Goal: Transaction & Acquisition: Book appointment/travel/reservation

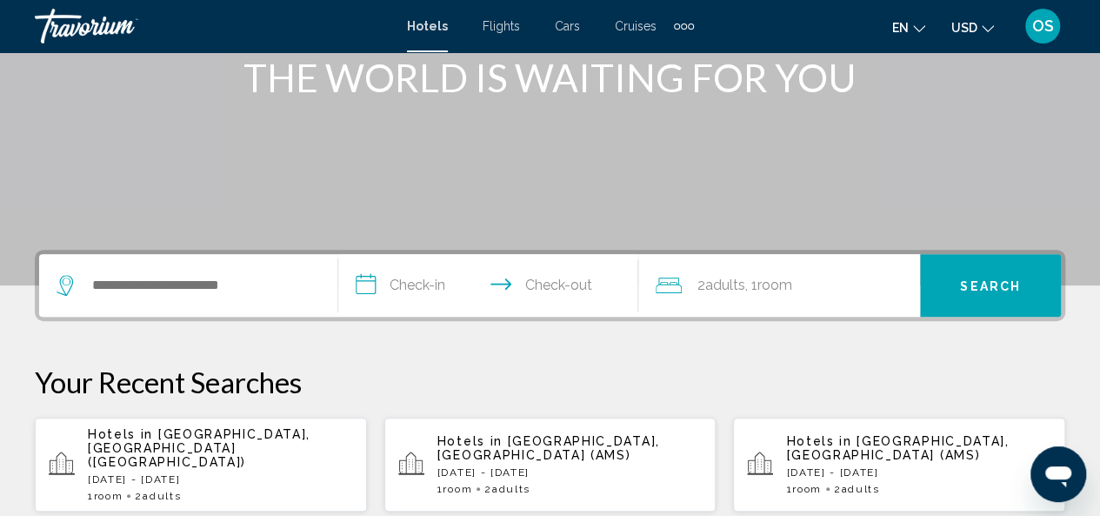
scroll to position [242, 0]
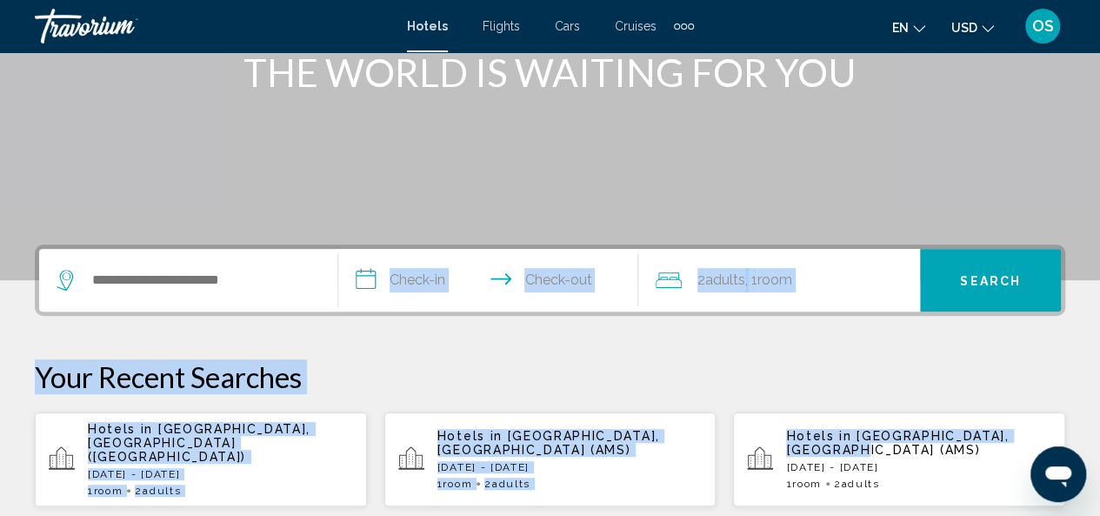
drag, startPoint x: 337, startPoint y: 308, endPoint x: 911, endPoint y: 448, distance: 590.7
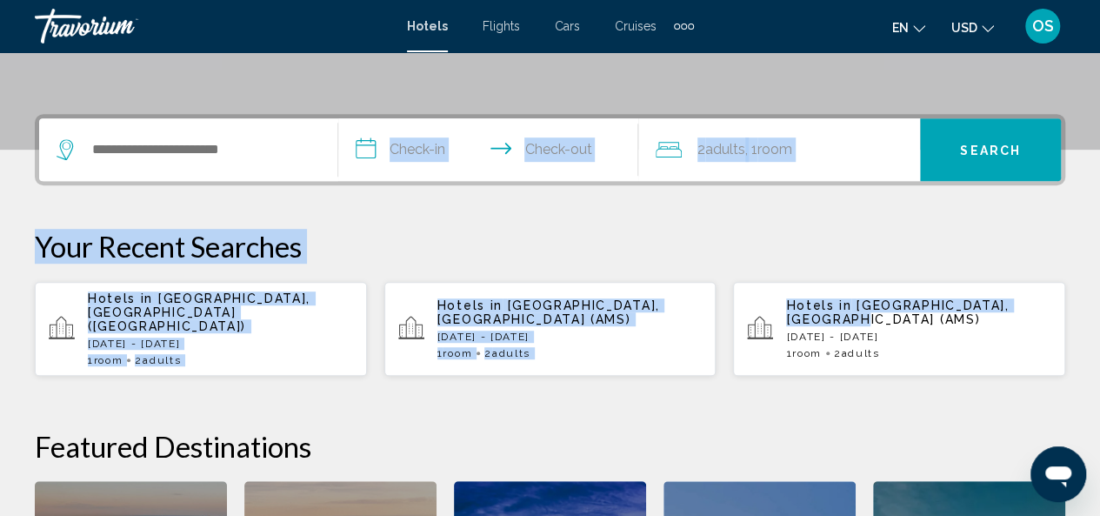
scroll to position [390, 0]
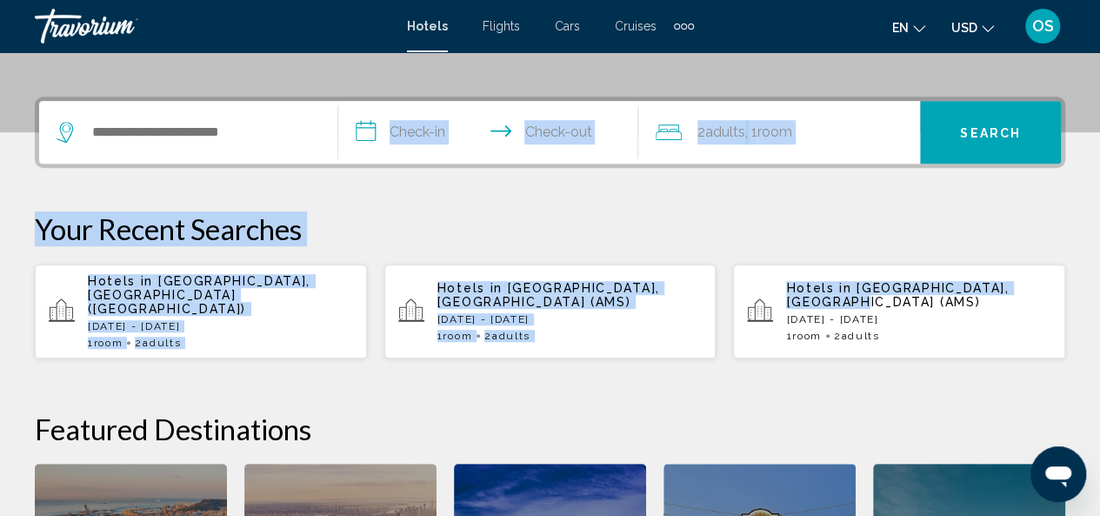
click at [873, 313] on p "[DATE] - [DATE]" at bounding box center [918, 319] width 265 height 12
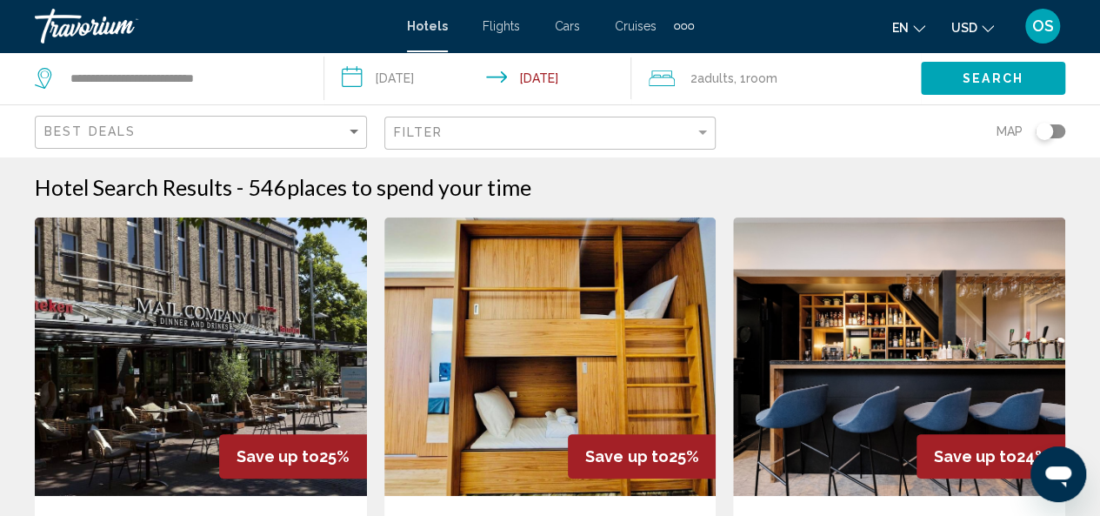
click at [979, 25] on button "USD USD ($) MXN (Mex$) CAD (Can$) GBP (£) EUR (€) AUD (A$) NZD (NZ$) CNY (CN¥)" at bounding box center [972, 27] width 43 height 25
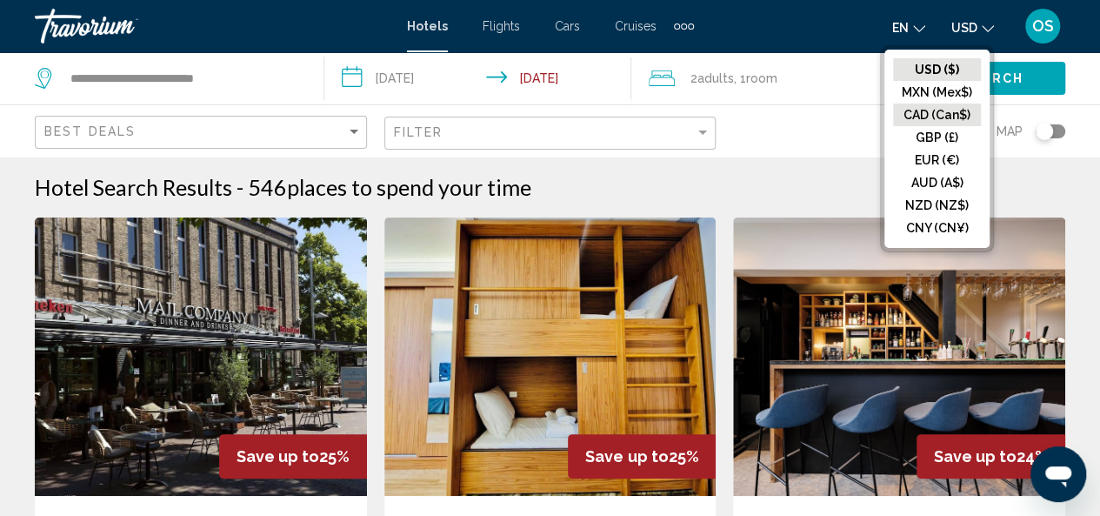
click at [948, 110] on button "CAD (Can$)" at bounding box center [937, 114] width 88 height 23
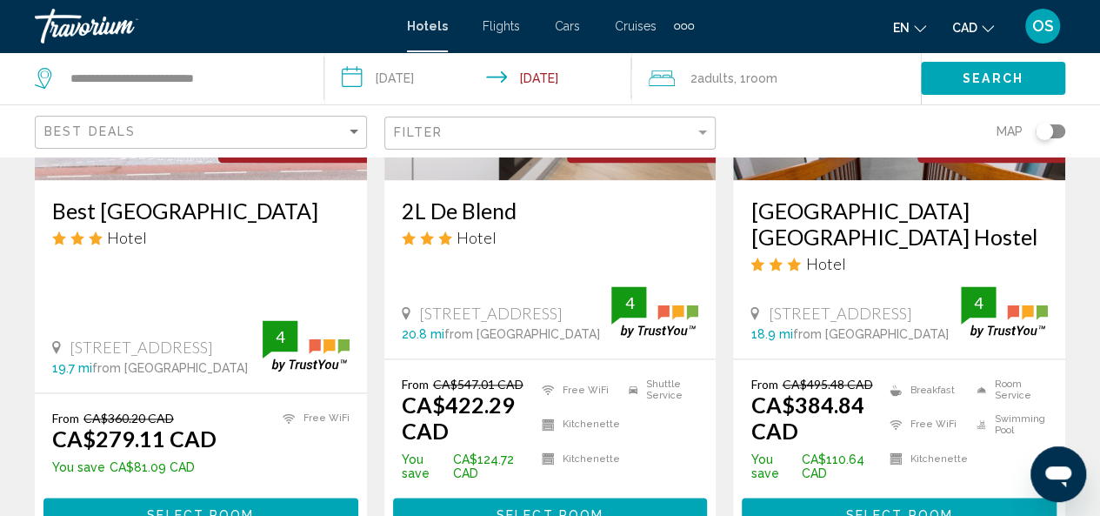
scroll to position [974, 0]
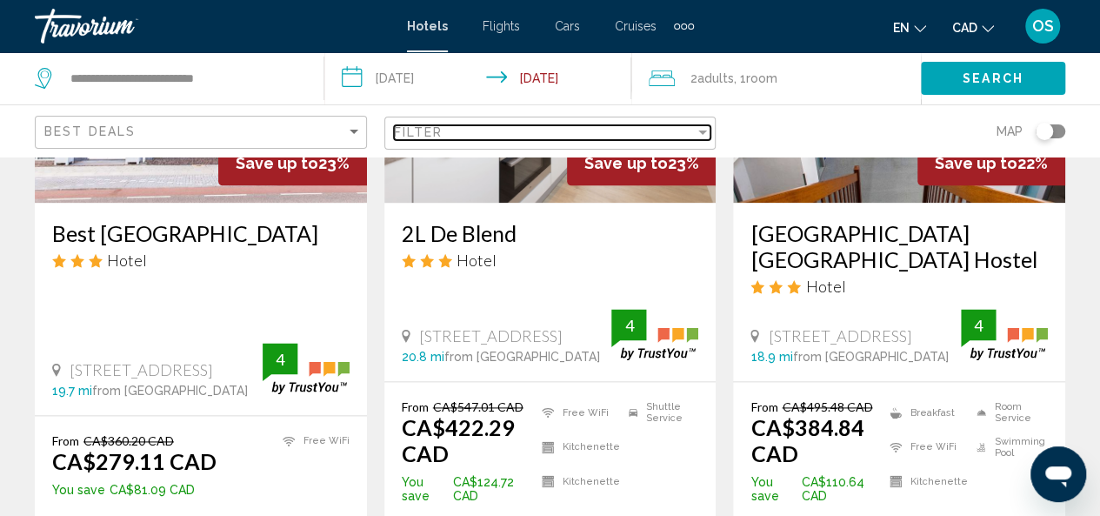
click at [699, 130] on div "Filter" at bounding box center [702, 132] width 9 height 4
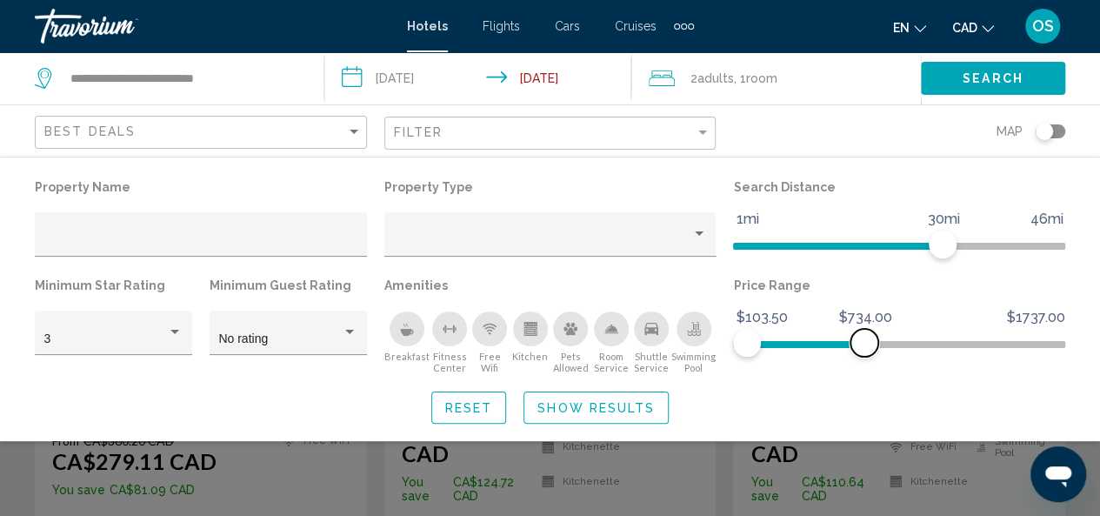
drag, startPoint x: 1050, startPoint y: 340, endPoint x: 864, endPoint y: 357, distance: 186.9
click at [864, 357] on div "Price Range $103.50 $1737.00 $103.50 $734.00" at bounding box center [899, 323] width 350 height 101
click at [696, 236] on div "Property type" at bounding box center [699, 234] width 16 height 14
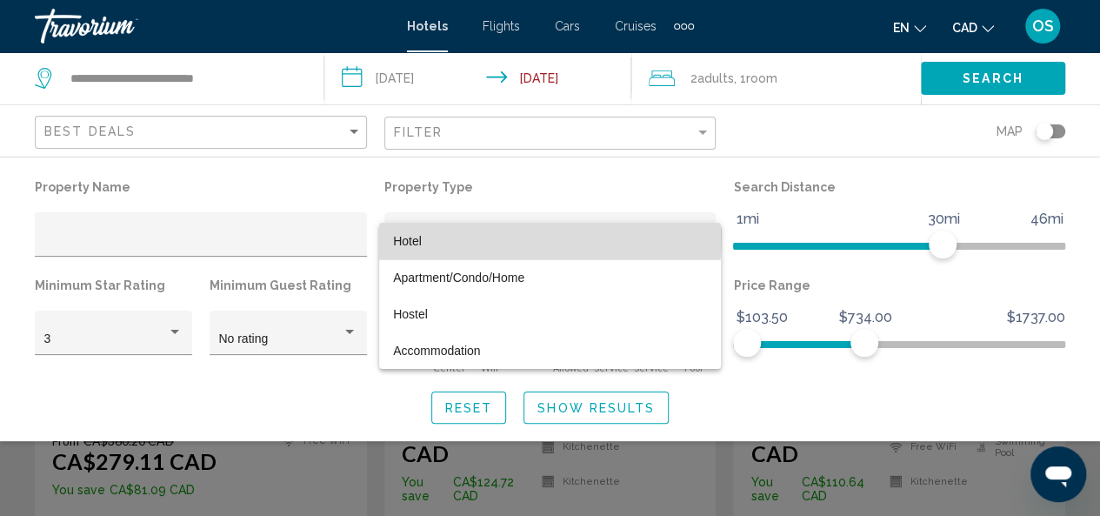
click at [492, 235] on span "Hotel" at bounding box center [550, 241] width 314 height 37
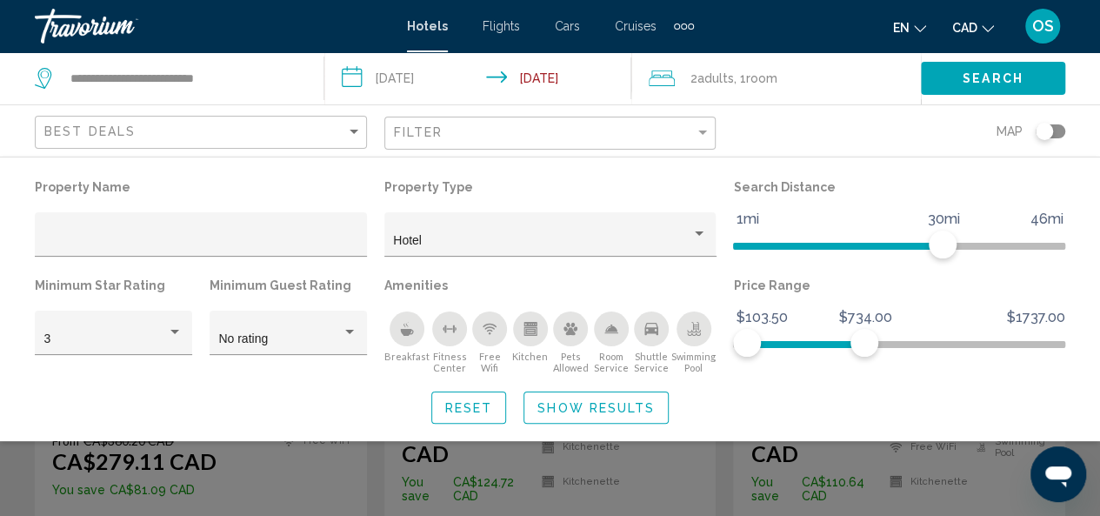
click at [1044, 130] on div "Toggle map" at bounding box center [1044, 131] width 17 height 17
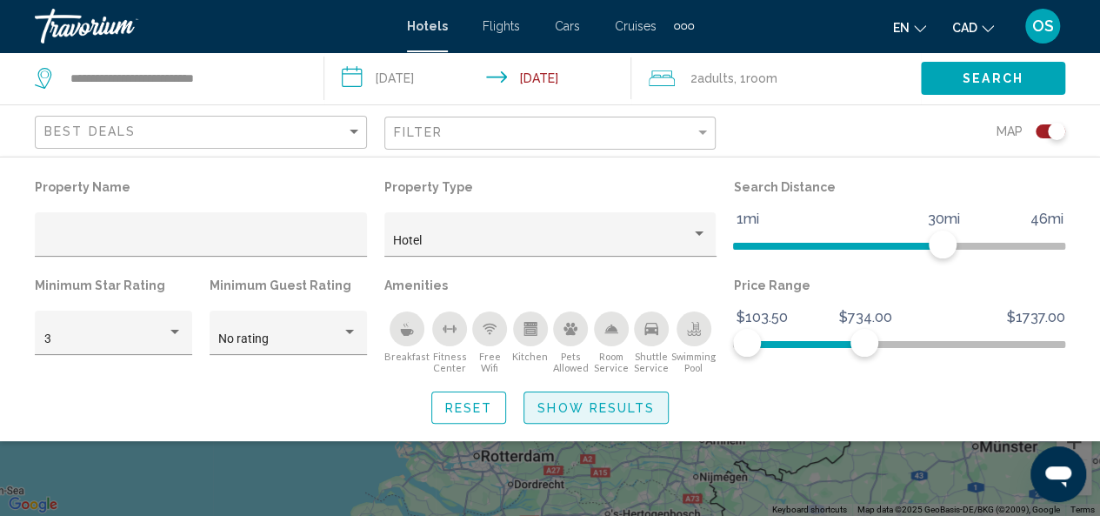
click at [579, 408] on span "Show Results" at bounding box center [595, 408] width 117 height 14
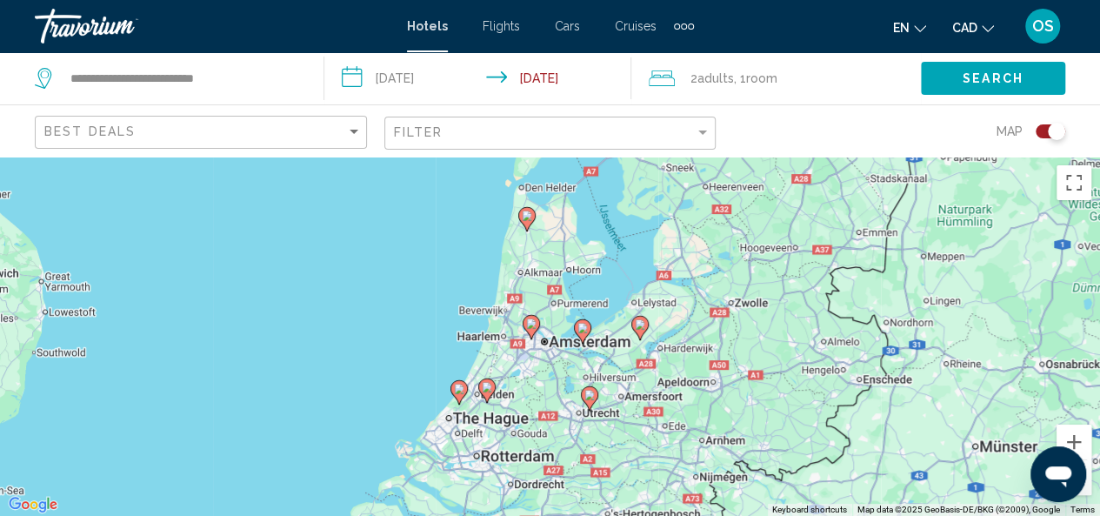
click at [598, 378] on div "To activate drag with keyboard, press Alt + Enter. Once in keyboard drag state,…" at bounding box center [550, 335] width 1100 height 359
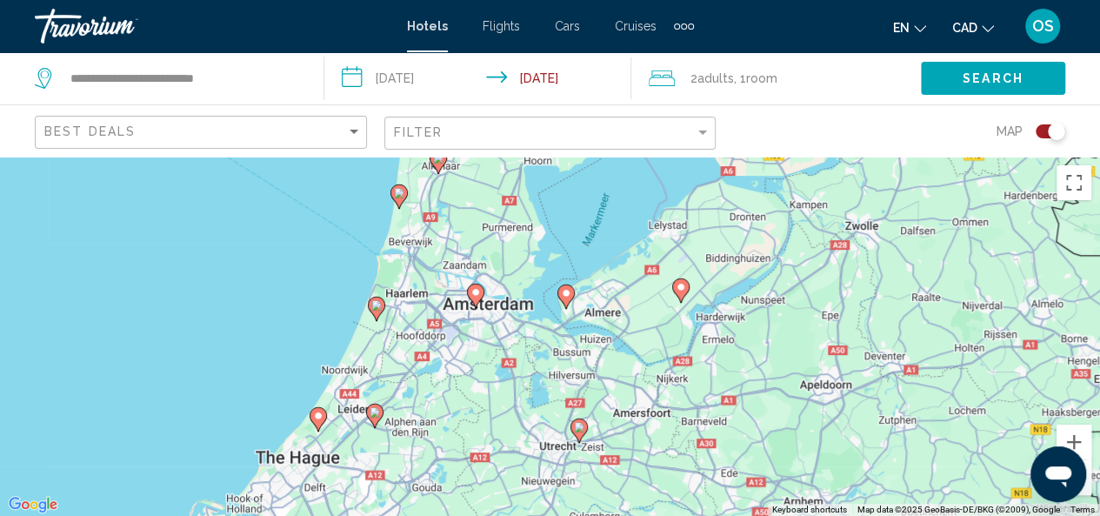
click at [476, 295] on image "Main content" at bounding box center [475, 292] width 10 height 10
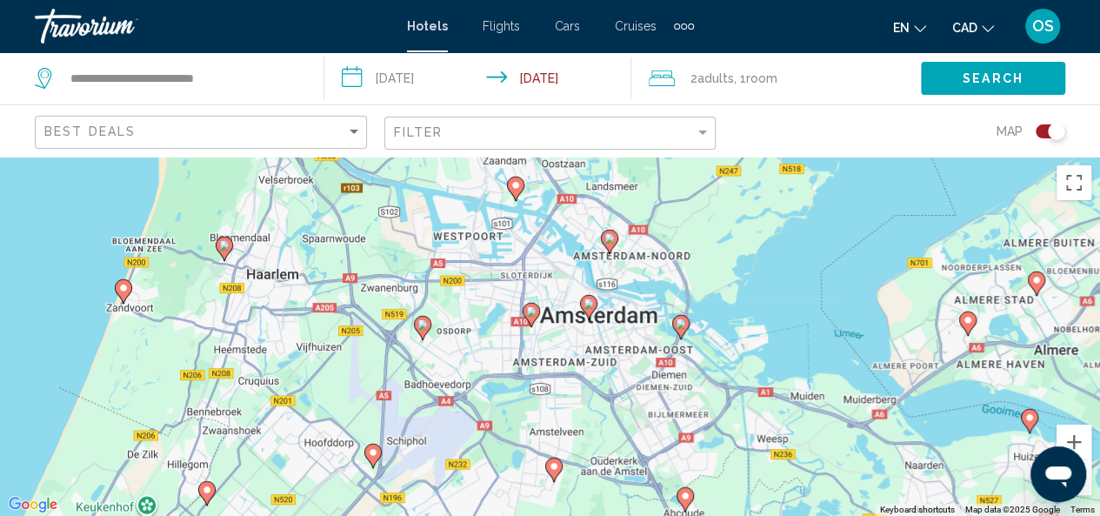
click at [535, 309] on image "Main content" at bounding box center [531, 311] width 10 height 10
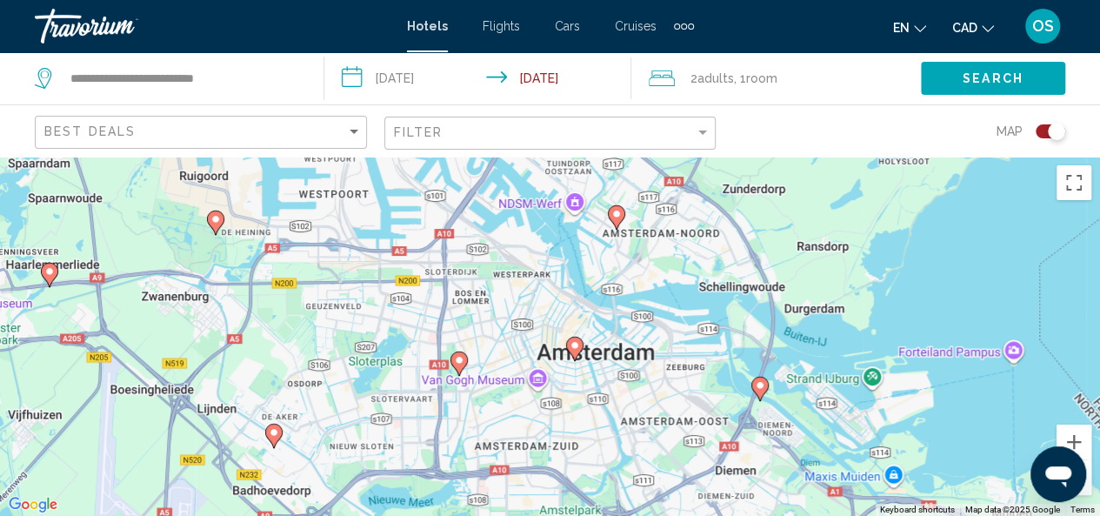
click at [570, 420] on div "To activate drag with keyboard, press Alt + Enter. Once in keyboard drag state,…" at bounding box center [550, 335] width 1100 height 359
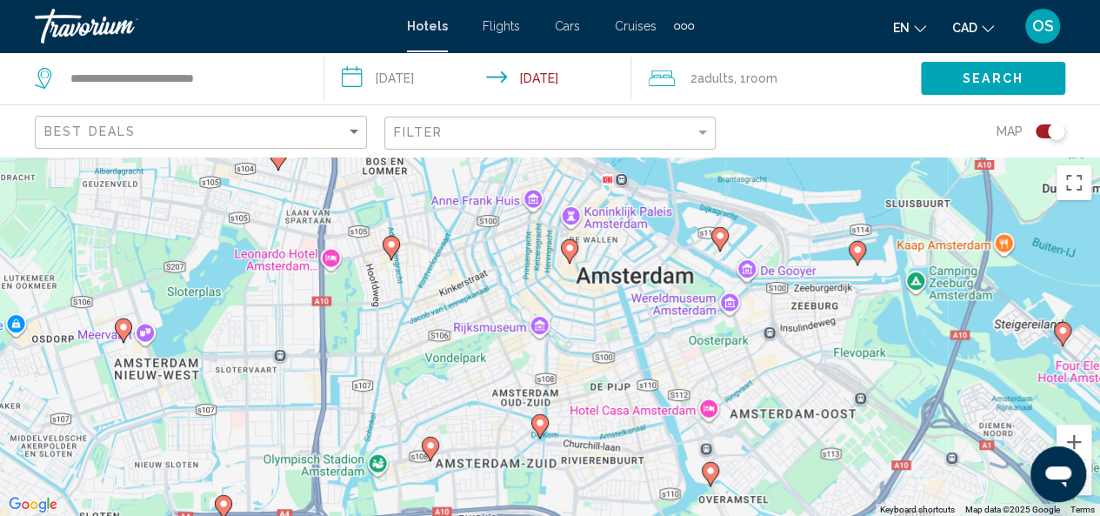
drag, startPoint x: 549, startPoint y: 257, endPoint x: 565, endPoint y: 250, distance: 17.1
click at [565, 250] on g "Main content" at bounding box center [569, 250] width 17 height 24
click at [572, 246] on image "Main content" at bounding box center [569, 248] width 10 height 10
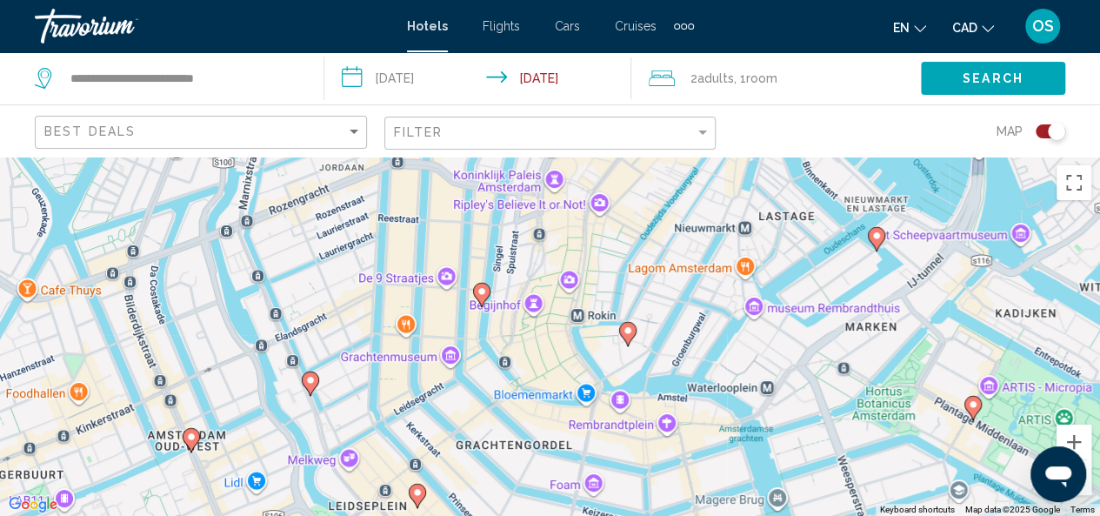
click at [628, 333] on image "Main content" at bounding box center [628, 330] width 10 height 10
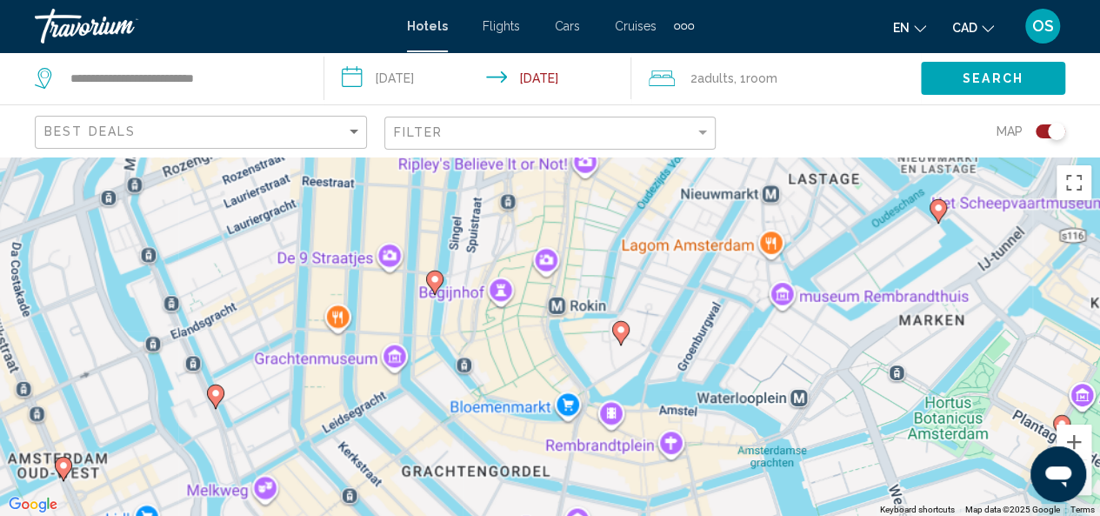
click at [629, 345] on div "To navigate, press the arrow keys. To activate drag with keyboard, press Alt + …" at bounding box center [550, 335] width 1100 height 359
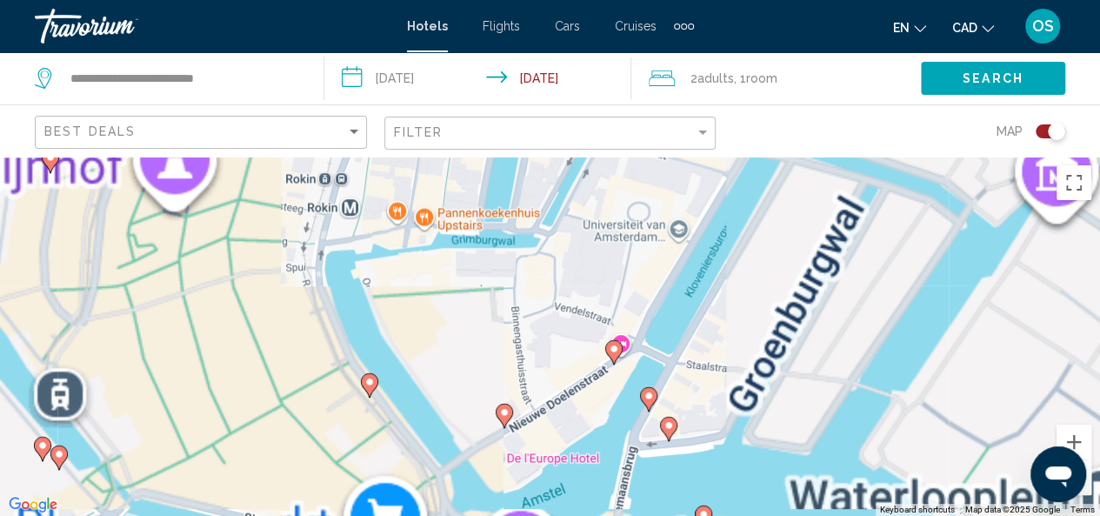
click at [609, 354] on icon "Main content" at bounding box center [613, 351] width 16 height 23
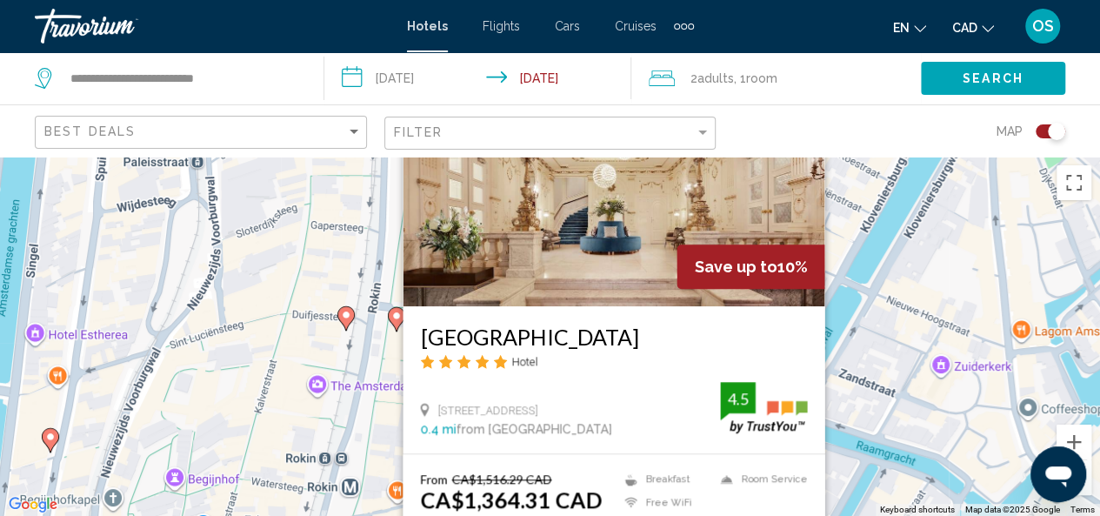
click at [390, 351] on div "To activate drag with keyboard, press Alt + Enter. Once in keyboard drag state,…" at bounding box center [550, 335] width 1100 height 359
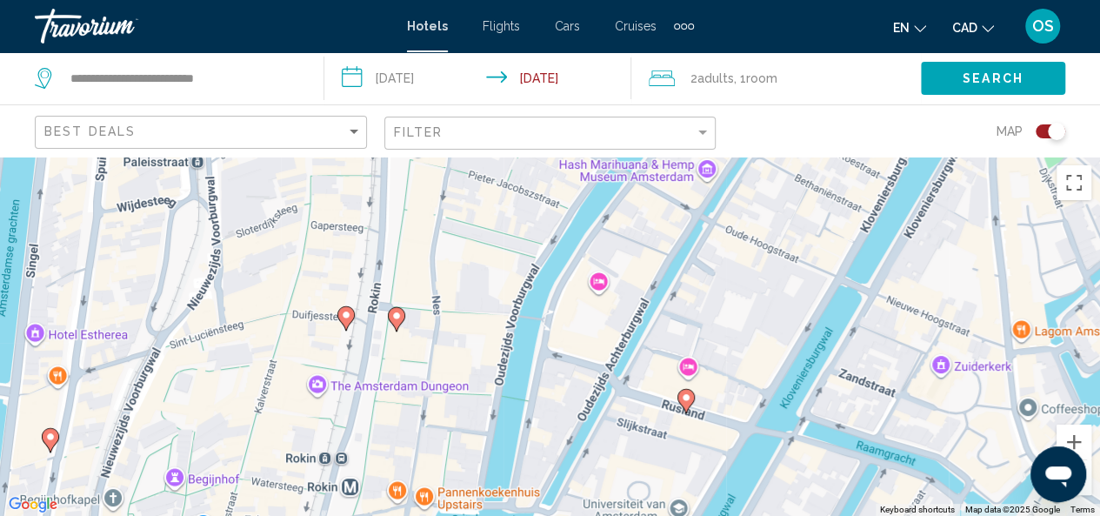
click at [683, 403] on icon "Main content" at bounding box center [685, 400] width 16 height 23
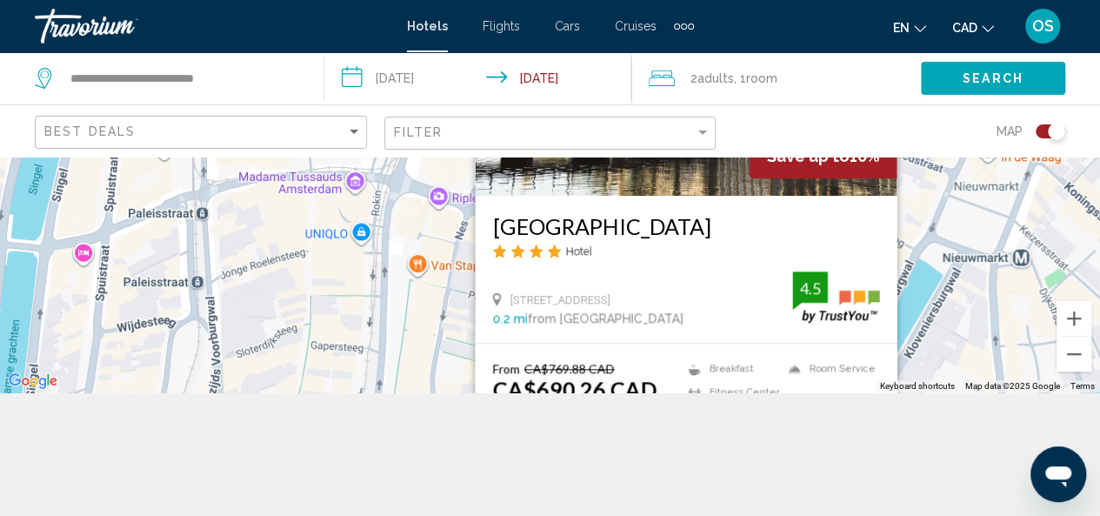
scroll to position [125, 0]
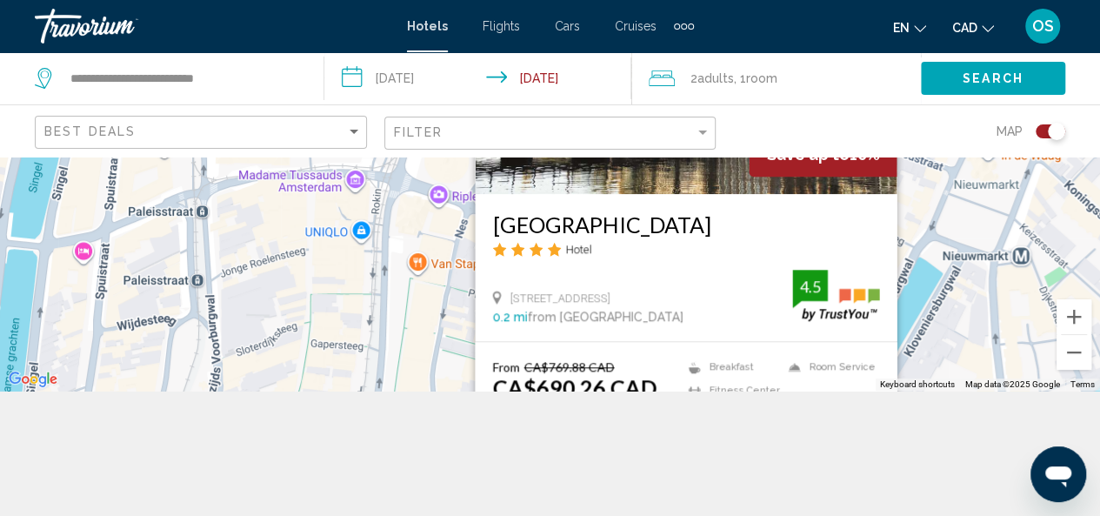
click at [396, 360] on div "To activate drag with keyboard, press Alt + Enter. Once in keyboard drag state,…" at bounding box center [550, 210] width 1100 height 359
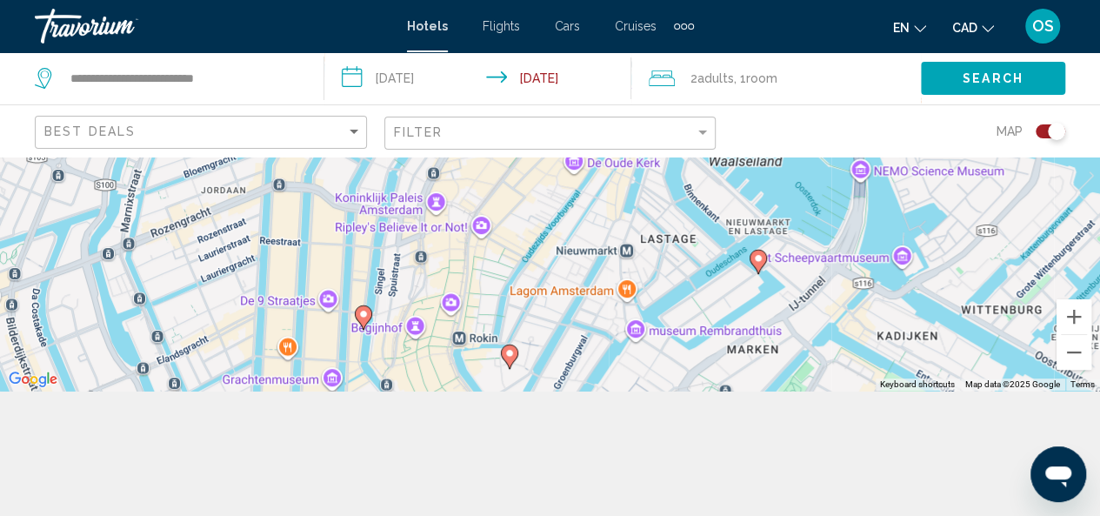
click at [454, 457] on div "**********" at bounding box center [550, 289] width 1100 height 516
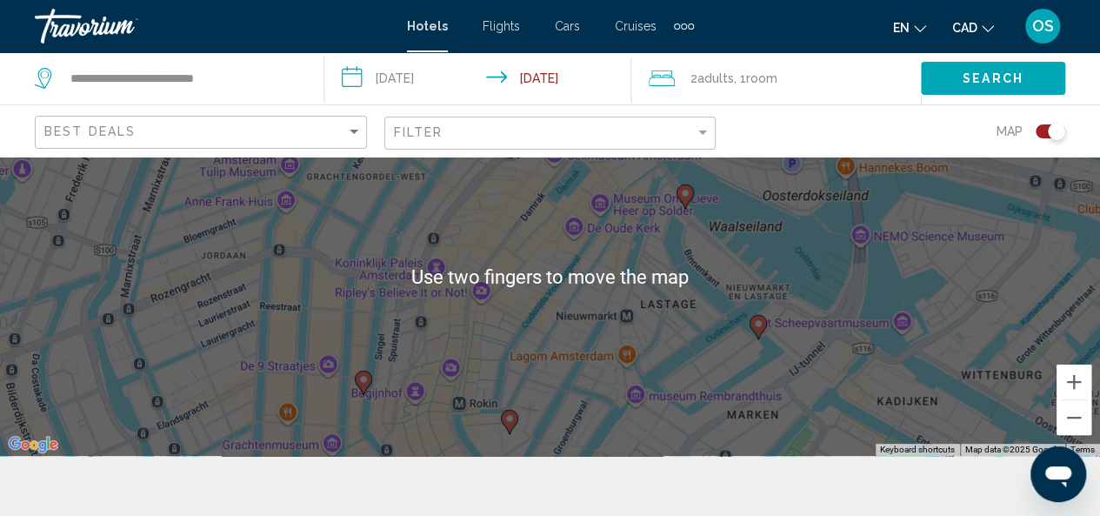
scroll to position [0, 0]
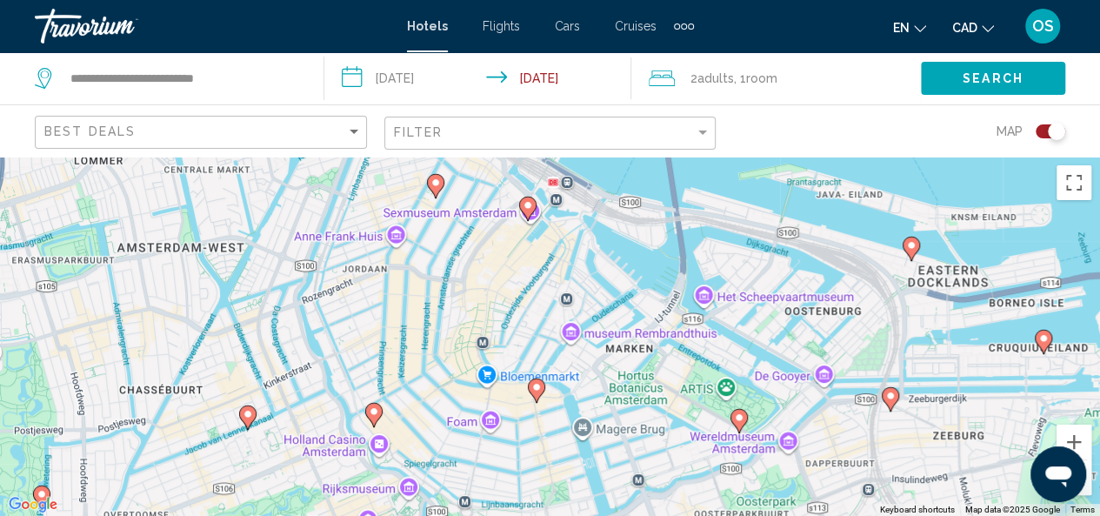
click at [541, 390] on icon "Main content" at bounding box center [536, 389] width 16 height 23
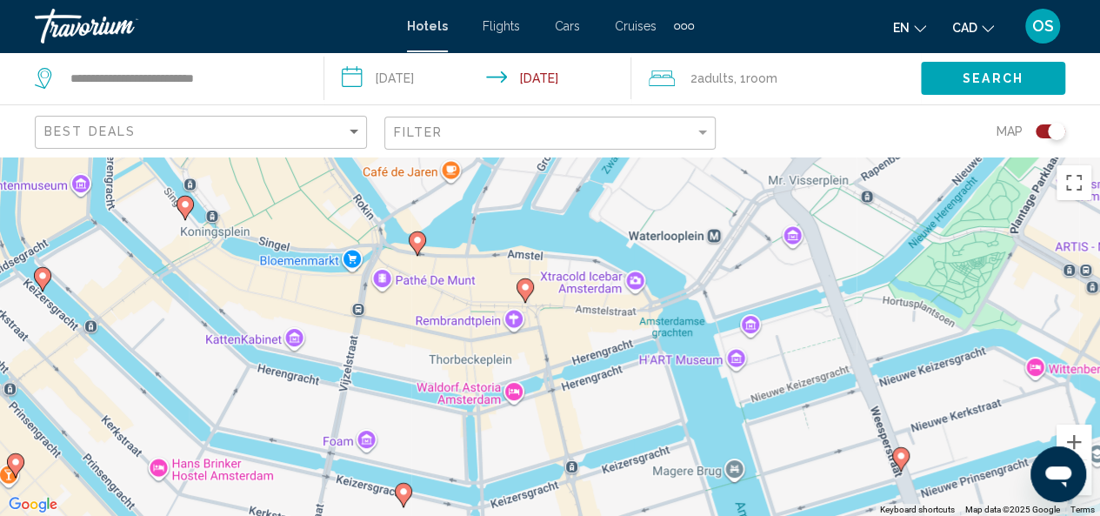
click at [522, 291] on image "Main content" at bounding box center [525, 287] width 10 height 10
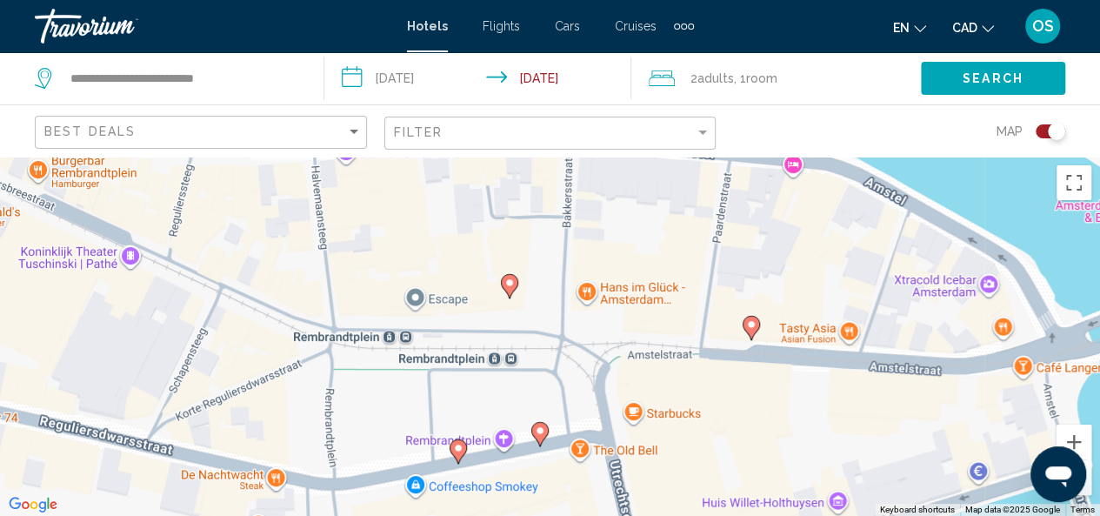
click at [747, 331] on icon "Main content" at bounding box center [751, 327] width 16 height 23
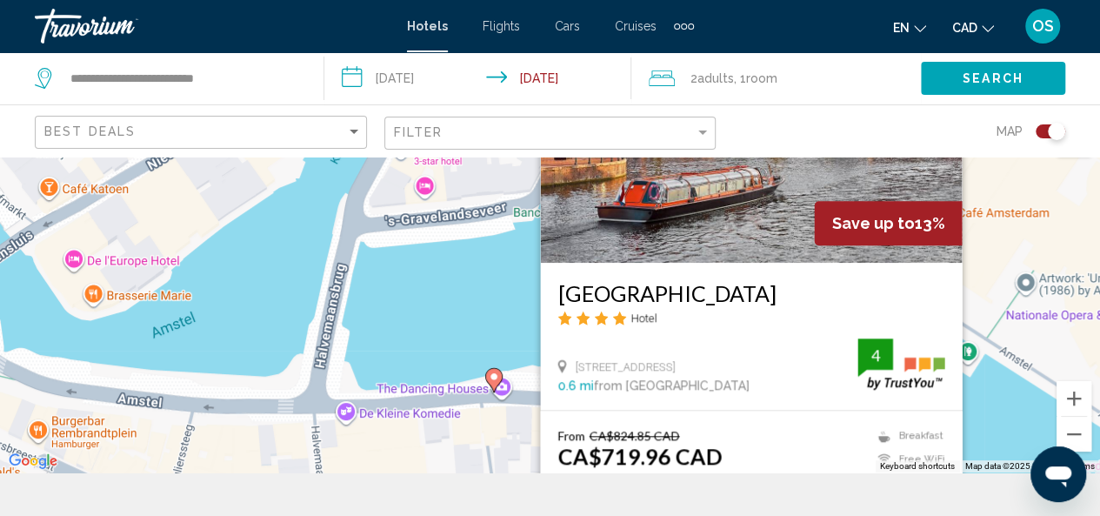
scroll to position [38, 0]
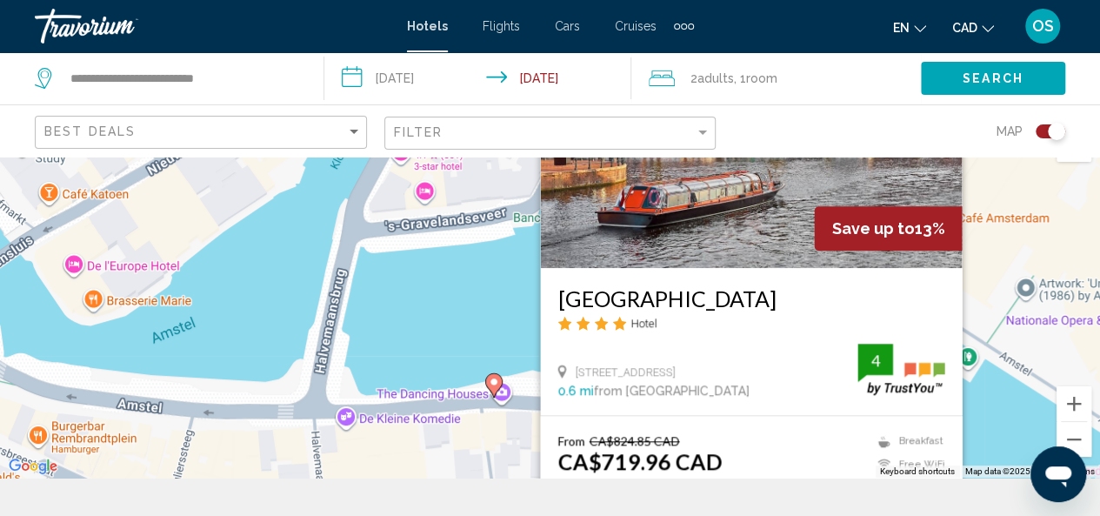
click at [615, 400] on div "[GEOGRAPHIC_DATA] Hotel [STREET_ADDRESS] 0.6 mi from [GEOGRAPHIC_DATA] from hot…" at bounding box center [751, 341] width 422 height 147
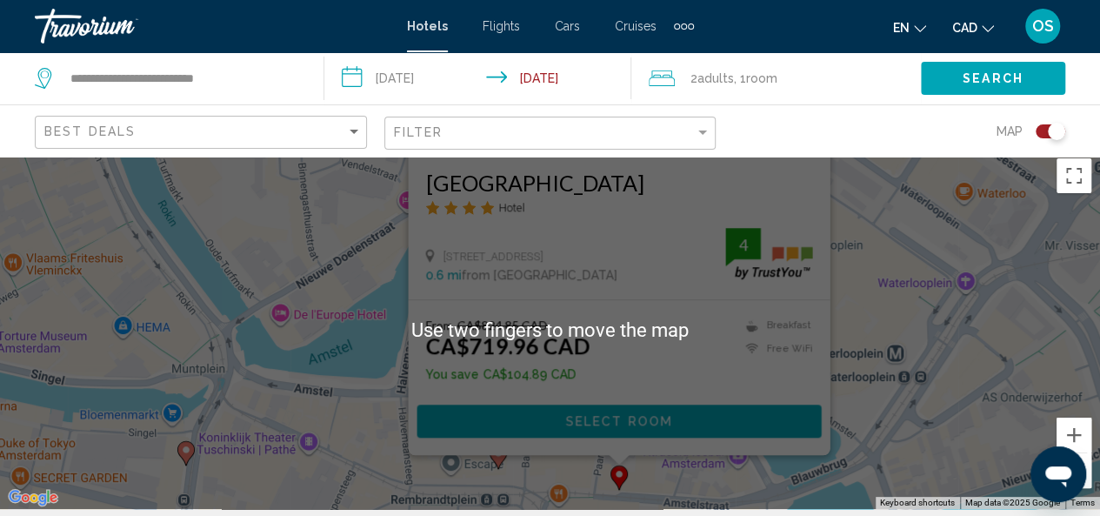
scroll to position [0, 0]
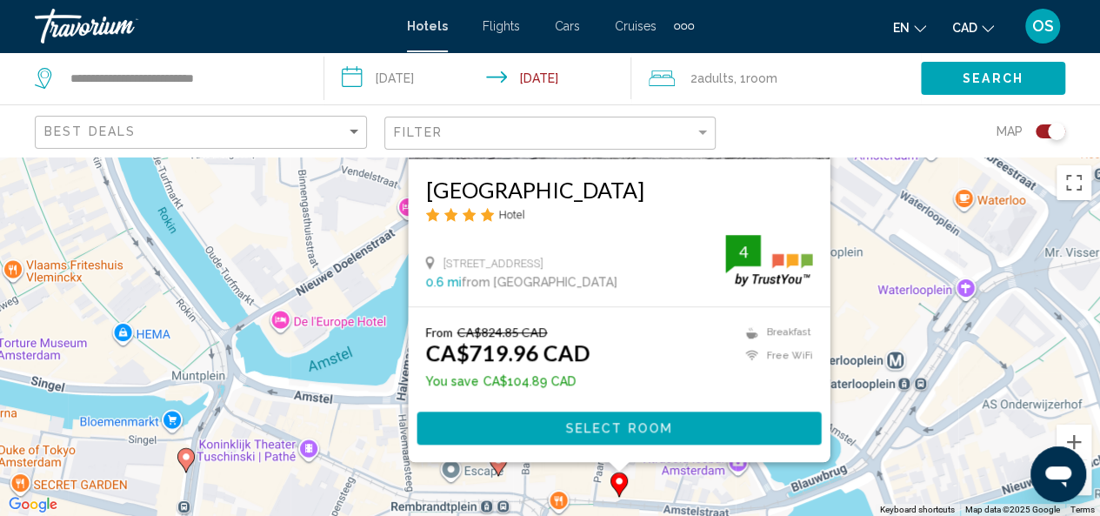
click at [857, 331] on div "To activate drag with keyboard, press Alt + Enter. Once in keyboard drag state,…" at bounding box center [550, 335] width 1100 height 359
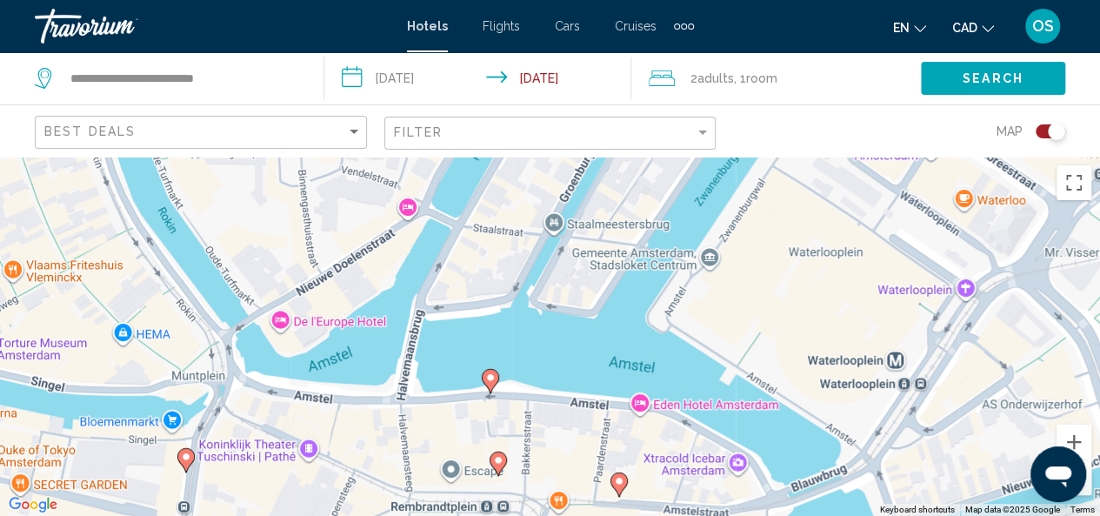
click at [497, 457] on image "Main content" at bounding box center [498, 460] width 10 height 10
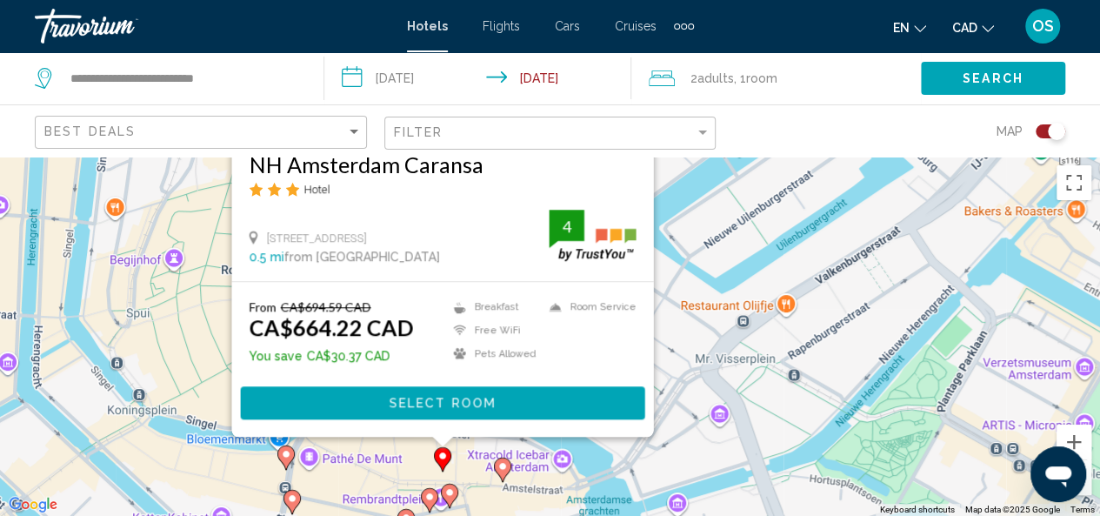
click at [704, 336] on div "To activate drag with keyboard, press Alt + Enter. Once in keyboard drag state,…" at bounding box center [550, 335] width 1100 height 359
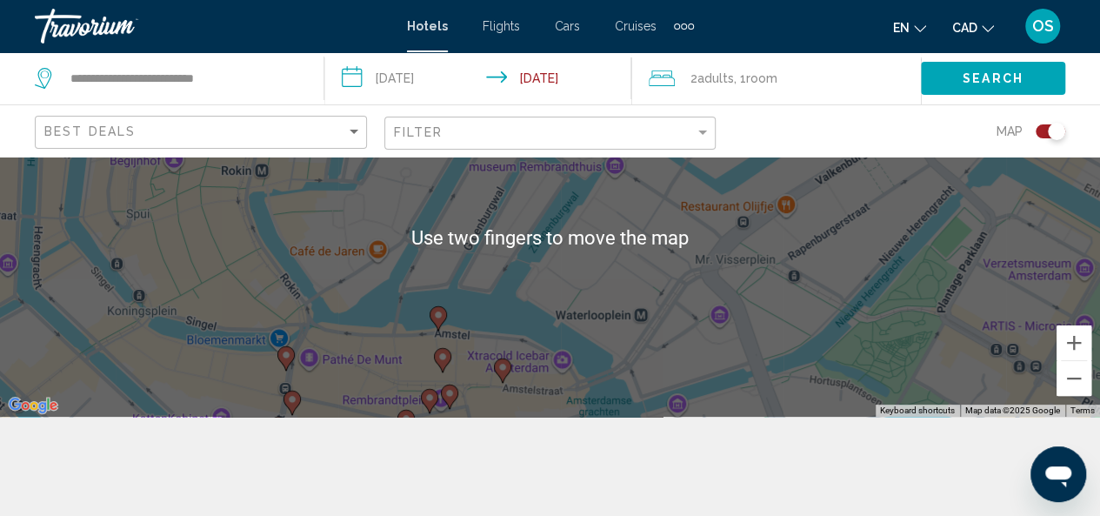
scroll to position [99, 0]
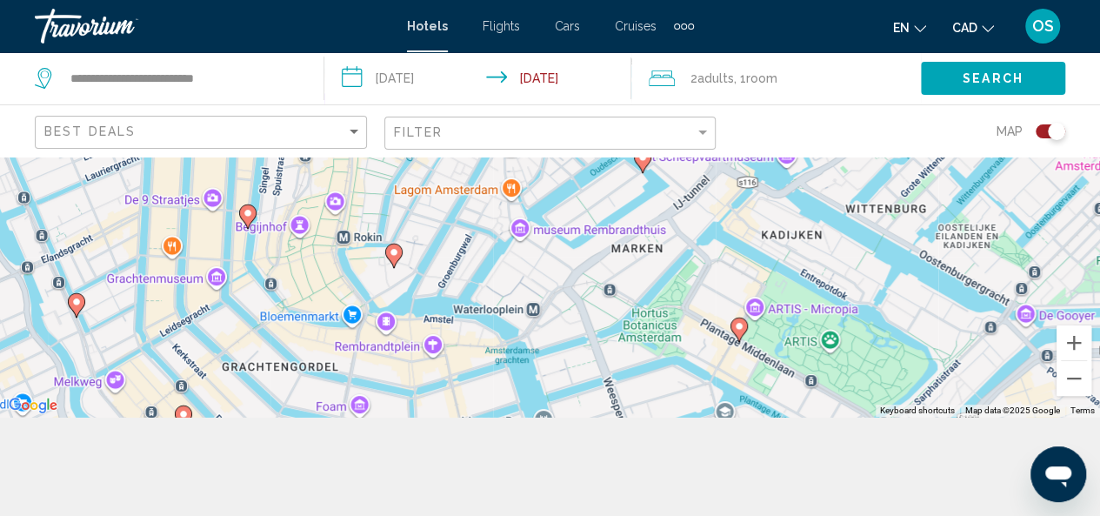
click at [398, 302] on div "To activate drag with keyboard, press Alt + Enter. Once in keyboard drag state,…" at bounding box center [550, 236] width 1100 height 359
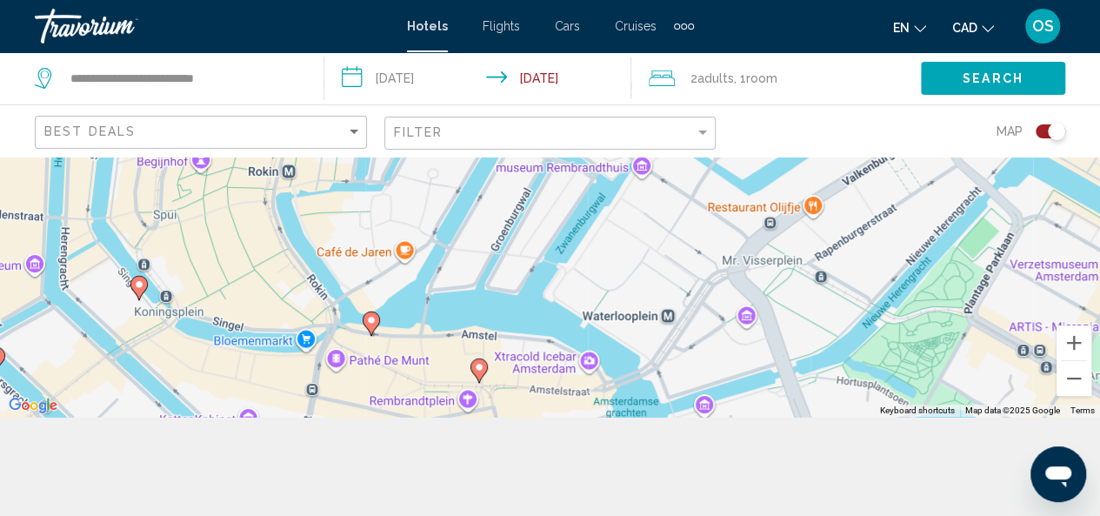
click at [370, 328] on icon "Main content" at bounding box center [371, 322] width 16 height 23
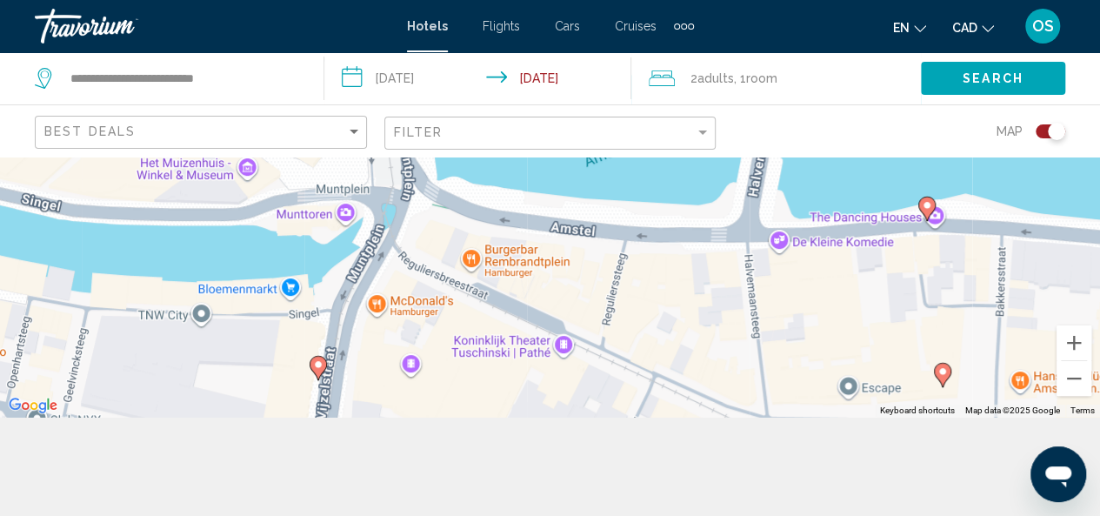
click at [925, 198] on icon "Main content" at bounding box center [926, 207] width 16 height 23
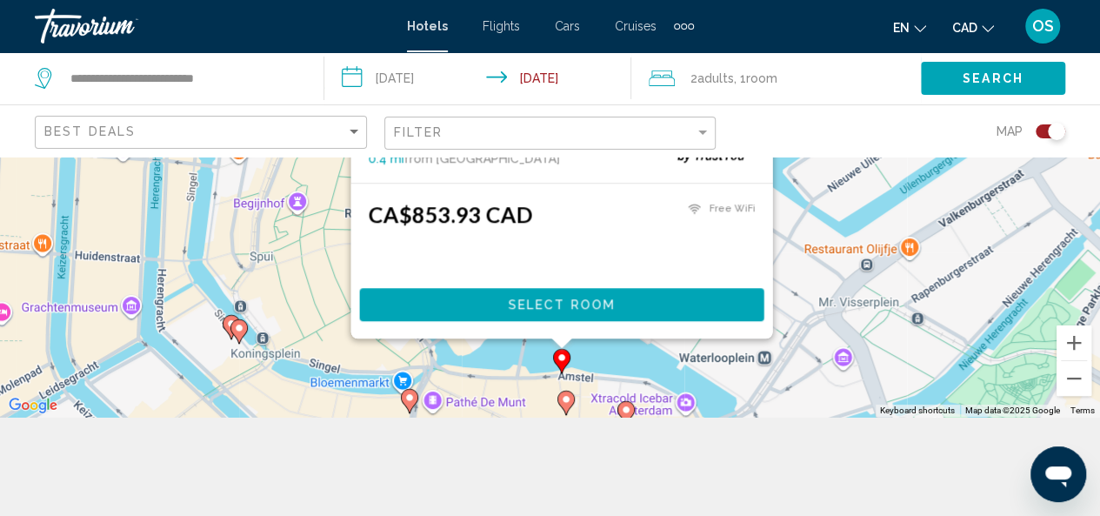
click at [623, 405] on image "Main content" at bounding box center [626, 409] width 10 height 10
click at [623, 405] on icon "Main content" at bounding box center [625, 412] width 16 height 23
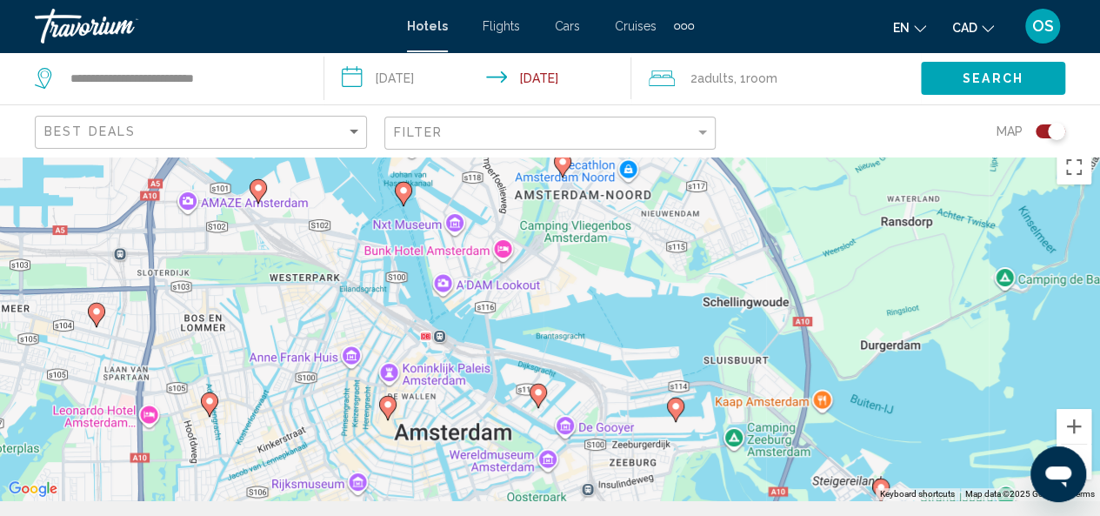
scroll to position [0, 0]
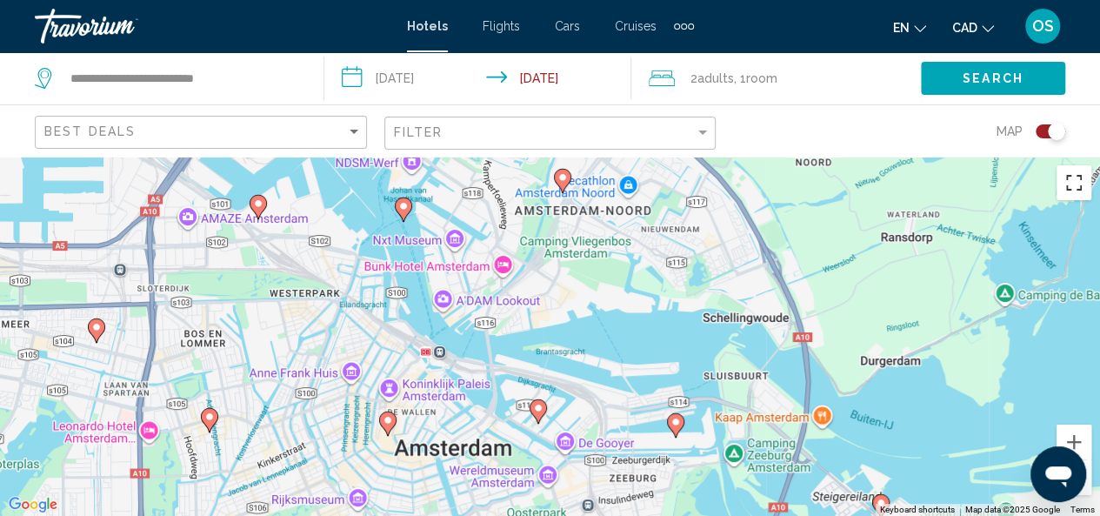
click at [1069, 185] on button "Toggle fullscreen view" at bounding box center [1073, 182] width 35 height 35
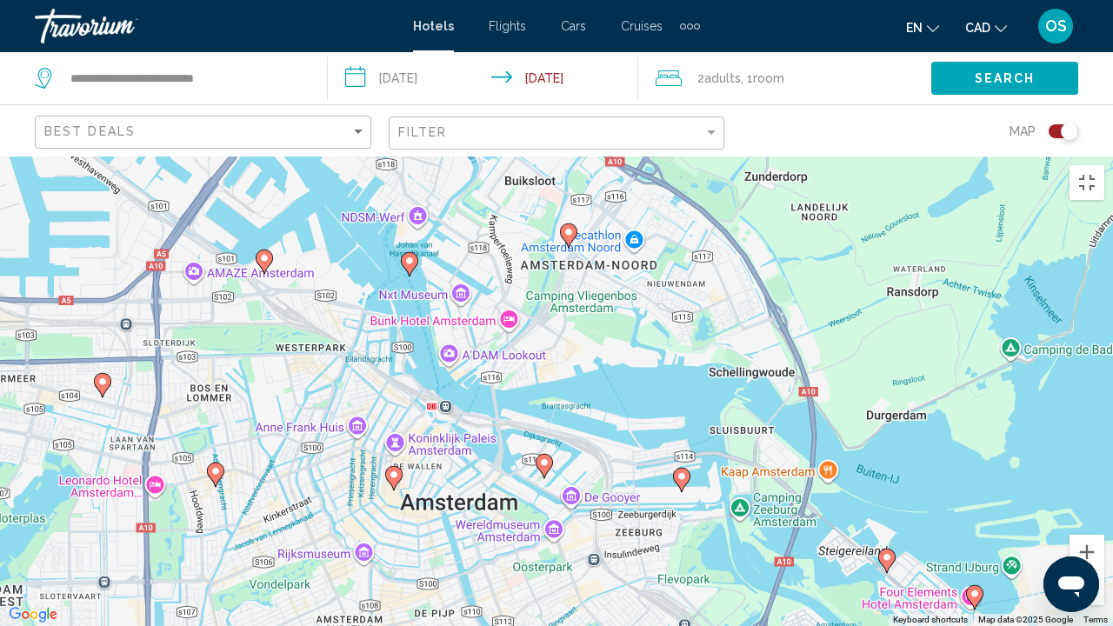
click at [395, 469] on image "Main content" at bounding box center [394, 474] width 10 height 10
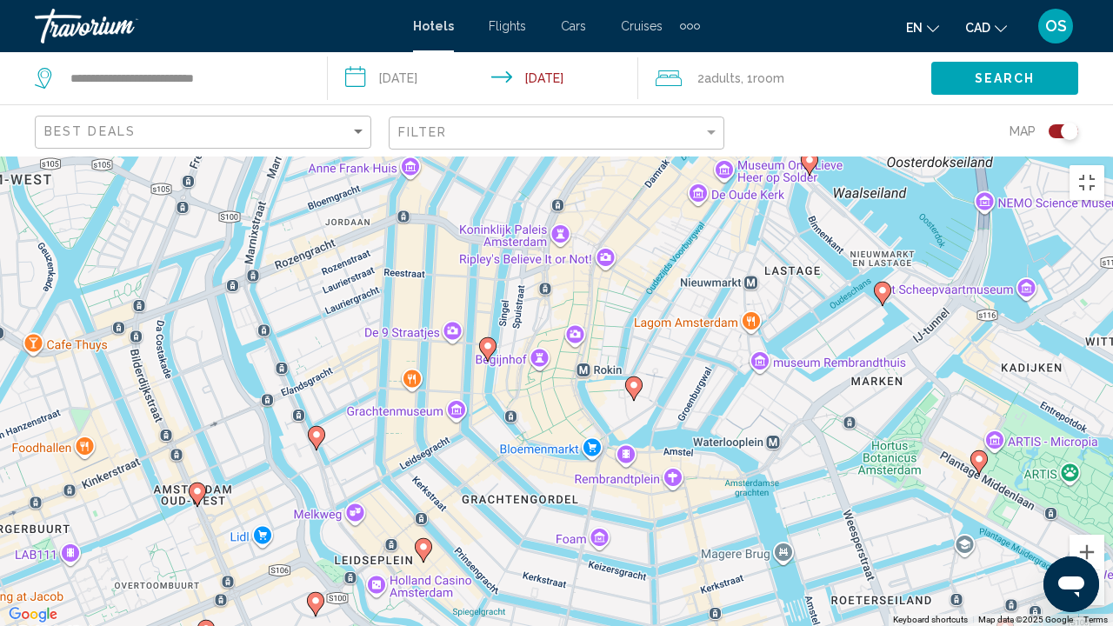
click at [632, 380] on image "Main content" at bounding box center [634, 385] width 10 height 10
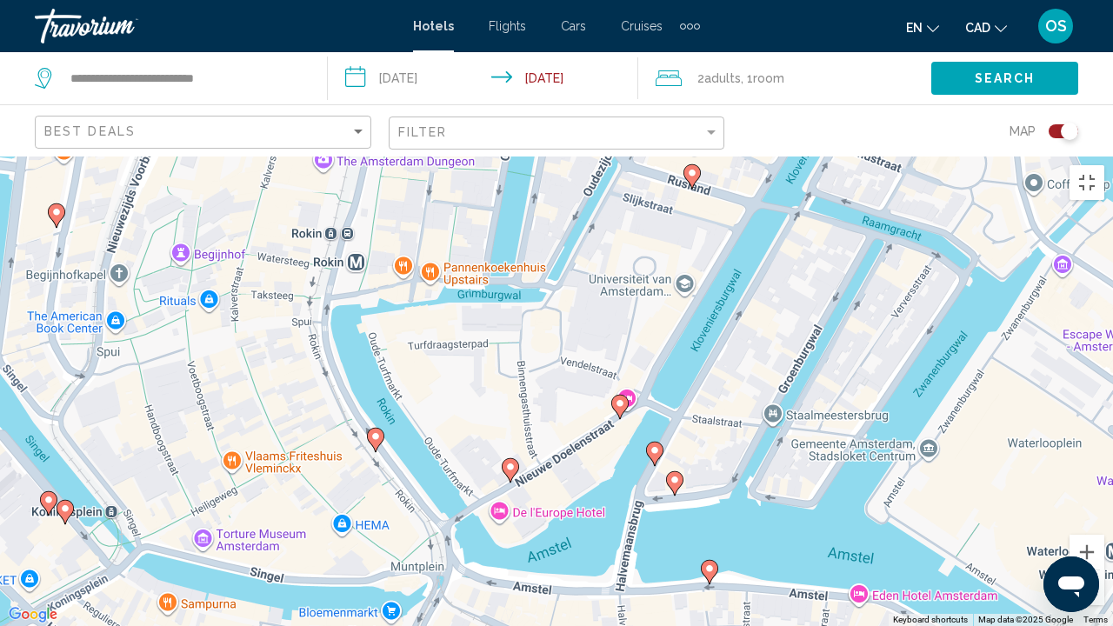
click at [617, 398] on image "Main content" at bounding box center [620, 403] width 10 height 10
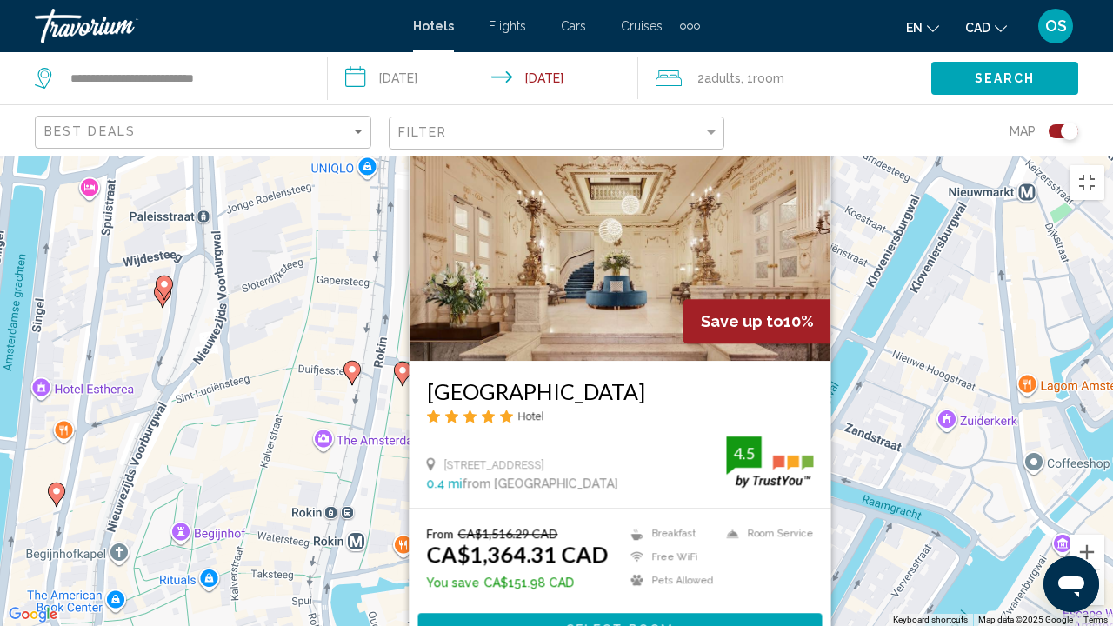
click at [700, 515] on div "To activate drag with keyboard, press Alt + Enter. Once in keyboard drag state,…" at bounding box center [556, 390] width 1113 height 469
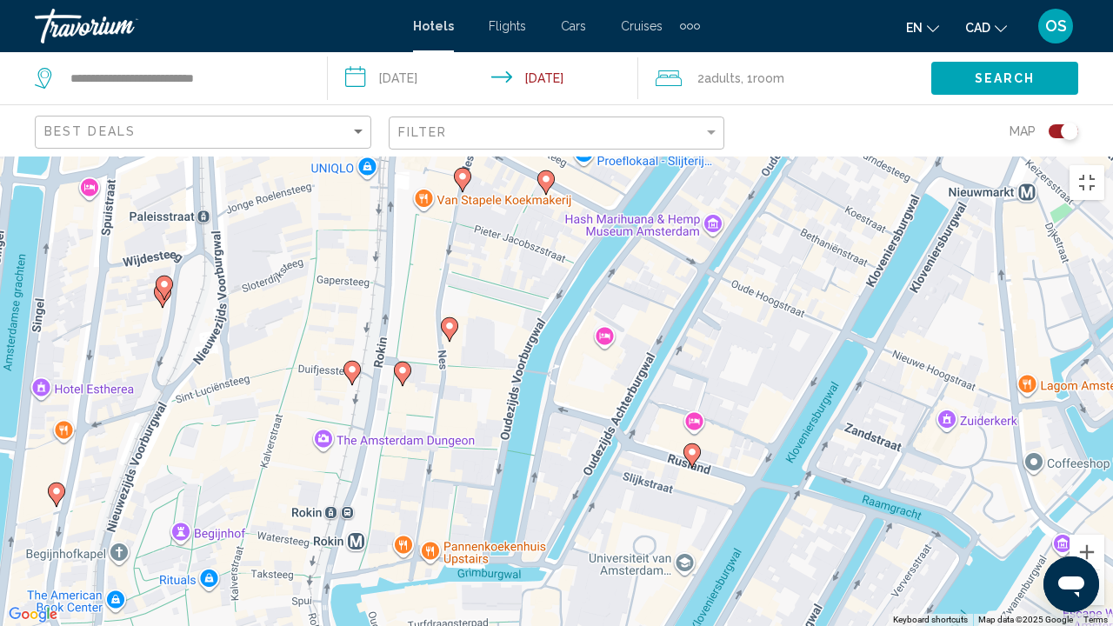
click at [692, 447] on image "Main content" at bounding box center [692, 452] width 10 height 10
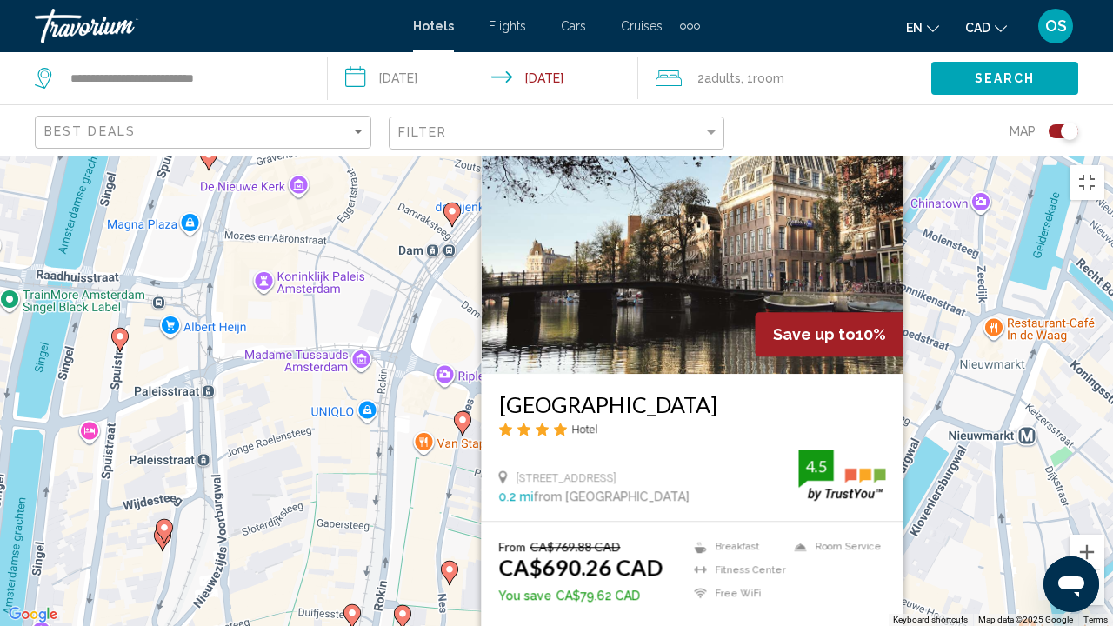
click at [400, 515] on image "Main content" at bounding box center [402, 614] width 10 height 10
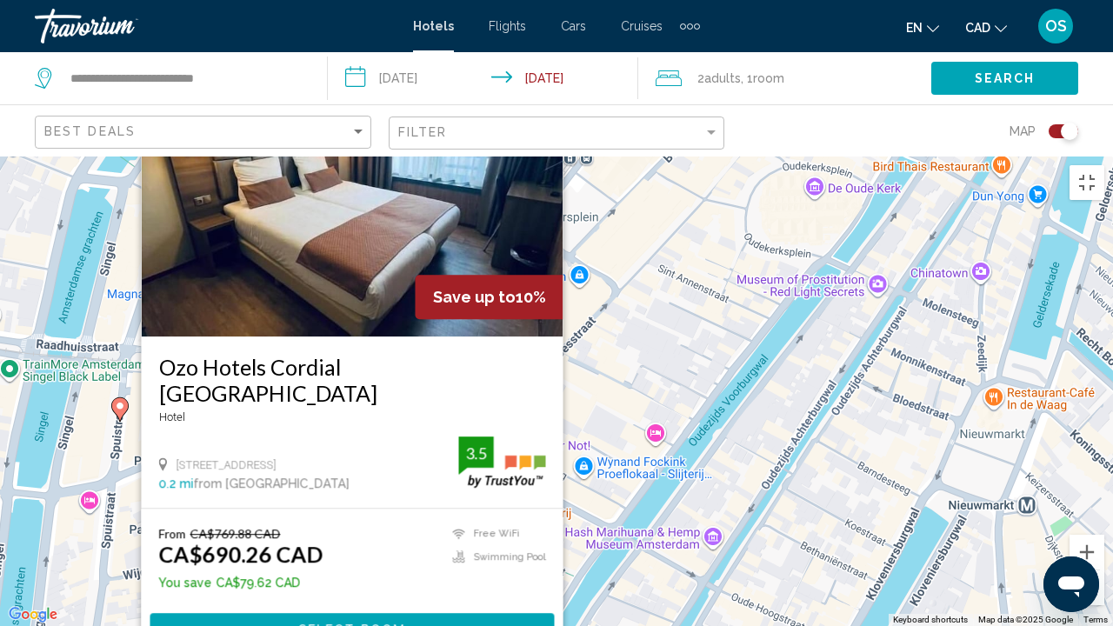
click at [696, 119] on image "Main content" at bounding box center [697, 124] width 10 height 10
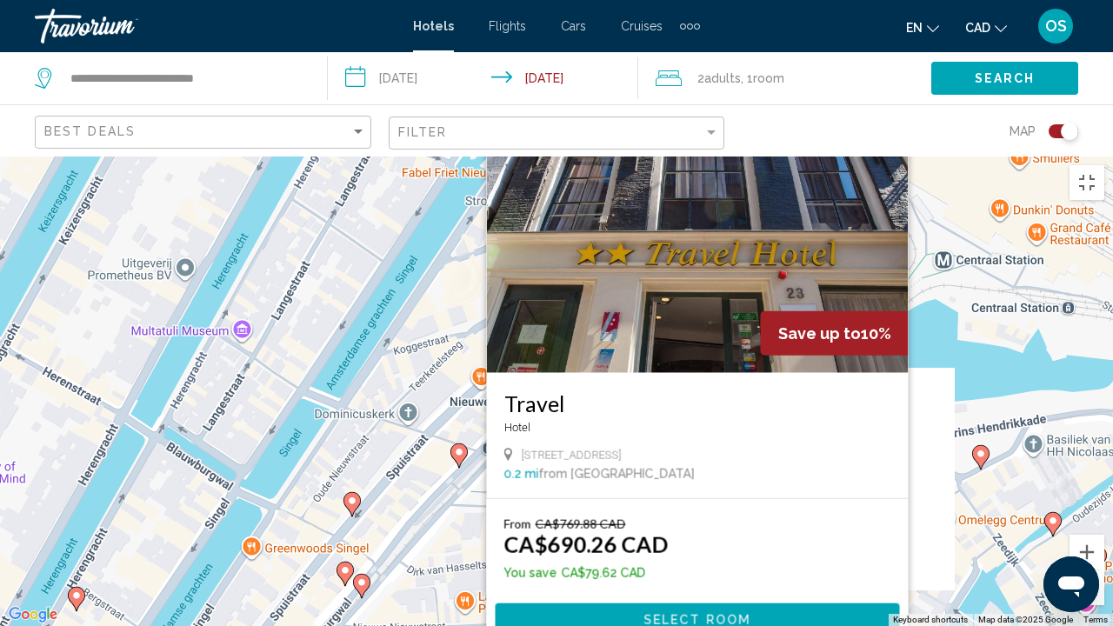
click at [456, 447] on image "Main content" at bounding box center [459, 452] width 10 height 10
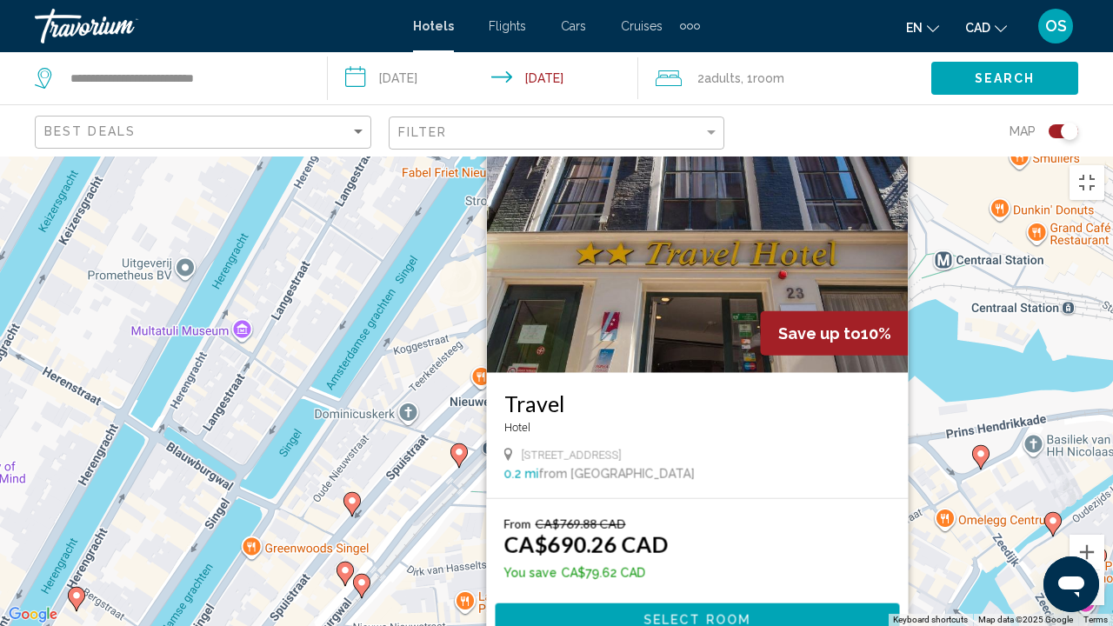
click at [456, 447] on image "Main content" at bounding box center [459, 452] width 10 height 10
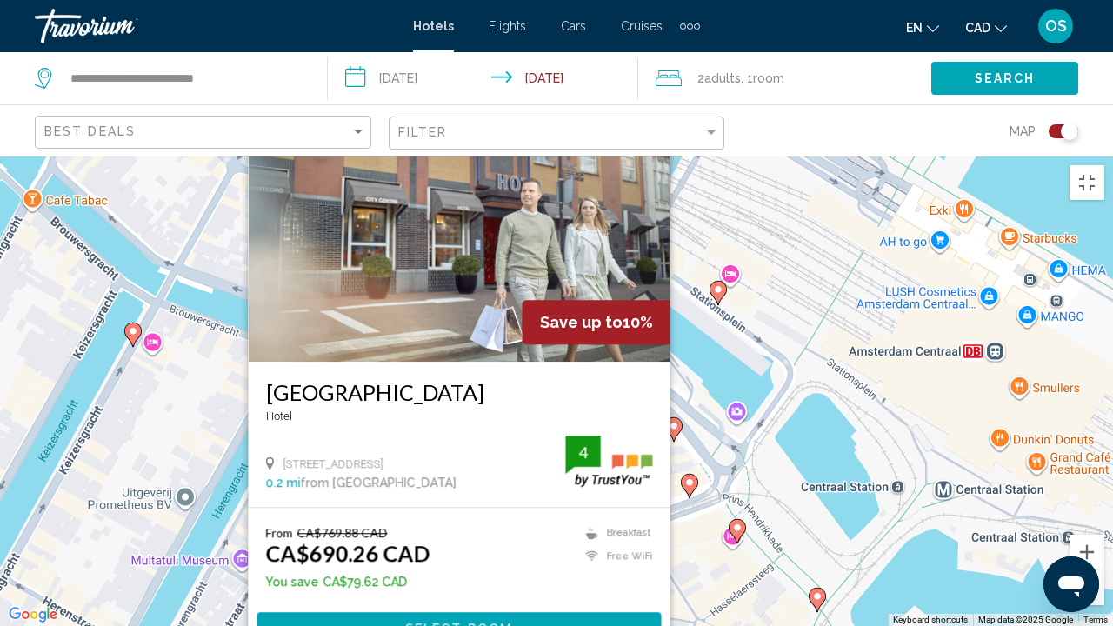
click at [743, 310] on div "To activate drag with keyboard, press Alt + Enter. Once in keyboard drag state,…" at bounding box center [556, 390] width 1113 height 469
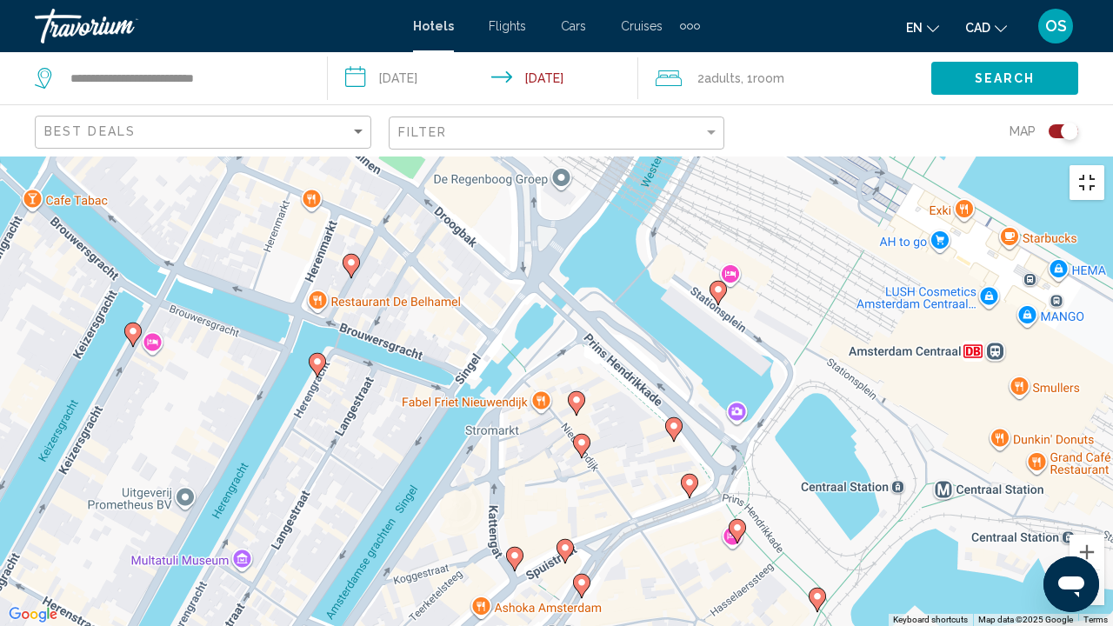
click at [1082, 165] on button "Toggle fullscreen view" at bounding box center [1086, 182] width 35 height 35
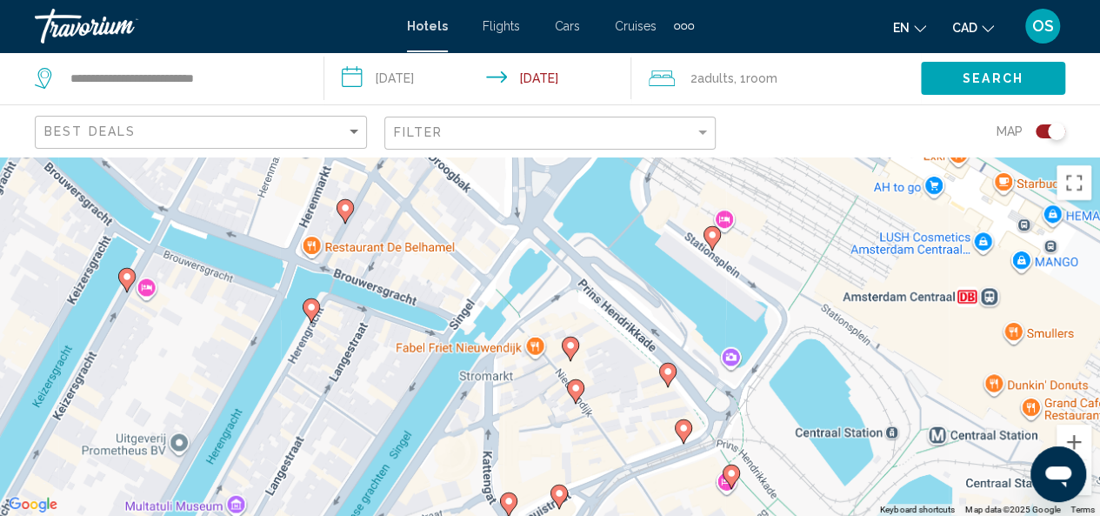
click at [1052, 132] on div "Toggle map" at bounding box center [1056, 131] width 17 height 17
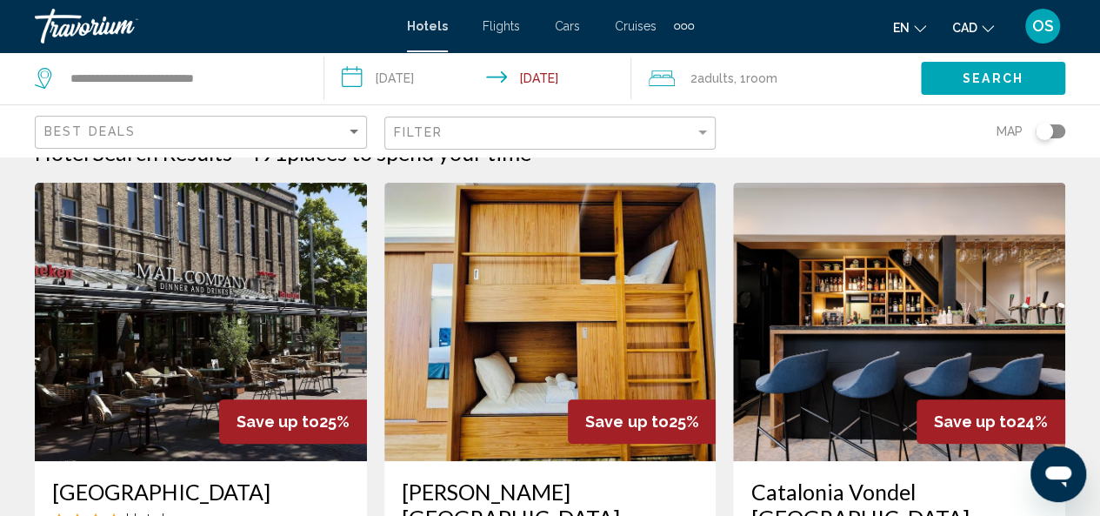
scroll to position [45, 0]
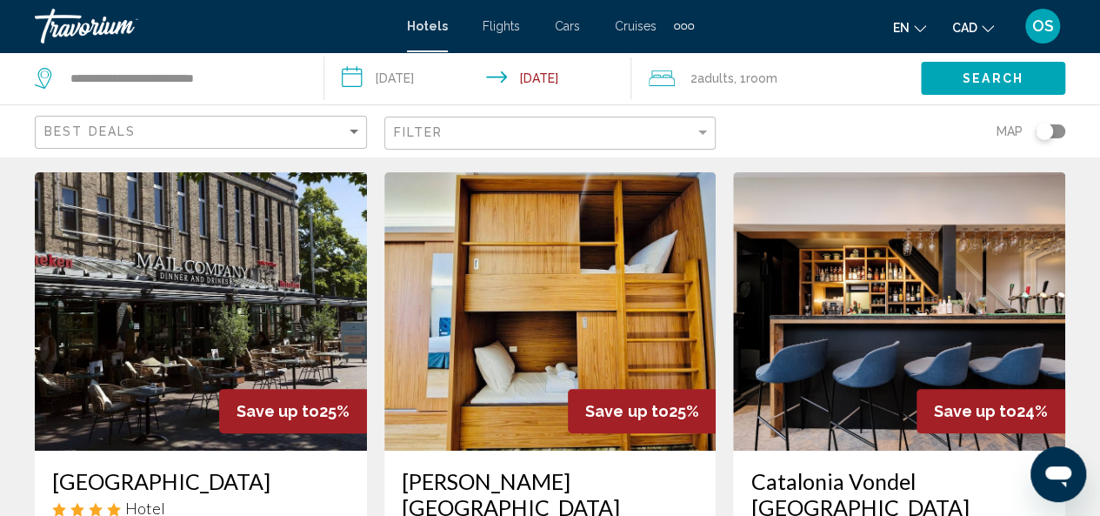
click at [1043, 131] on div "Toggle map" at bounding box center [1044, 131] width 17 height 17
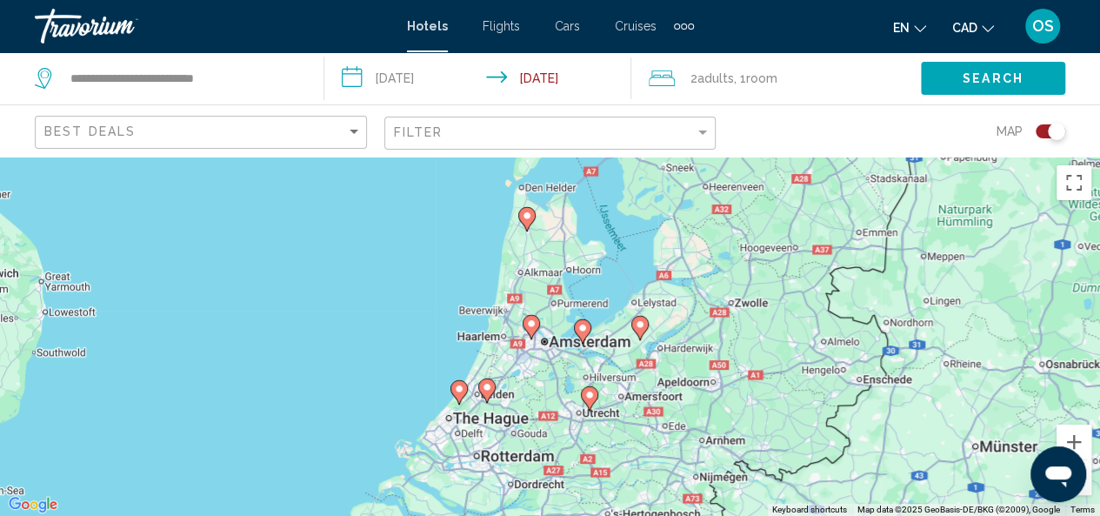
click at [600, 355] on div "To activate drag with keyboard, press Alt + Enter. Once in keyboard drag state,…" at bounding box center [550, 335] width 1100 height 359
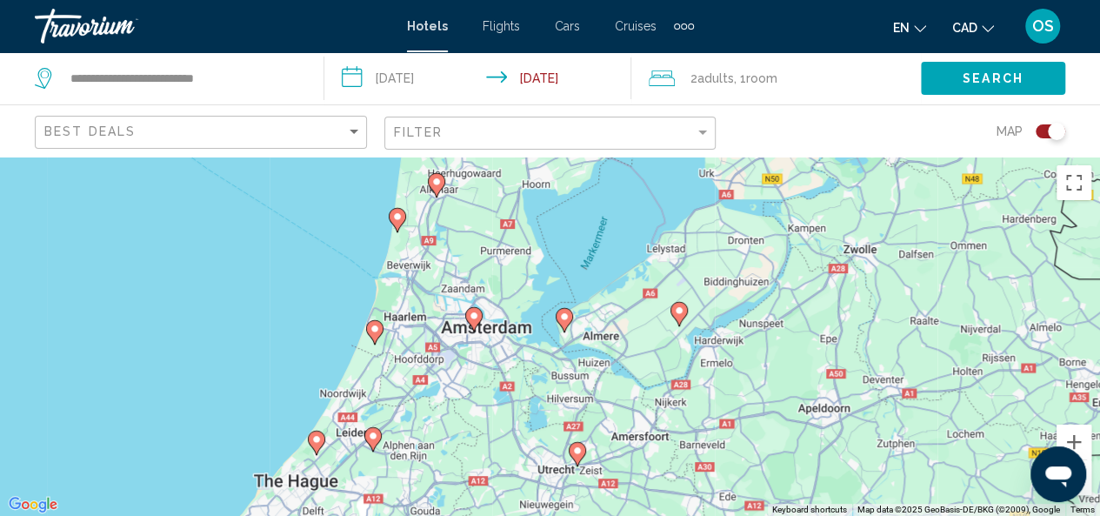
click at [471, 350] on div "To activate drag with keyboard, press Alt + Enter. Once in keyboard drag state,…" at bounding box center [550, 335] width 1100 height 359
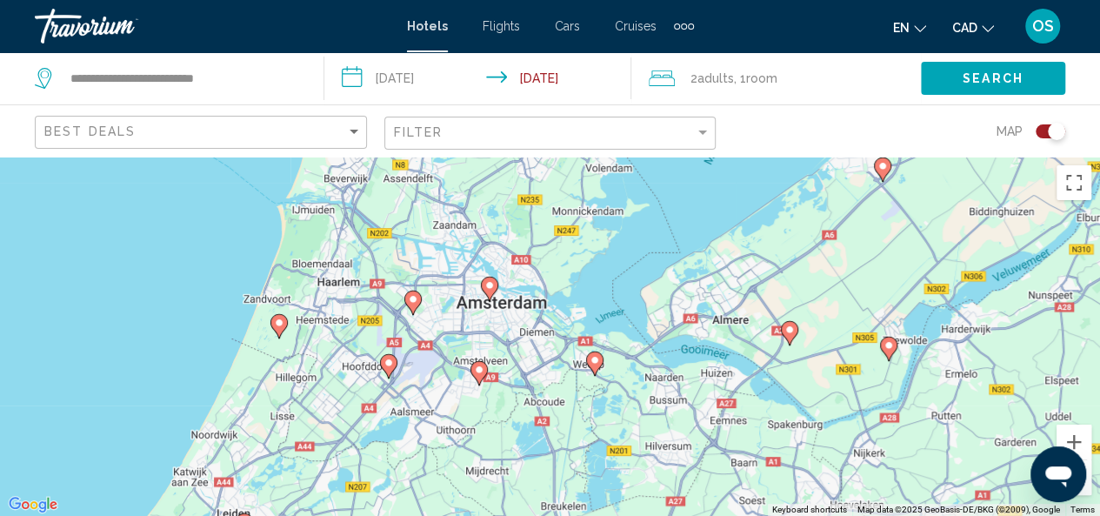
click at [471, 350] on div "To activate drag with keyboard, press Alt + Enter. Once in keyboard drag state,…" at bounding box center [550, 335] width 1100 height 359
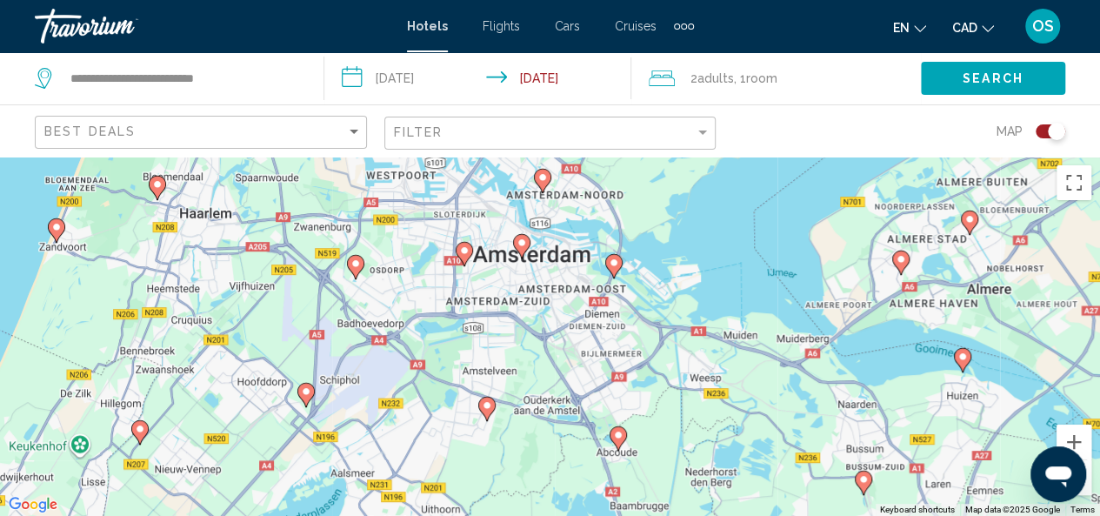
click at [504, 293] on div "To activate drag with keyboard, press Alt + Enter. Once in keyboard drag state,…" at bounding box center [550, 335] width 1100 height 359
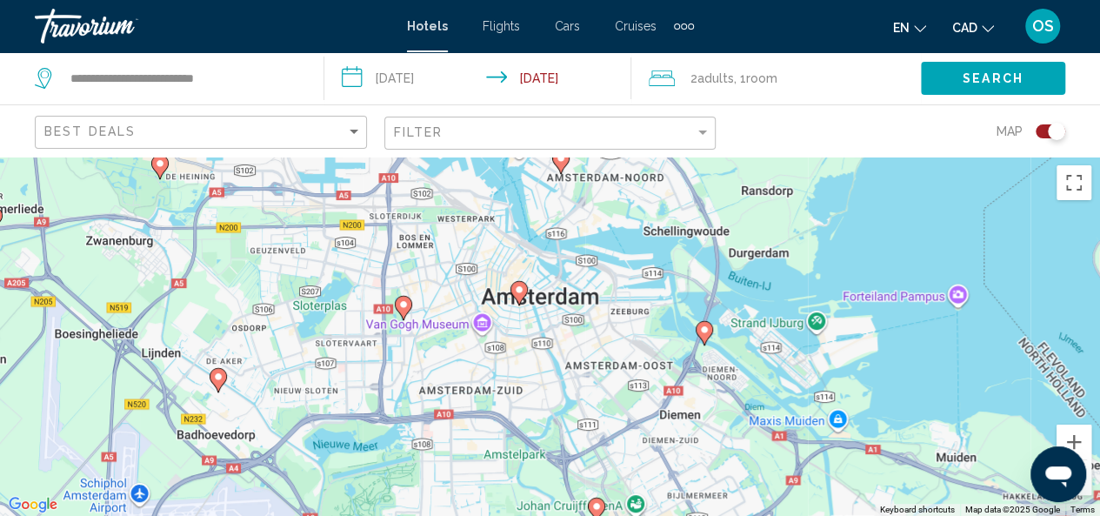
drag, startPoint x: 503, startPoint y: 296, endPoint x: 476, endPoint y: 383, distance: 89.9
click at [482, 378] on div "To activate drag with keyboard, press Alt + Enter. Once in keyboard drag state,…" at bounding box center [550, 335] width 1100 height 359
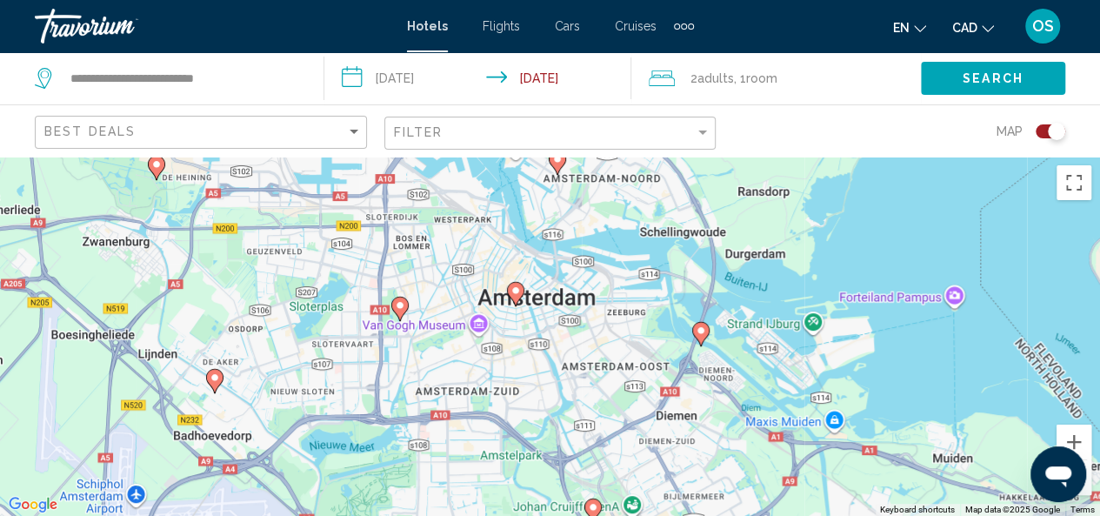
click at [459, 363] on div "To activate drag with keyboard, press Alt + Enter. Once in keyboard drag state,…" at bounding box center [550, 335] width 1100 height 359
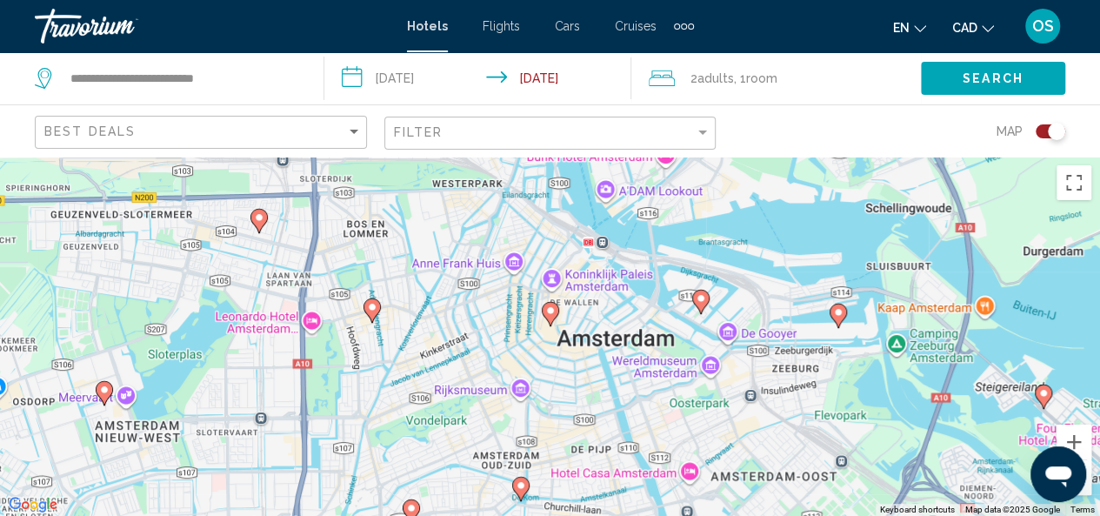
drag, startPoint x: 463, startPoint y: 307, endPoint x: 464, endPoint y: 423, distance: 116.5
click at [464, 423] on div "To activate drag with keyboard, press Alt + Enter. Once in keyboard drag state,…" at bounding box center [550, 335] width 1100 height 359
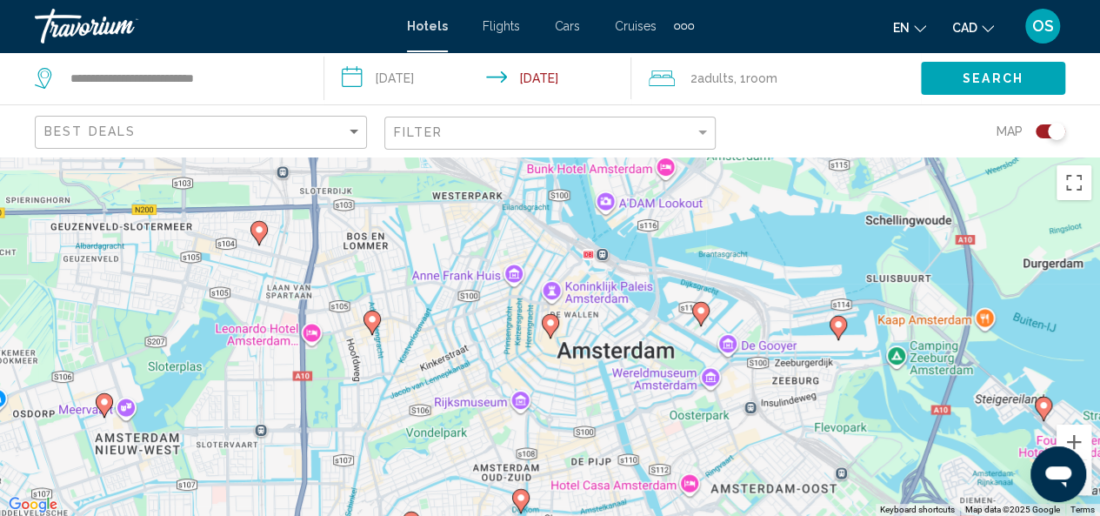
click at [547, 254] on div "To activate drag with keyboard, press Alt + Enter. Once in keyboard drag state,…" at bounding box center [550, 335] width 1100 height 359
click at [468, 312] on div "To activate drag with keyboard, press Alt + Enter. Once in keyboard drag state,…" at bounding box center [550, 335] width 1100 height 359
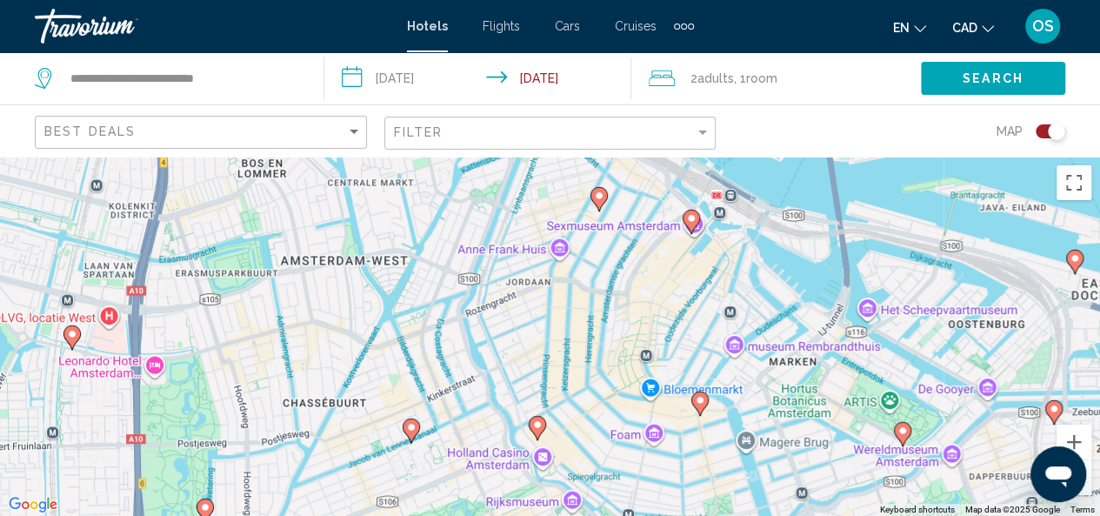
click at [516, 321] on div "To activate drag with keyboard, press Alt + Enter. Once in keyboard drag state,…" at bounding box center [550, 335] width 1100 height 359
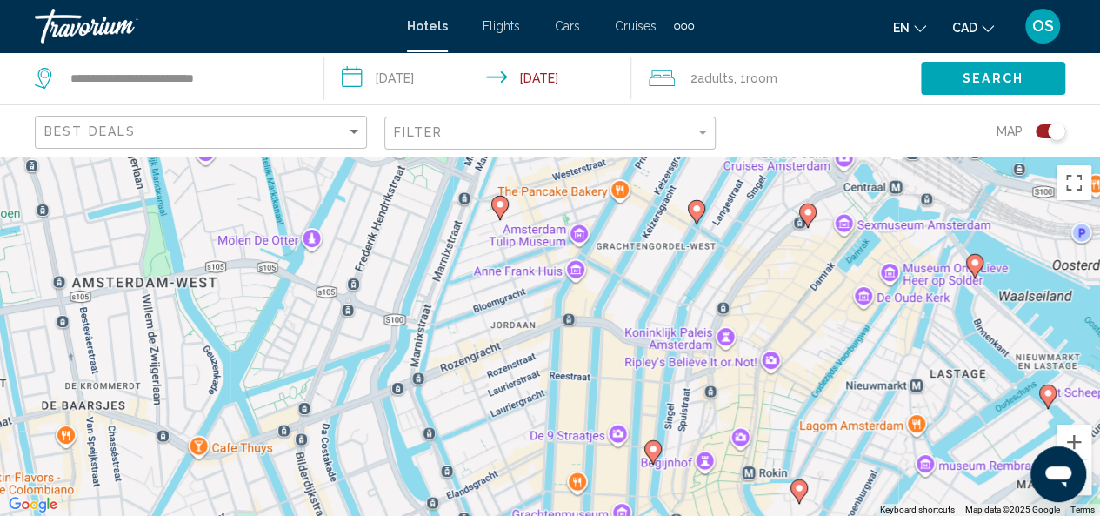
drag, startPoint x: 572, startPoint y: 276, endPoint x: 544, endPoint y: 359, distance: 87.2
click at [544, 359] on div "To activate drag with keyboard, press Alt + Enter. Once in keyboard drag state,…" at bounding box center [550, 335] width 1100 height 359
click at [498, 203] on image "Main content" at bounding box center [500, 204] width 10 height 10
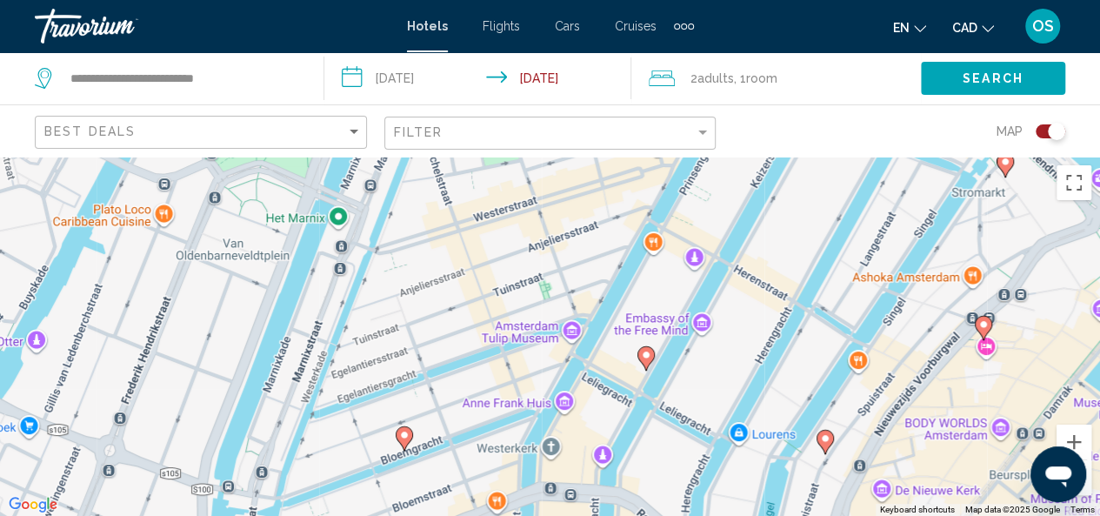
drag, startPoint x: 516, startPoint y: 437, endPoint x: 520, endPoint y: 378, distance: 59.3
click at [520, 378] on div "To activate drag with keyboard, press Alt + Enter. Once in keyboard drag state,…" at bounding box center [550, 335] width 1100 height 359
click at [403, 434] on image "Main content" at bounding box center [404, 434] width 10 height 10
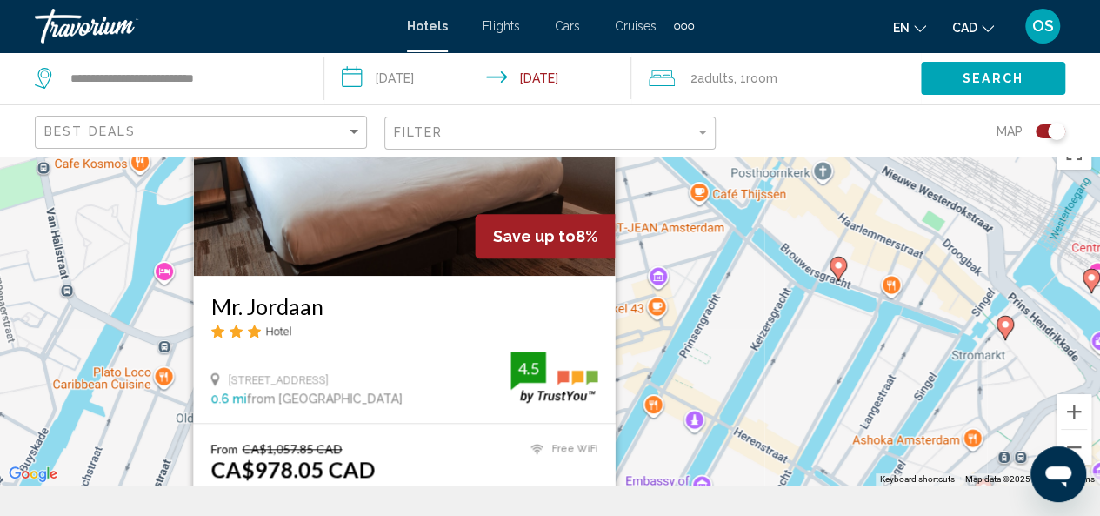
scroll to position [156, 0]
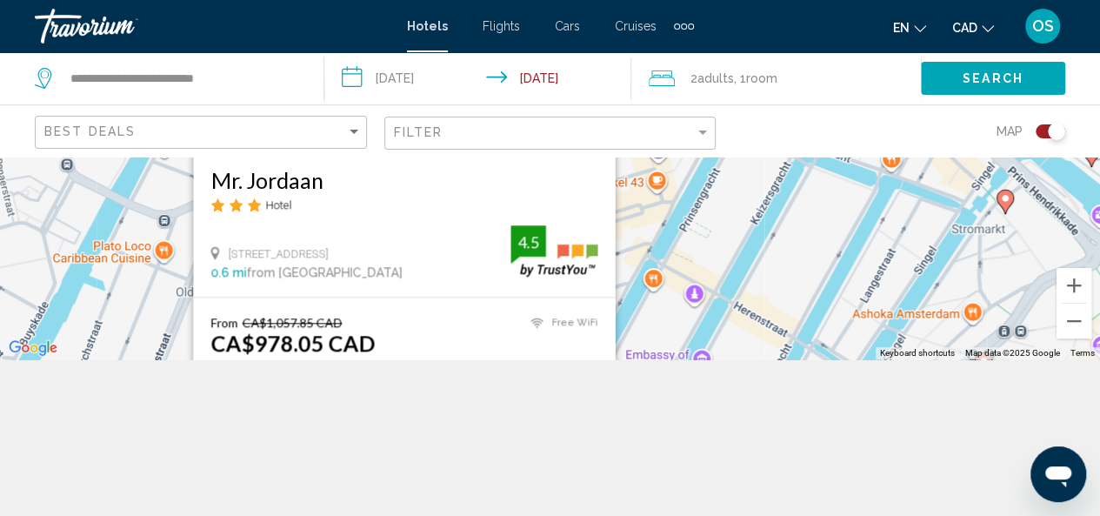
click at [649, 234] on div "To activate drag with keyboard, press Alt + Enter. Once in keyboard drag state,…" at bounding box center [550, 179] width 1100 height 359
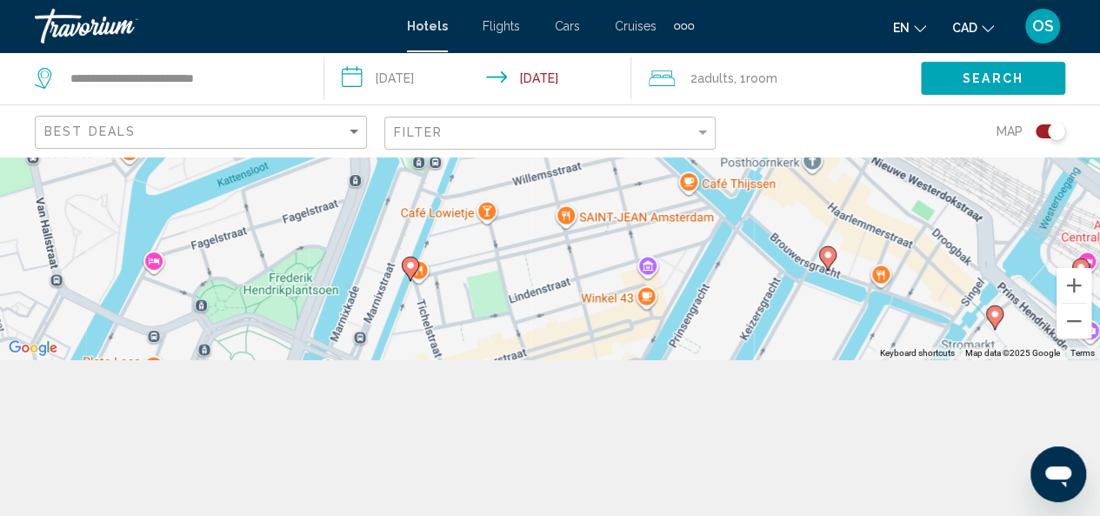
drag, startPoint x: 417, startPoint y: 291, endPoint x: 407, endPoint y: 410, distance: 119.6
click at [407, 410] on div "**********" at bounding box center [550, 258] width 1100 height 516
click at [1056, 130] on div "Toggle map" at bounding box center [1056, 131] width 17 height 17
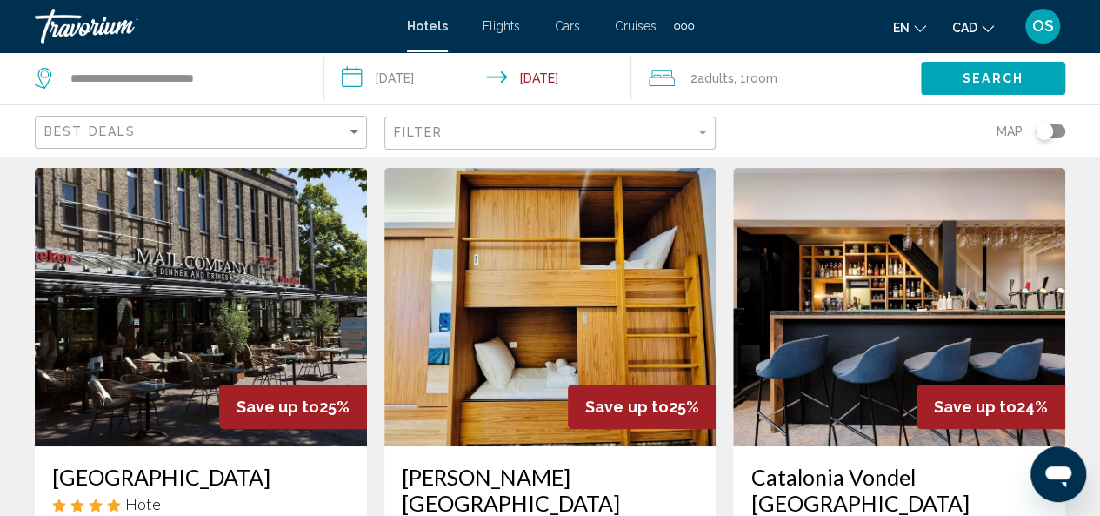
scroll to position [0, 0]
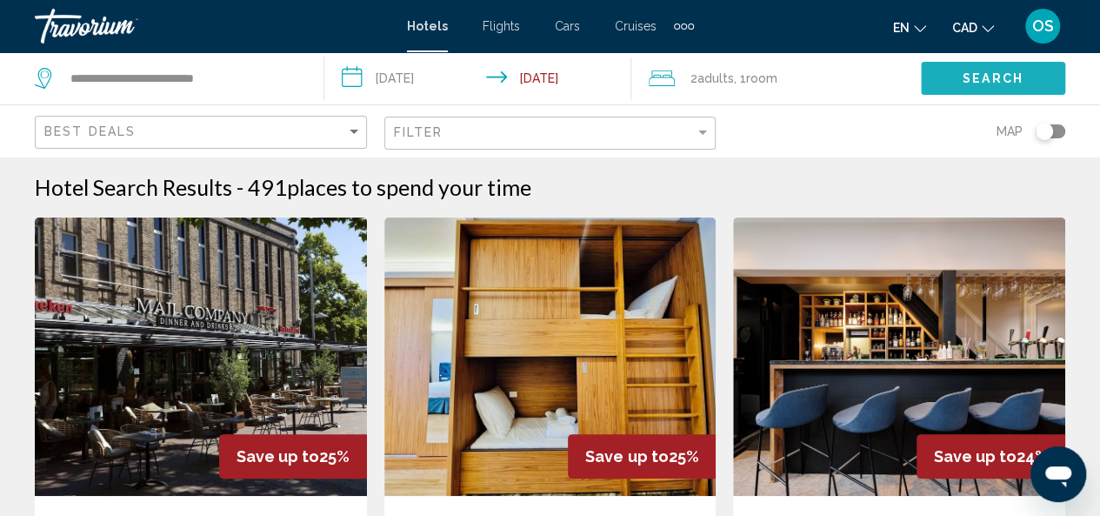
click at [1012, 77] on span "Search" at bounding box center [992, 79] width 61 height 14
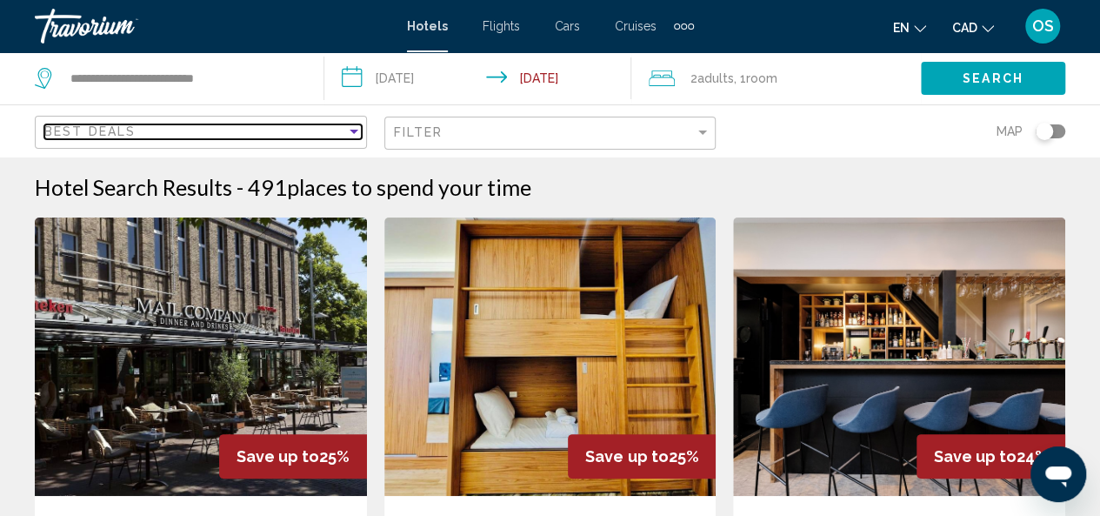
click at [155, 137] on div "Best Deals" at bounding box center [195, 131] width 302 height 14
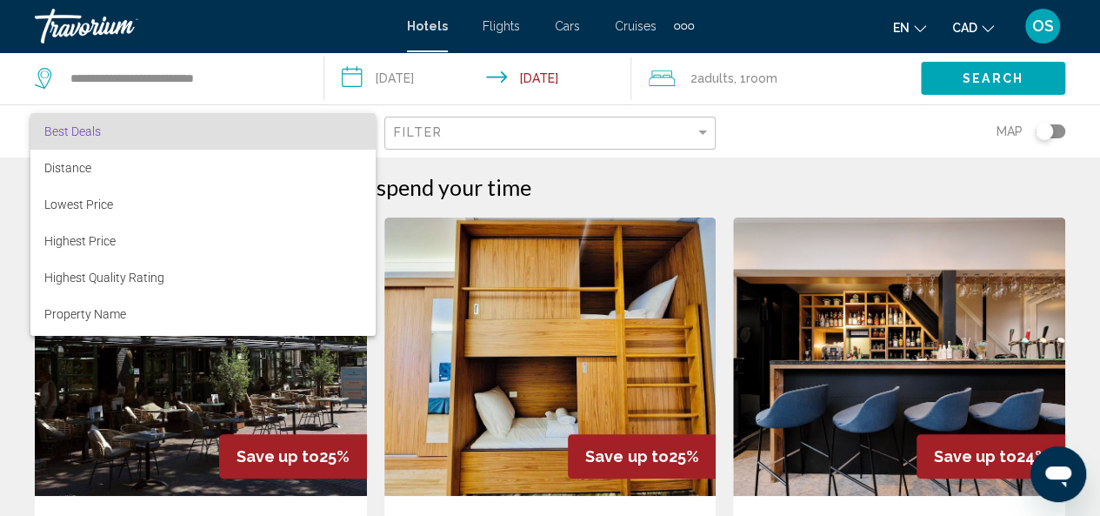
click at [488, 136] on div at bounding box center [550, 258] width 1100 height 516
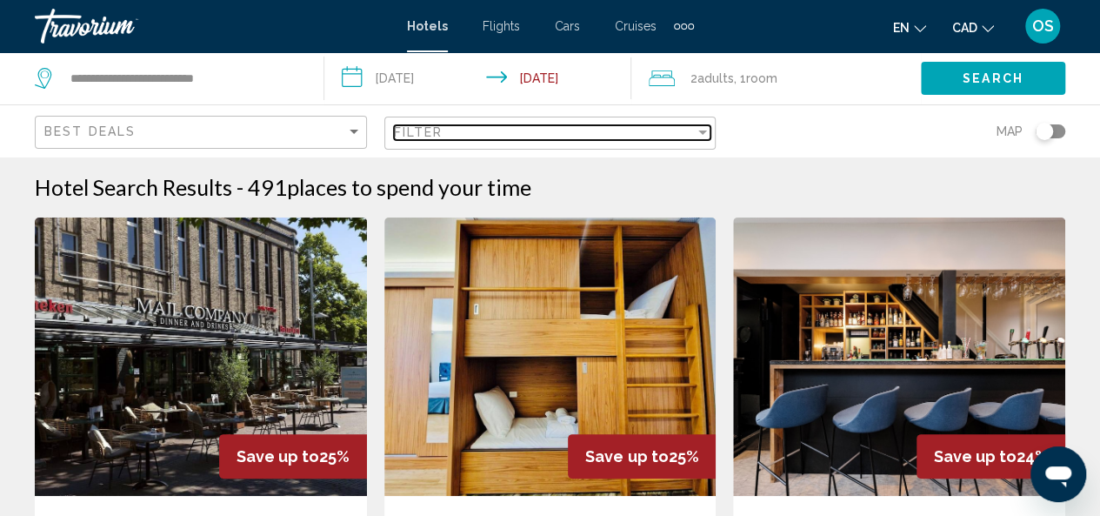
click at [488, 136] on div "Filter" at bounding box center [545, 132] width 302 height 14
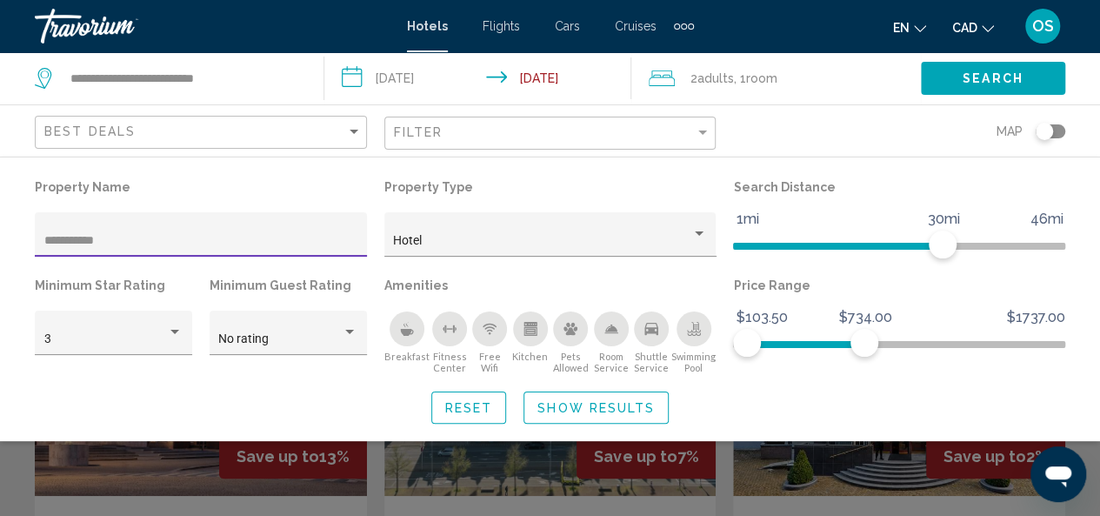
type input "**********"
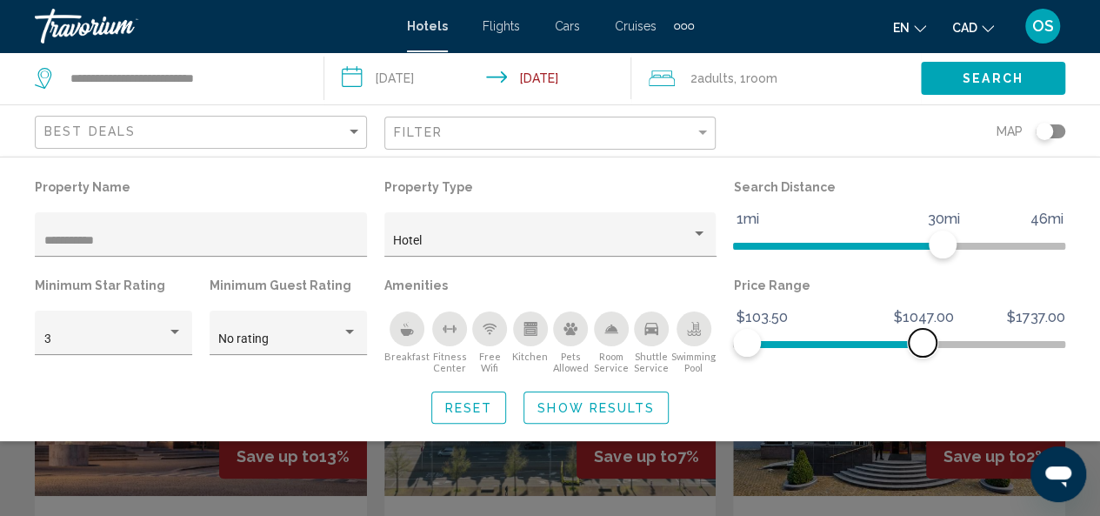
drag, startPoint x: 861, startPoint y: 338, endPoint x: 927, endPoint y: 332, distance: 66.4
click at [927, 335] on span "Hotel Filters" at bounding box center [923, 343] width 28 height 28
click at [570, 409] on span "Show Results" at bounding box center [595, 408] width 117 height 14
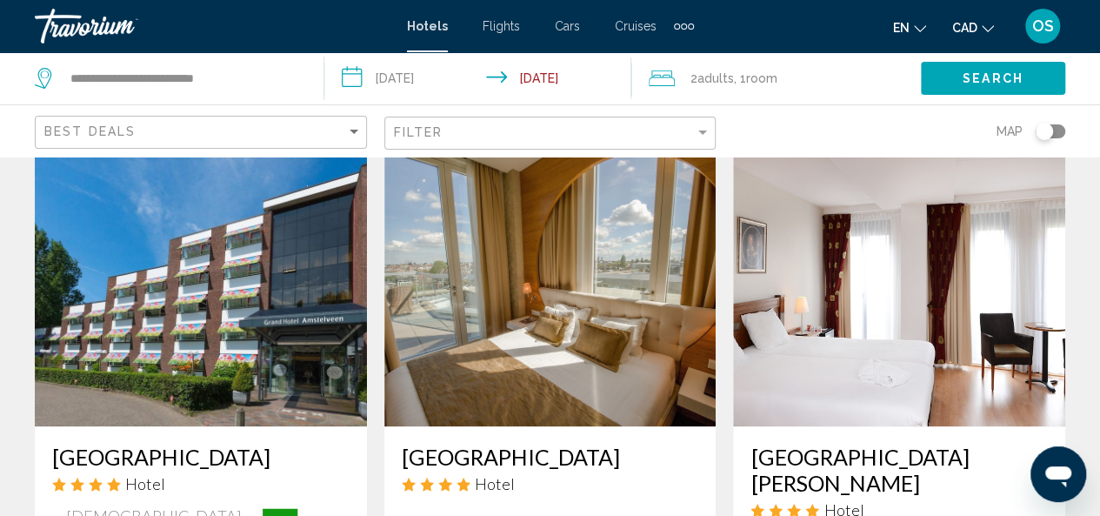
scroll to position [748, 0]
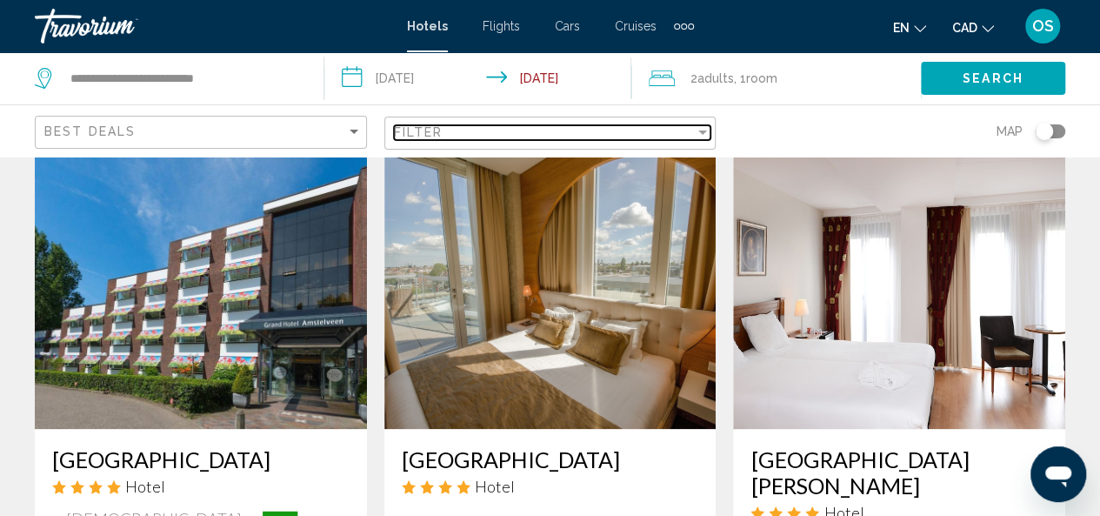
click at [545, 134] on div "Filter" at bounding box center [545, 132] width 302 height 14
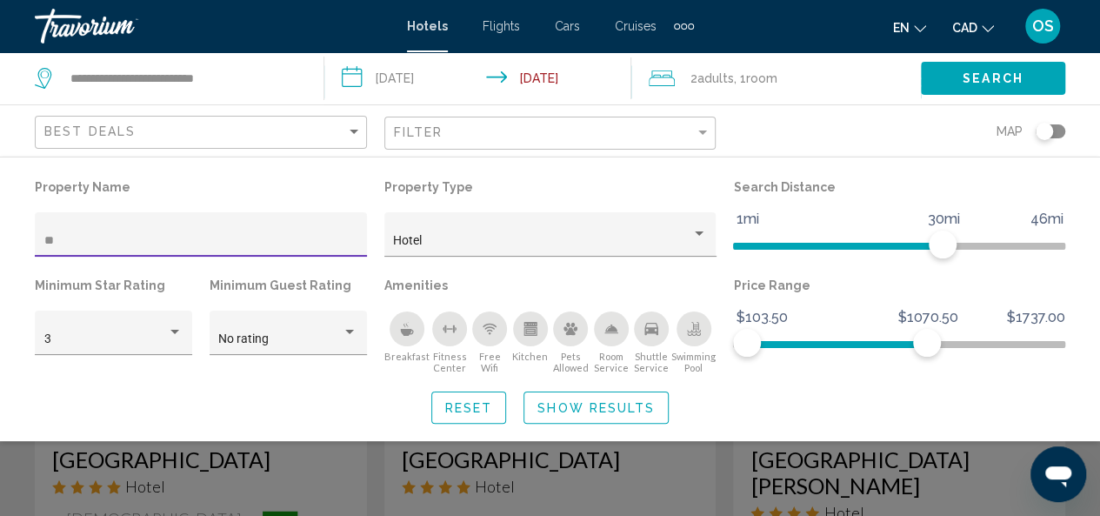
type input "*"
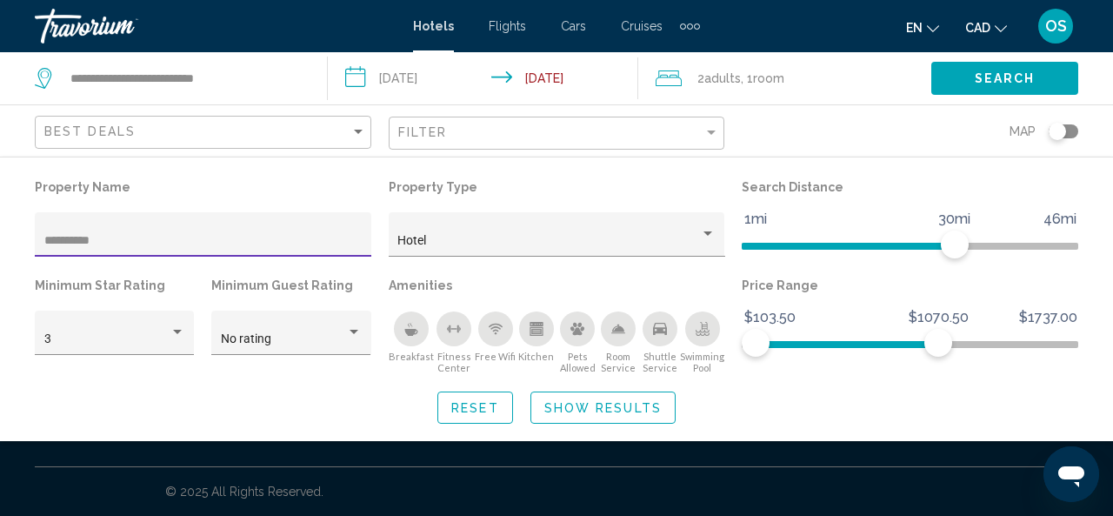
click at [61, 241] on input "**********" at bounding box center [203, 241] width 318 height 14
click at [73, 240] on input "**********" at bounding box center [203, 241] width 318 height 14
click at [90, 239] on input "**********" at bounding box center [203, 241] width 318 height 14
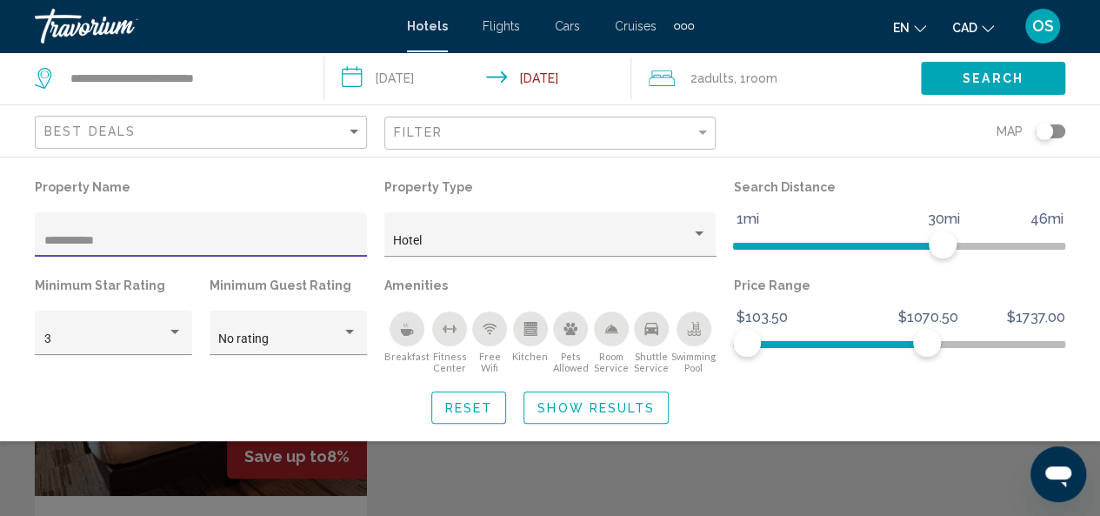
type input "**********"
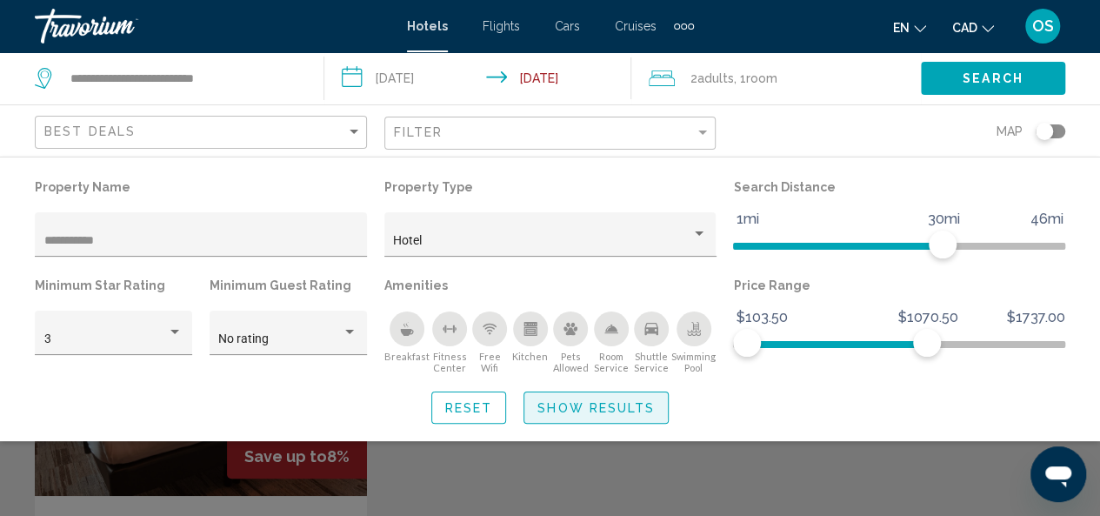
click at [584, 404] on span "Show Results" at bounding box center [595, 408] width 117 height 14
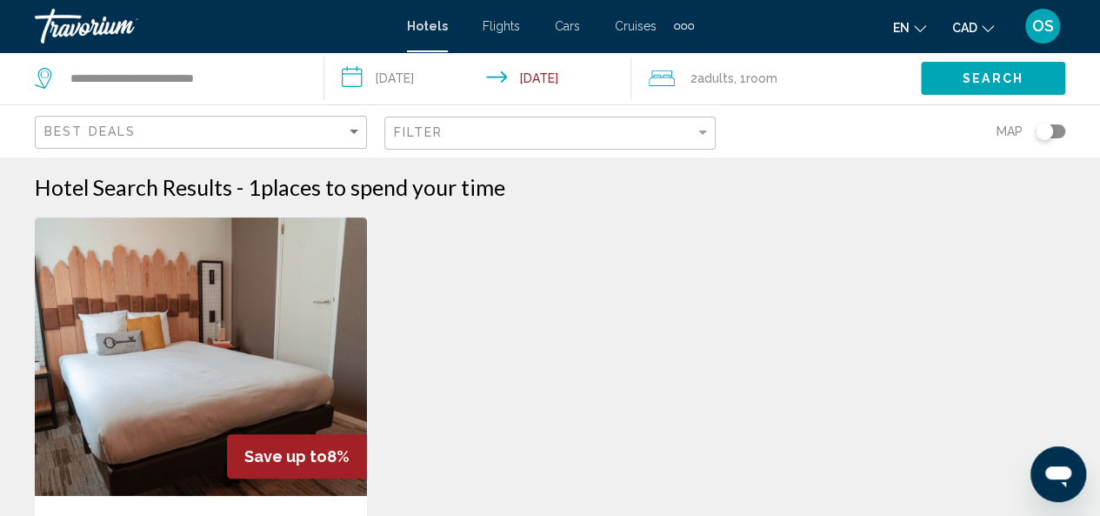
click at [661, 143] on div "Filter" at bounding box center [552, 133] width 317 height 32
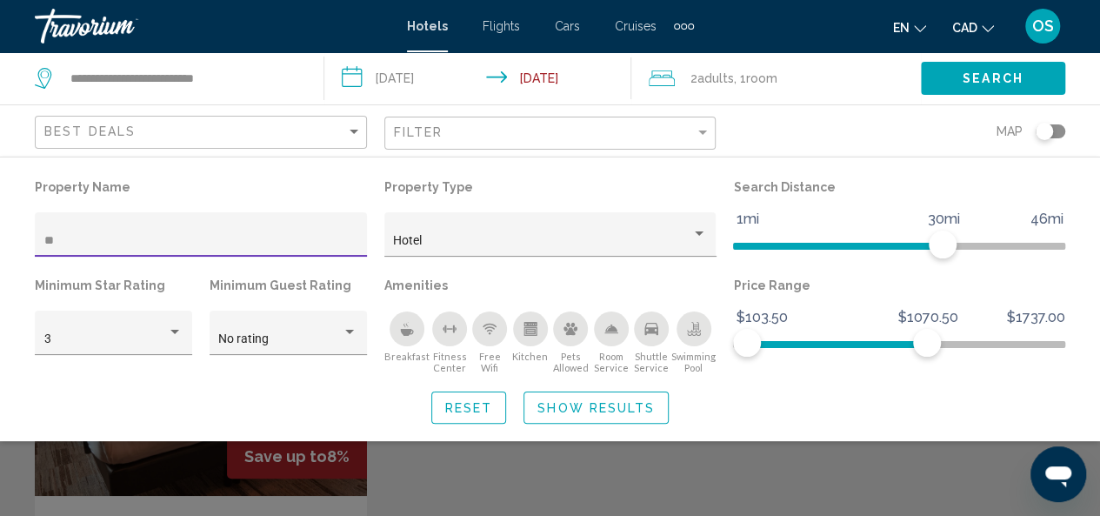
type input "*"
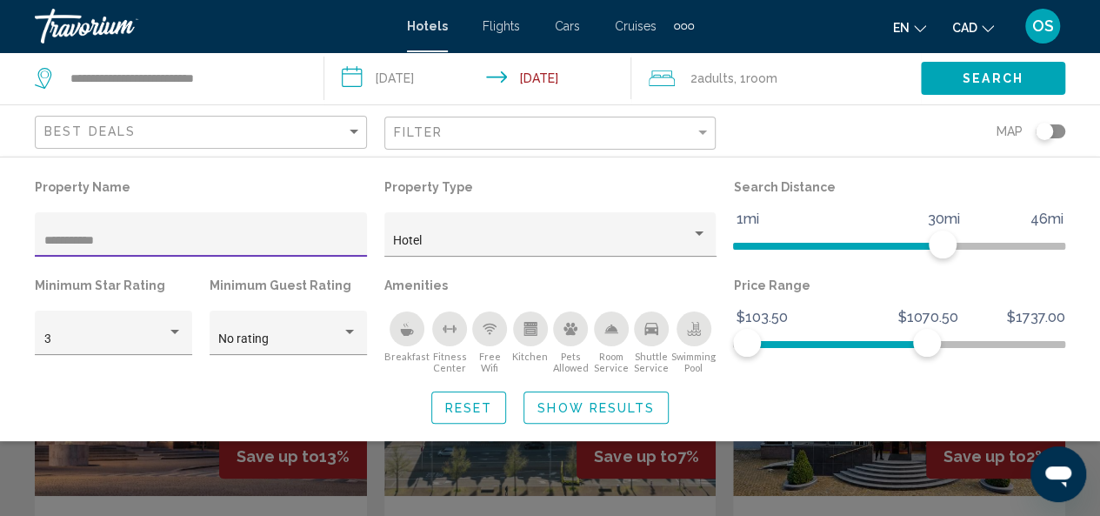
type input "**********"
click at [567, 409] on span "Show Results" at bounding box center [595, 408] width 117 height 14
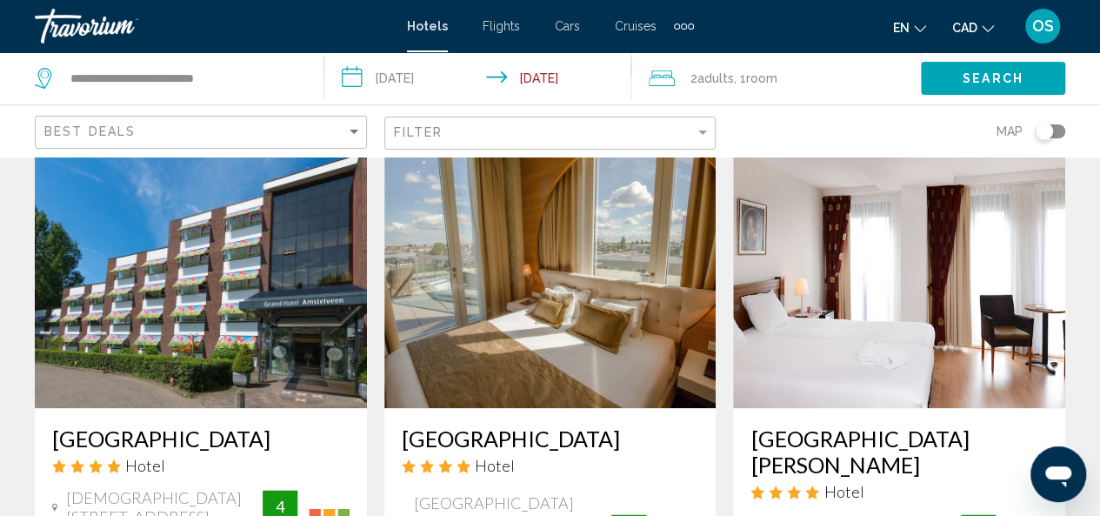
scroll to position [765, 0]
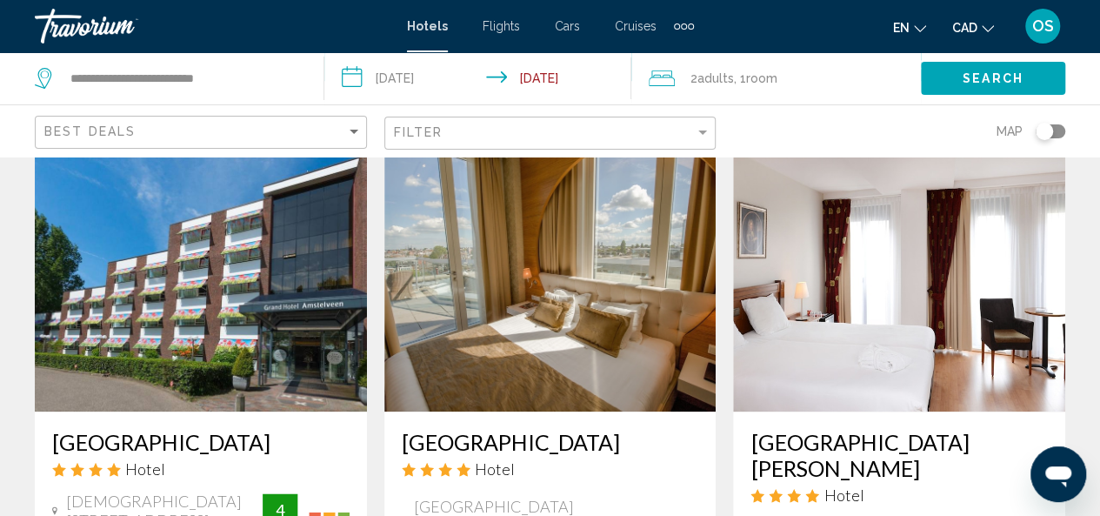
click at [602, 280] on img "Main content" at bounding box center [550, 272] width 332 height 278
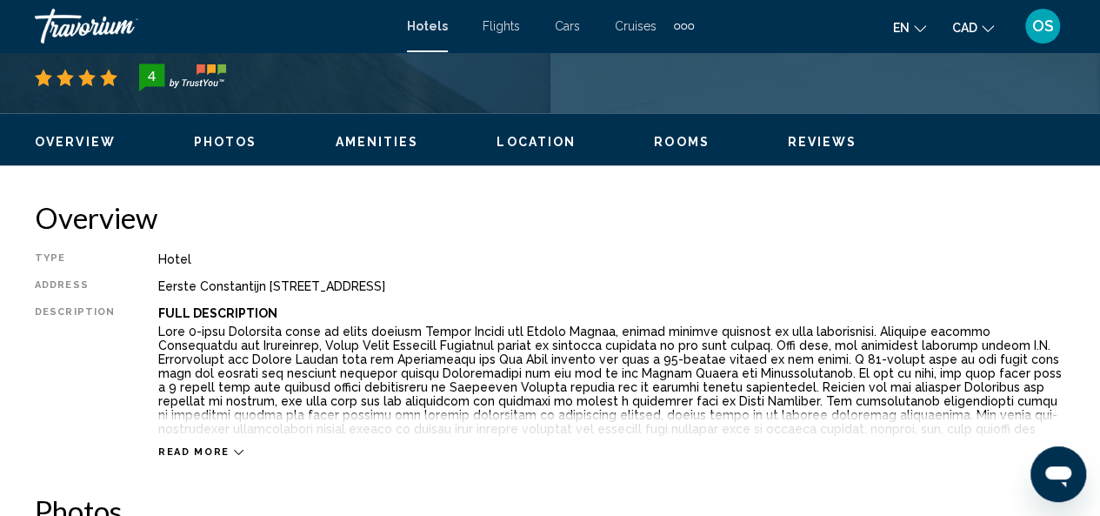
scroll to position [207, 0]
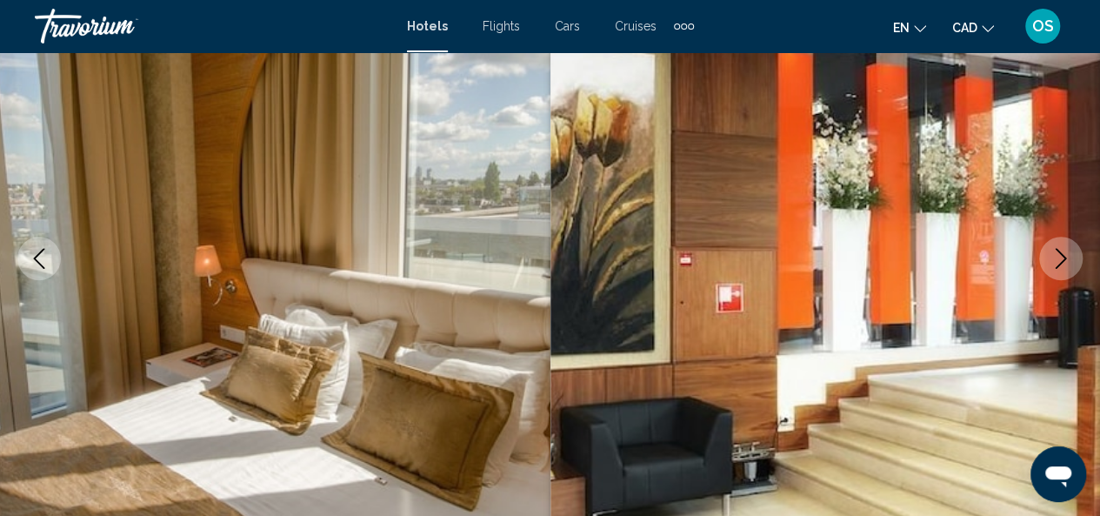
click at [1069, 269] on button "Next image" at bounding box center [1060, 257] width 43 height 43
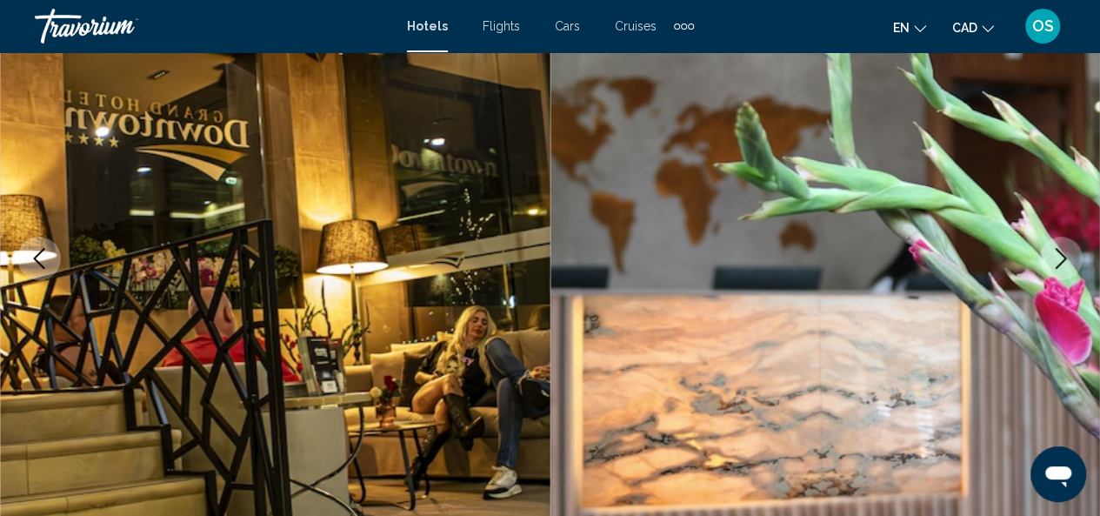
click at [1069, 269] on button "Next image" at bounding box center [1060, 257] width 43 height 43
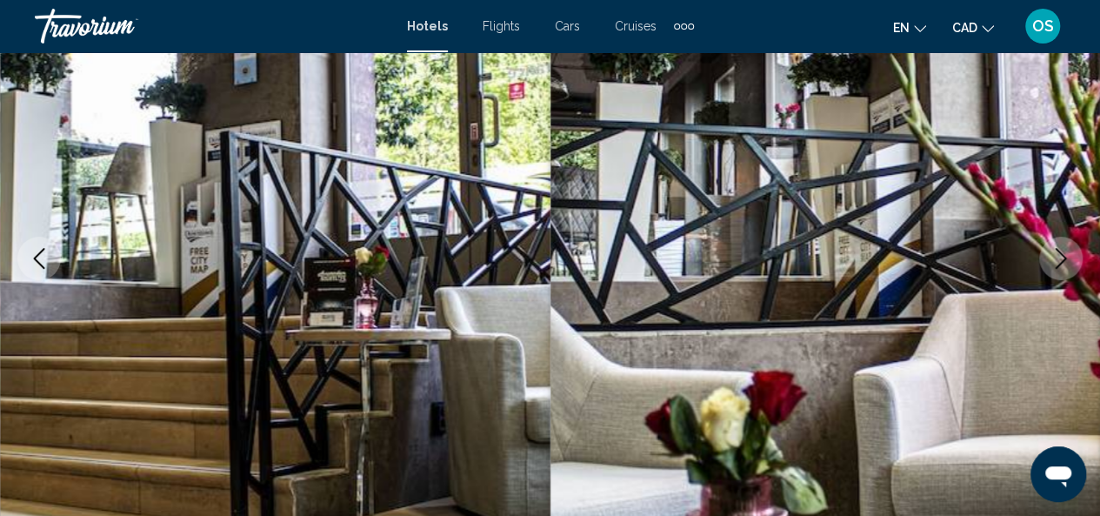
click at [1069, 269] on button "Next image" at bounding box center [1060, 257] width 43 height 43
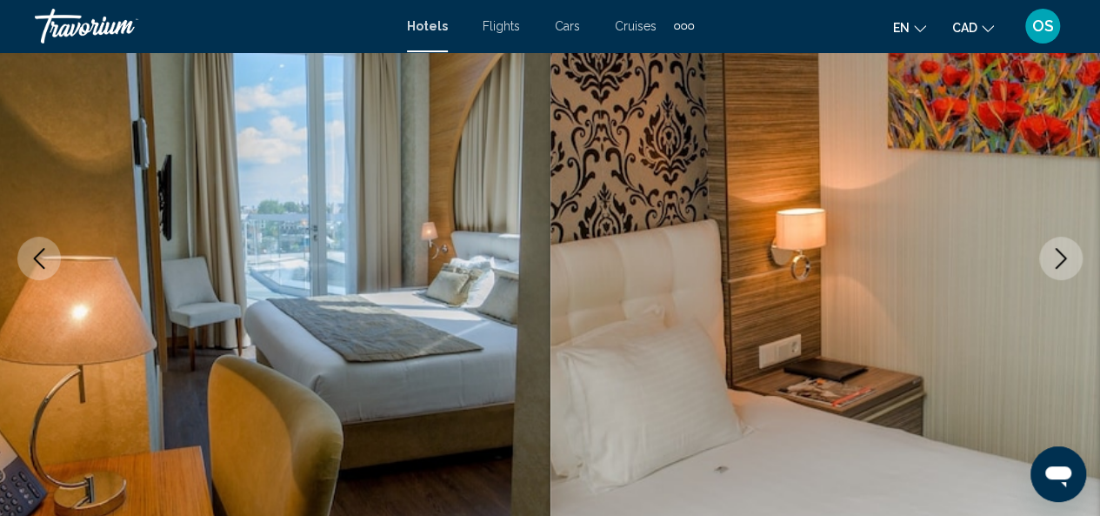
click at [1069, 269] on button "Next image" at bounding box center [1060, 257] width 43 height 43
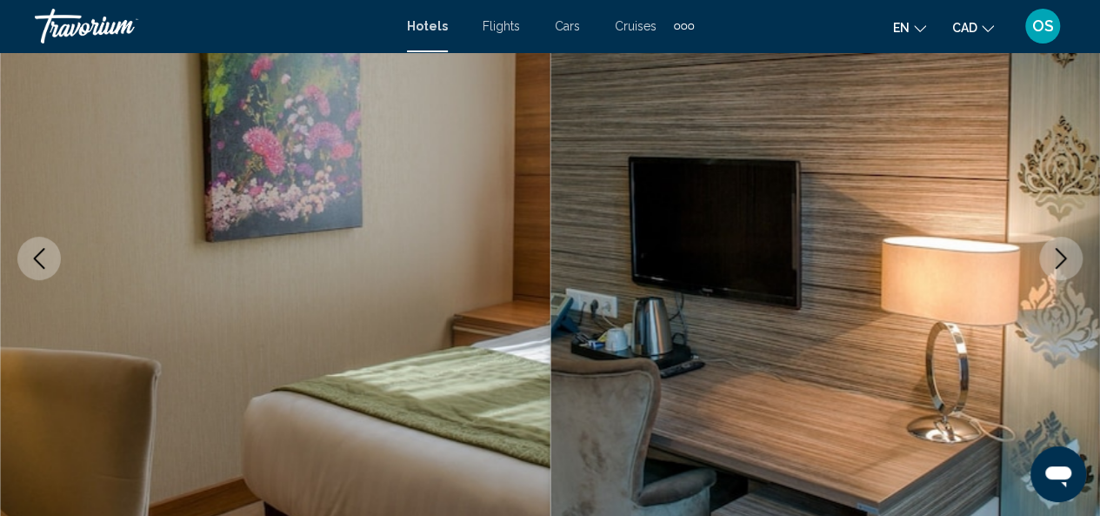
click at [1069, 269] on button "Next image" at bounding box center [1060, 257] width 43 height 43
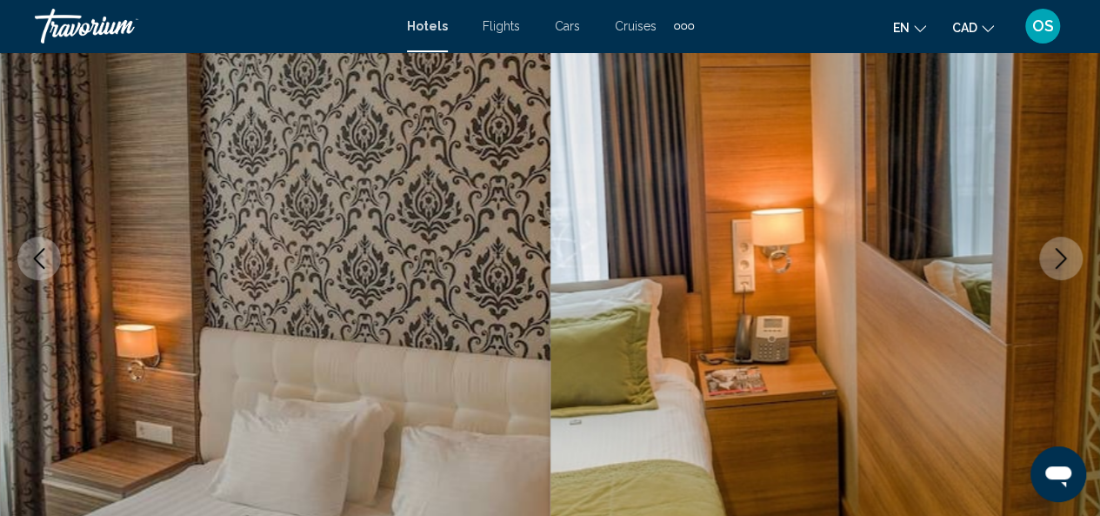
click at [1069, 269] on button "Next image" at bounding box center [1060, 257] width 43 height 43
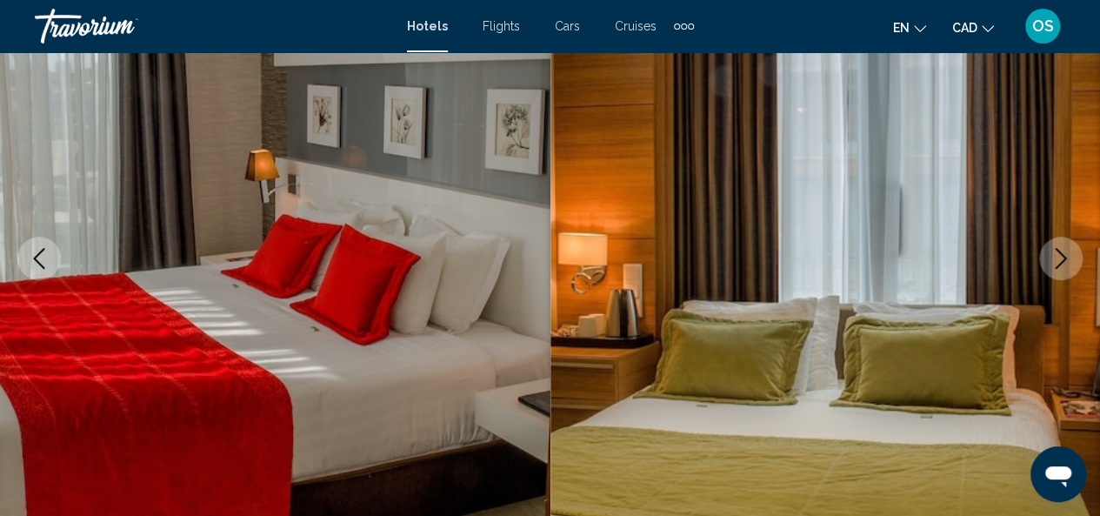
click at [1069, 269] on button "Next image" at bounding box center [1060, 257] width 43 height 43
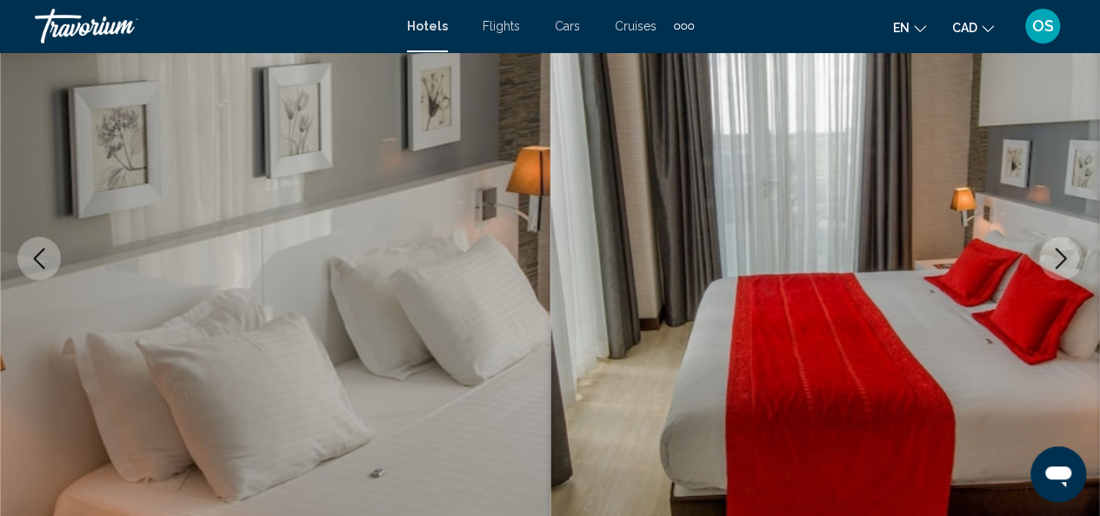
click at [1069, 269] on button "Next image" at bounding box center [1060, 257] width 43 height 43
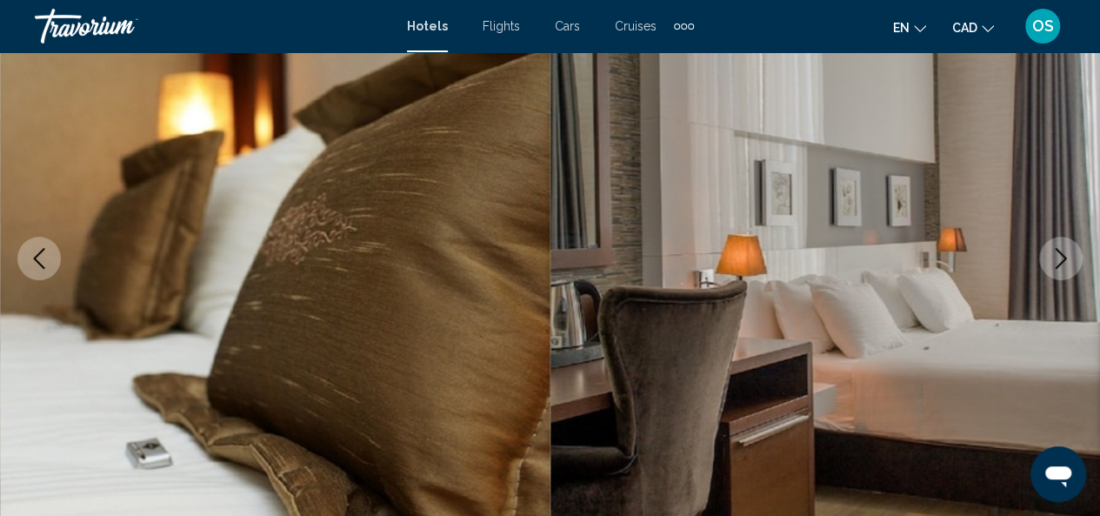
click at [1069, 269] on button "Next image" at bounding box center [1060, 257] width 43 height 43
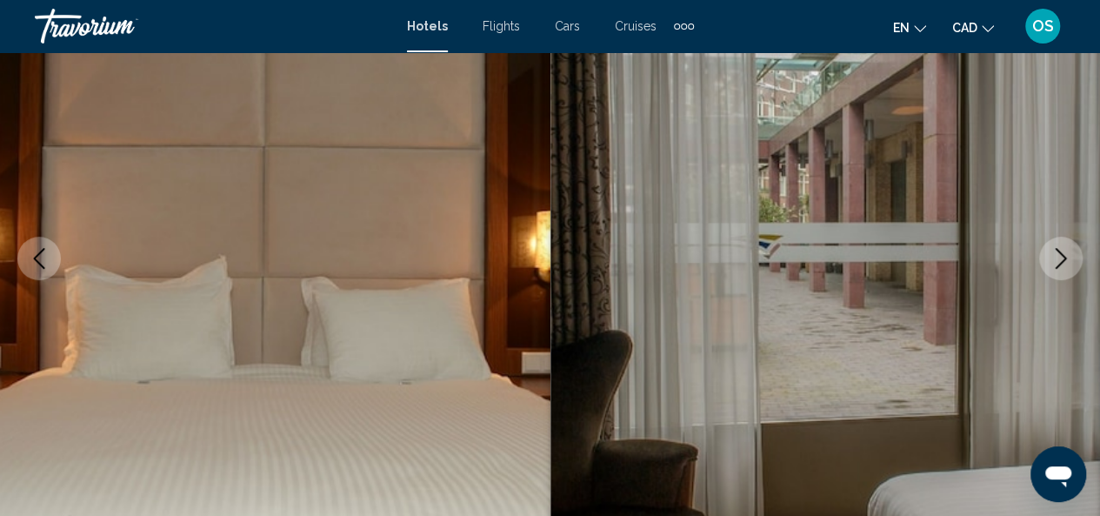
click at [1069, 269] on button "Next image" at bounding box center [1060, 257] width 43 height 43
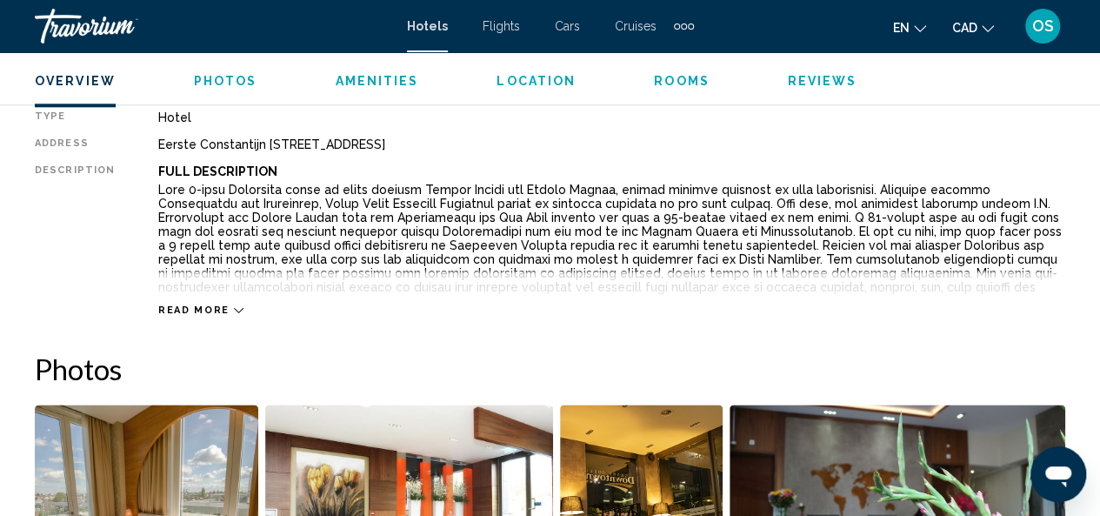
scroll to position [902, 0]
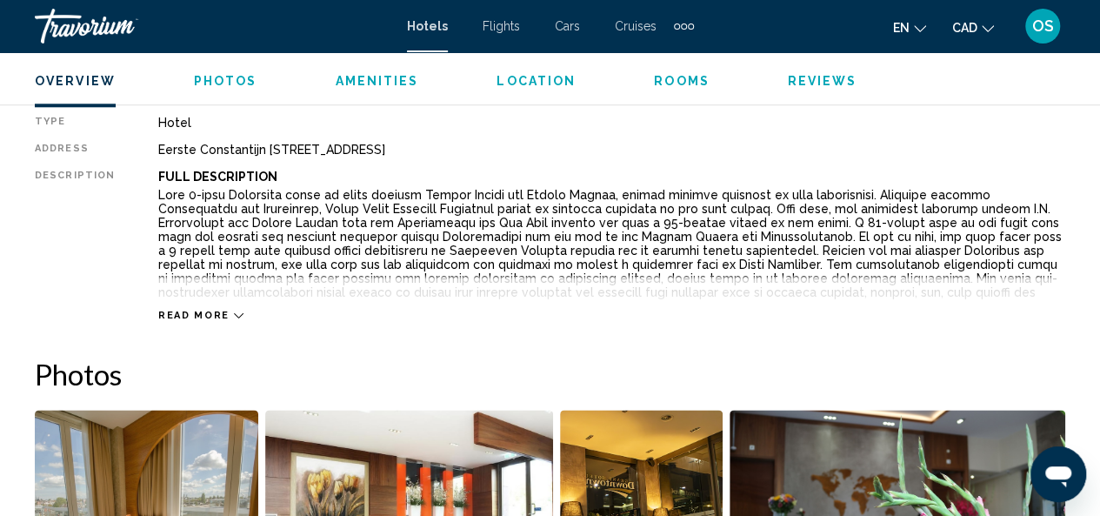
click at [218, 316] on span "Read more" at bounding box center [193, 315] width 71 height 11
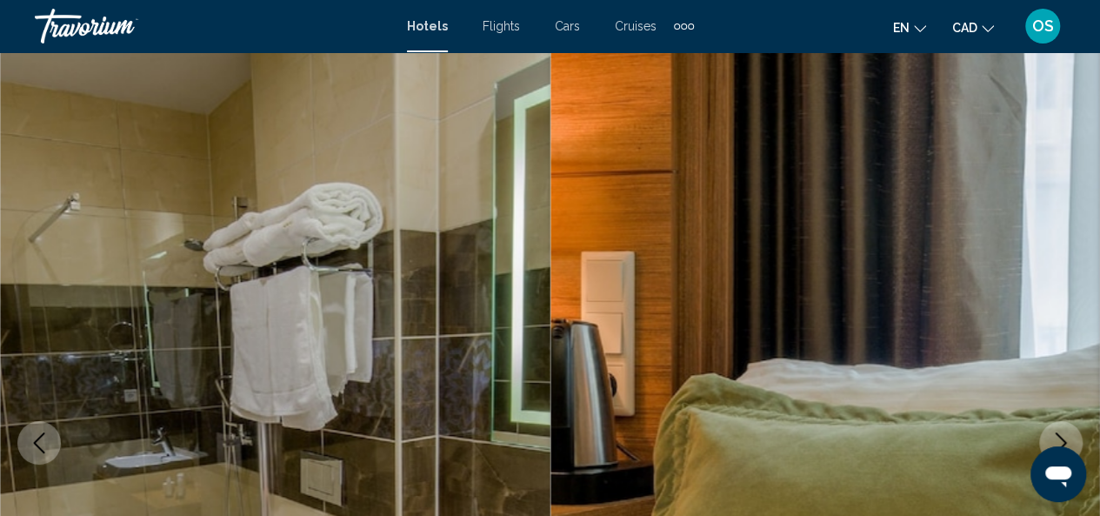
scroll to position [0, 0]
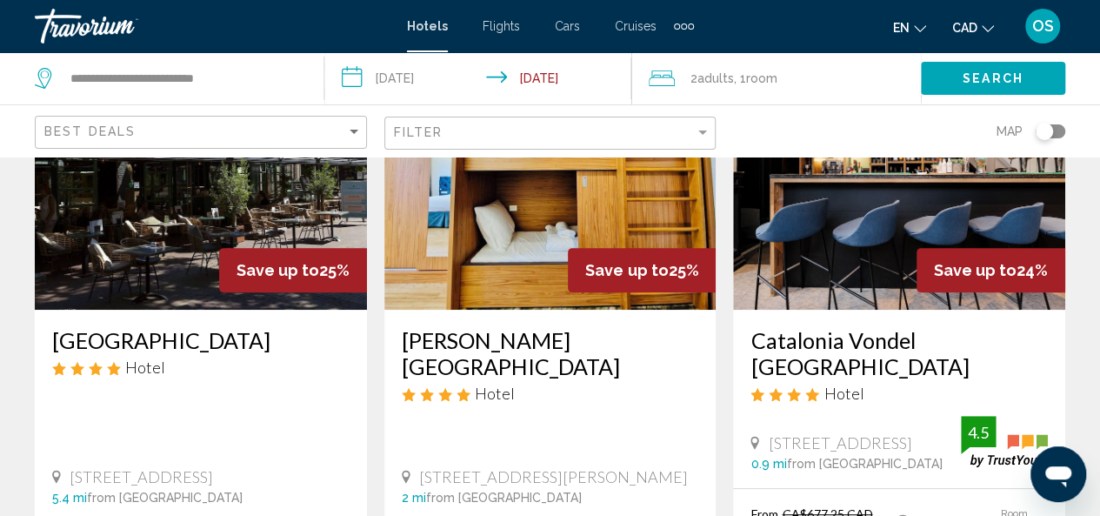
scroll to position [176, 0]
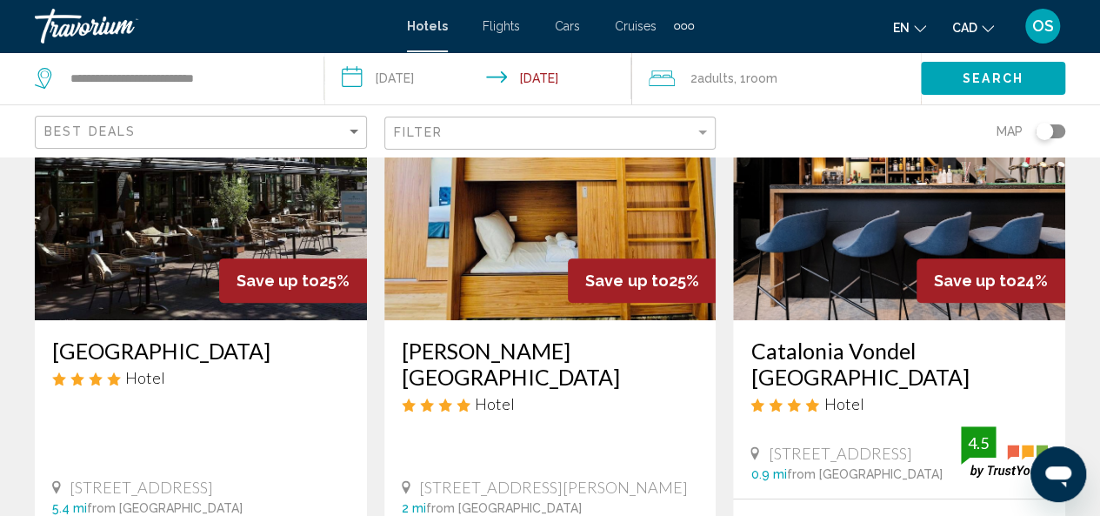
click at [875, 251] on img "Main content" at bounding box center [899, 181] width 332 height 278
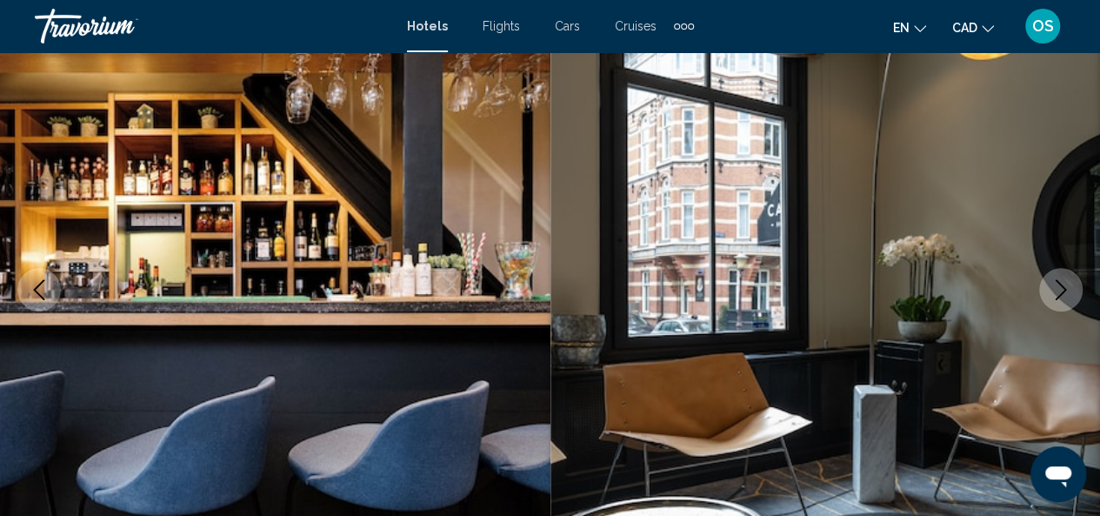
scroll to position [207, 0]
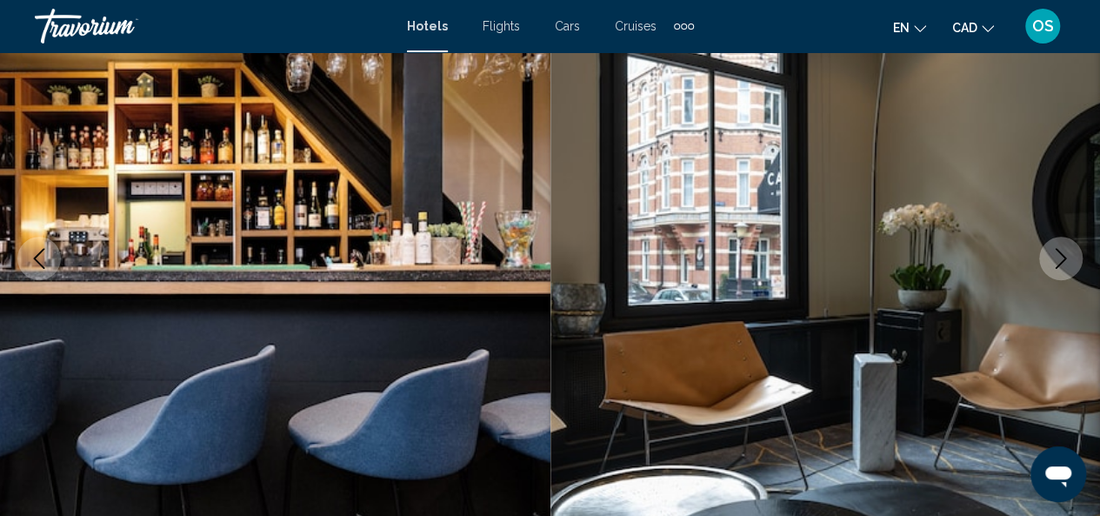
click at [1064, 253] on icon "Next image" at bounding box center [1060, 258] width 21 height 21
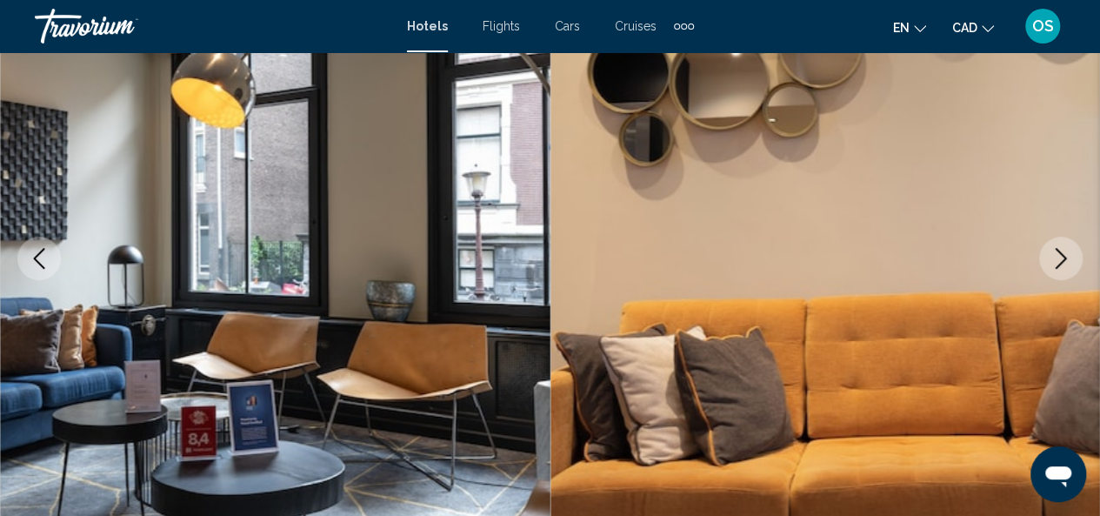
click at [1064, 253] on icon "Next image" at bounding box center [1060, 258] width 21 height 21
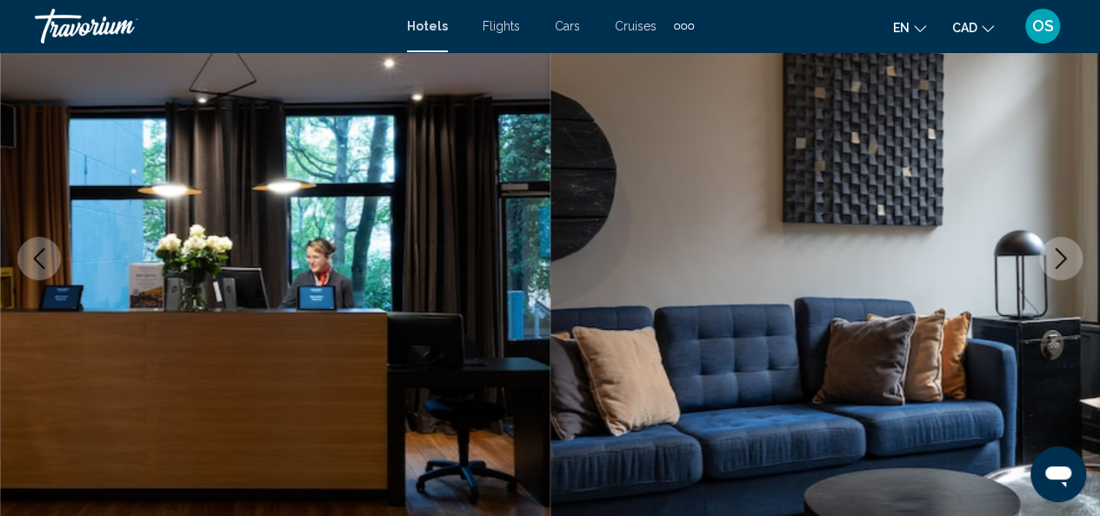
click at [1064, 253] on icon "Next image" at bounding box center [1060, 258] width 21 height 21
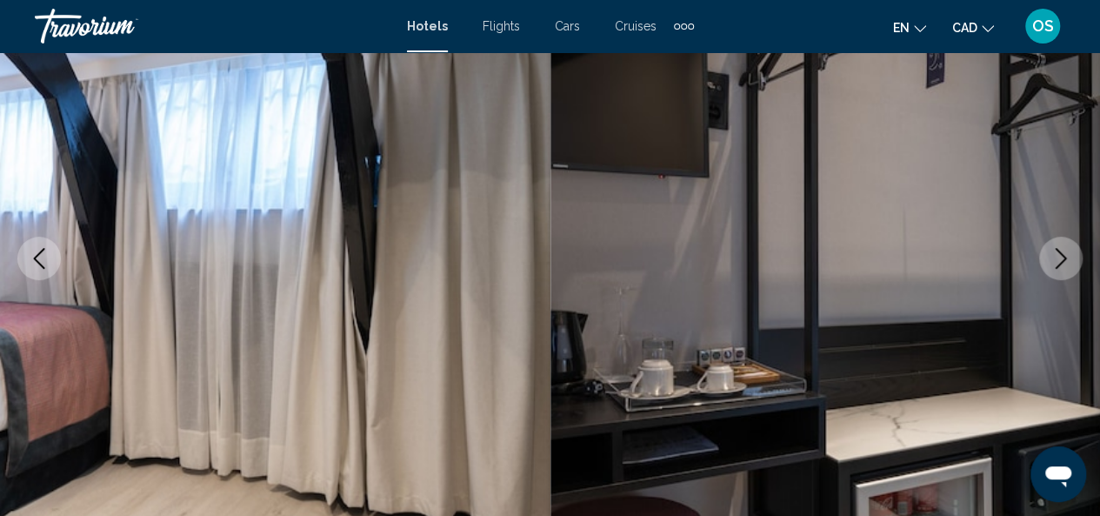
click at [1064, 253] on icon "Next image" at bounding box center [1060, 258] width 21 height 21
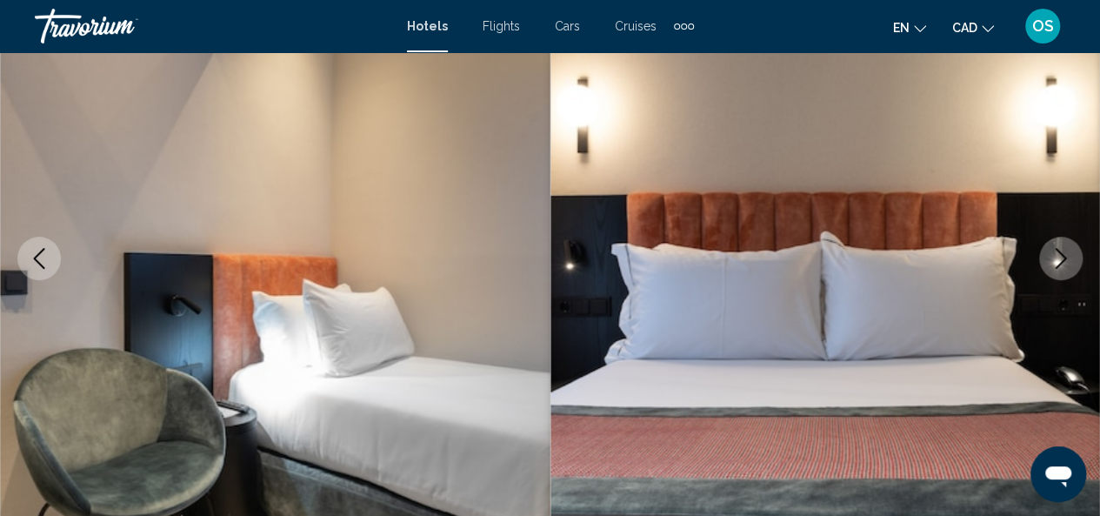
click at [1064, 253] on icon "Next image" at bounding box center [1060, 258] width 21 height 21
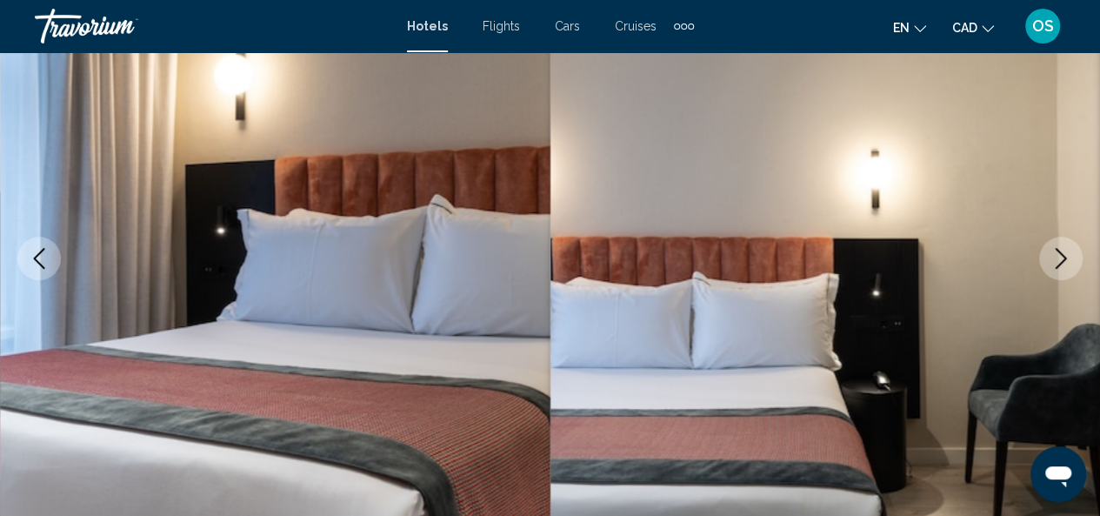
click at [1064, 253] on icon "Next image" at bounding box center [1060, 258] width 21 height 21
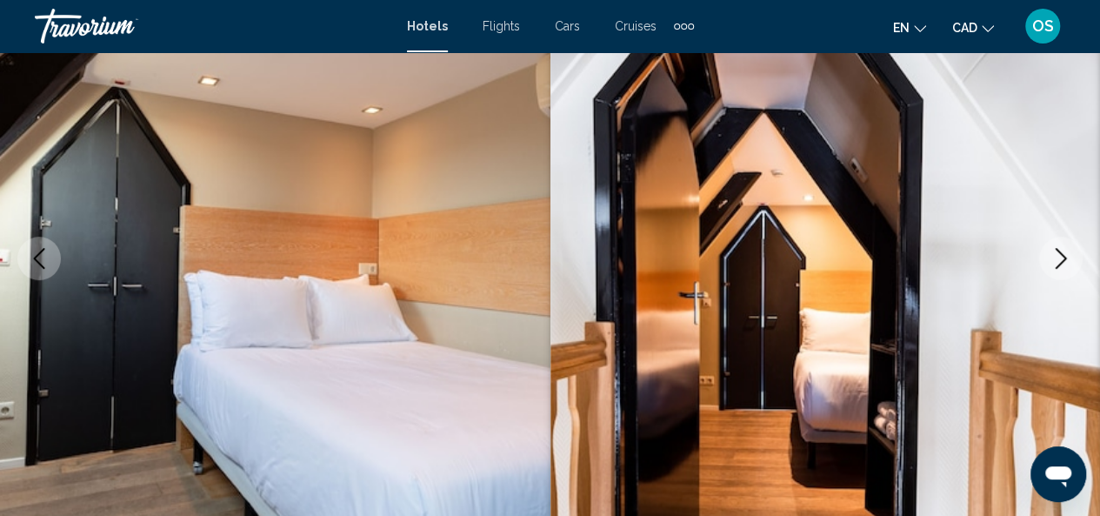
click at [1064, 253] on icon "Next image" at bounding box center [1060, 258] width 21 height 21
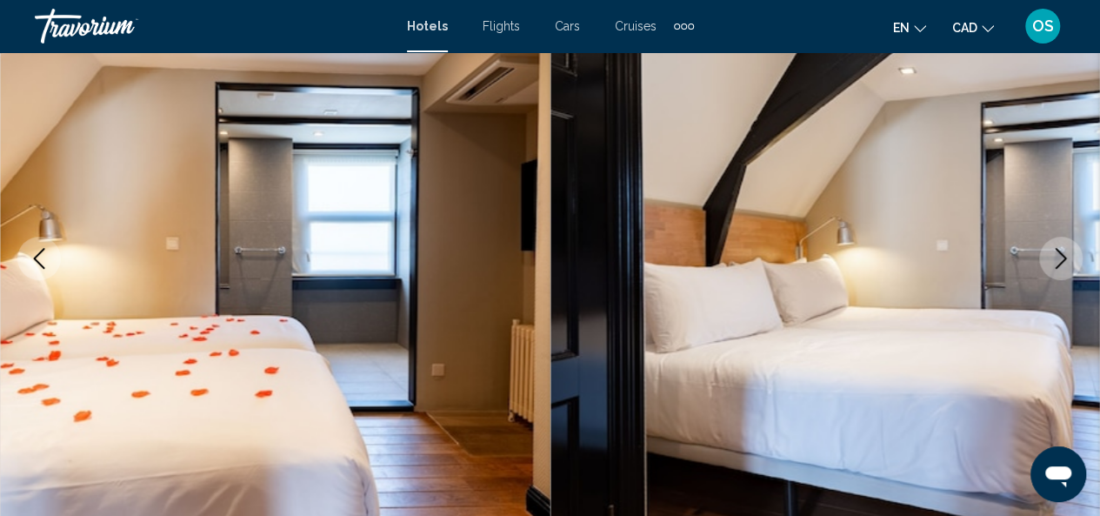
click at [1064, 253] on icon "Next image" at bounding box center [1060, 258] width 21 height 21
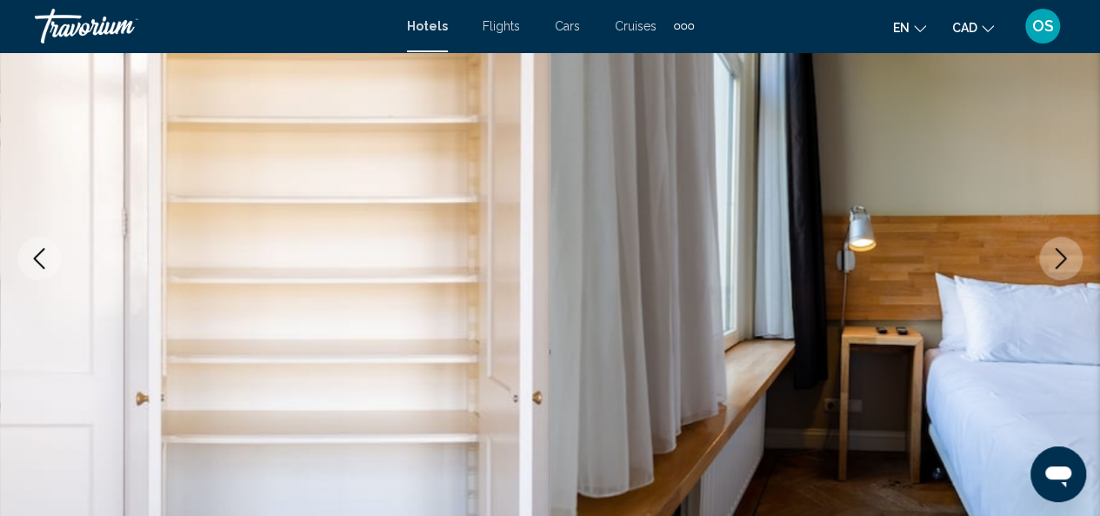
click at [1064, 253] on icon "Next image" at bounding box center [1060, 258] width 21 height 21
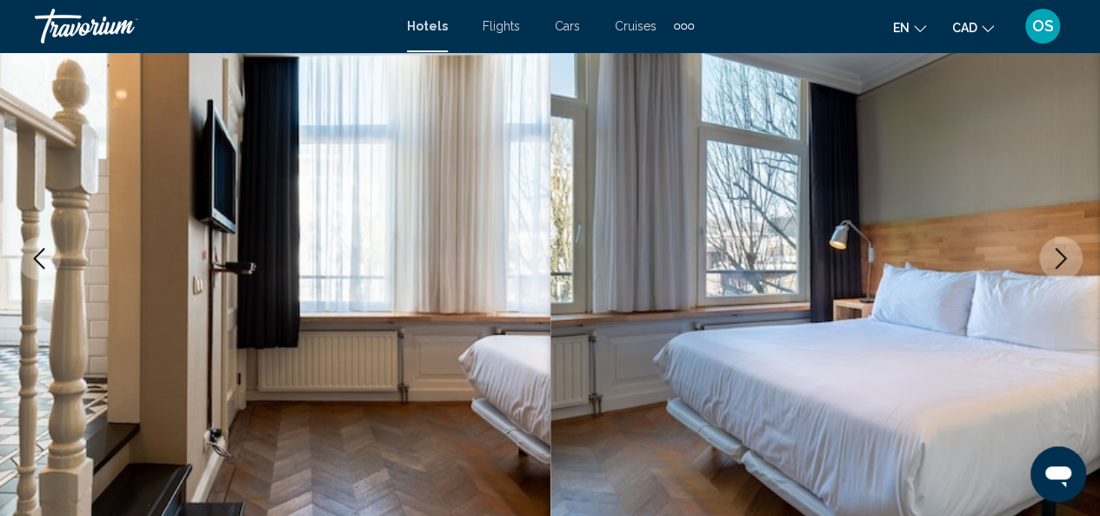
click at [1064, 253] on icon "Next image" at bounding box center [1060, 258] width 21 height 21
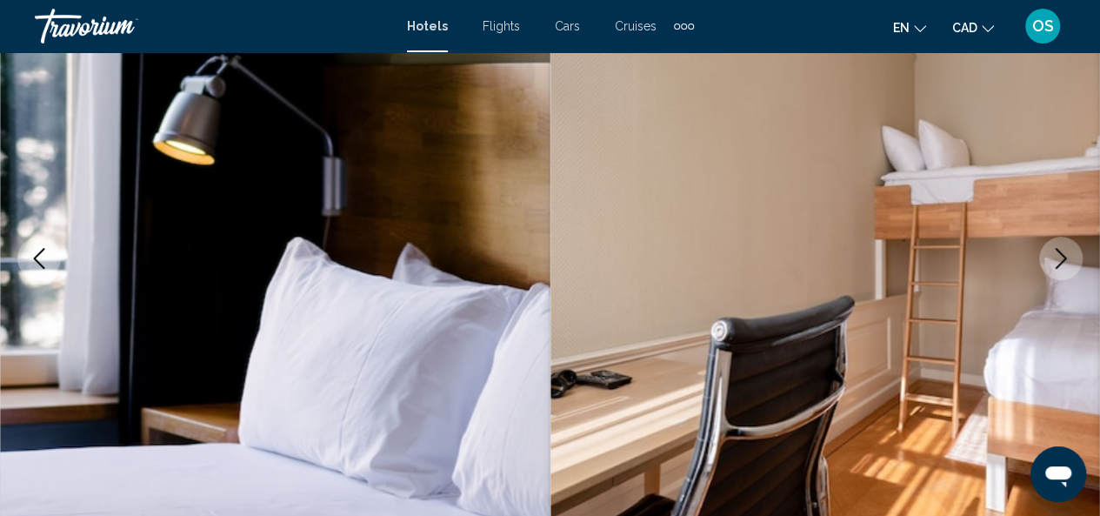
click at [1064, 253] on icon "Next image" at bounding box center [1060, 258] width 21 height 21
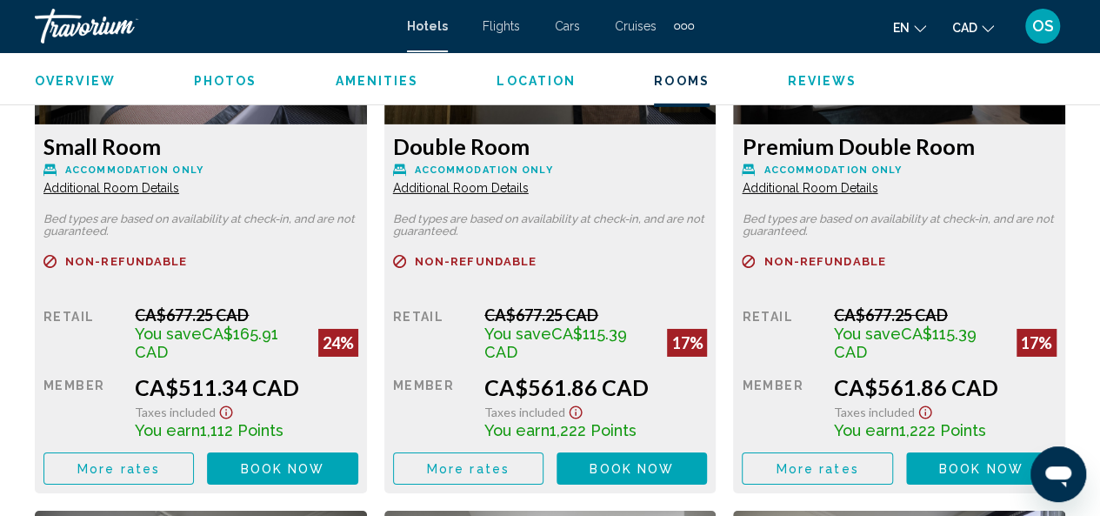
scroll to position [2831, 0]
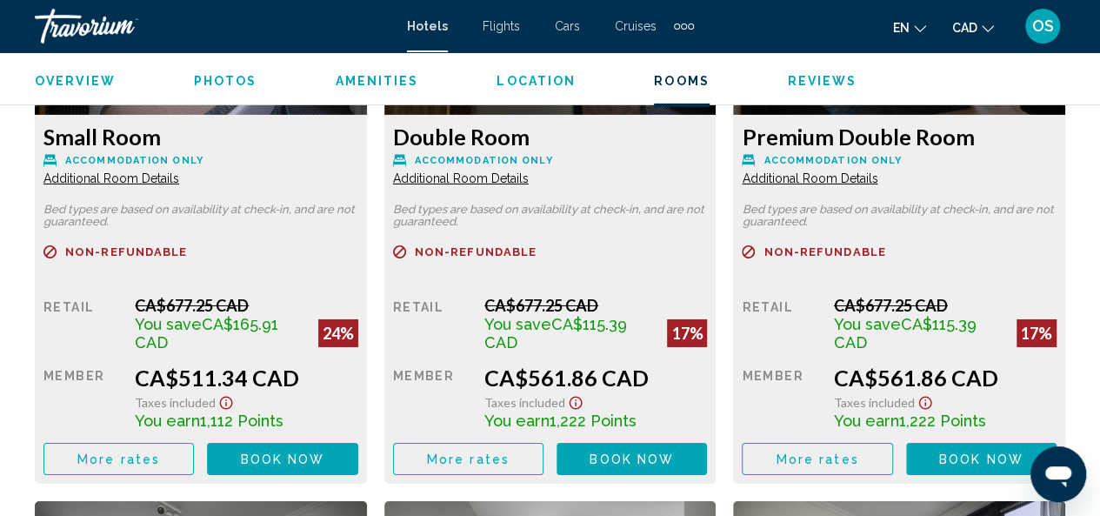
click at [219, 395] on icon "Show Taxes and Fees disclaimer" at bounding box center [226, 403] width 21 height 16
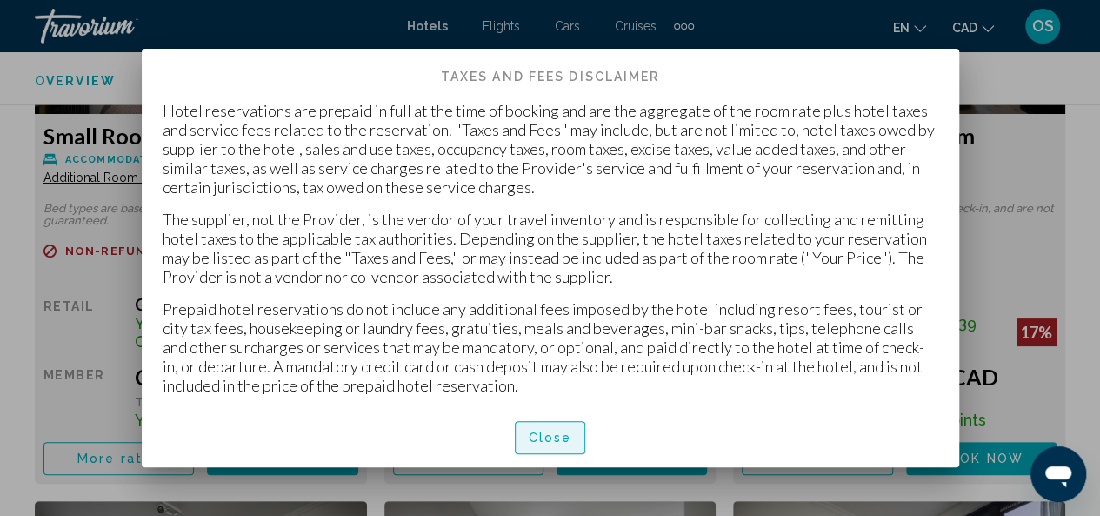
click at [549, 436] on span "Close" at bounding box center [550, 438] width 43 height 14
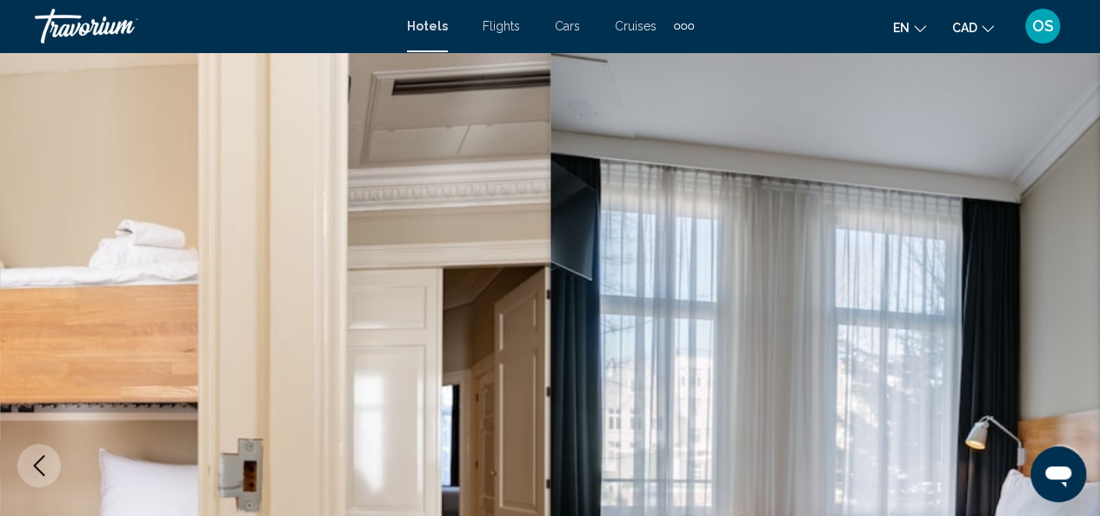
scroll to position [2831, 0]
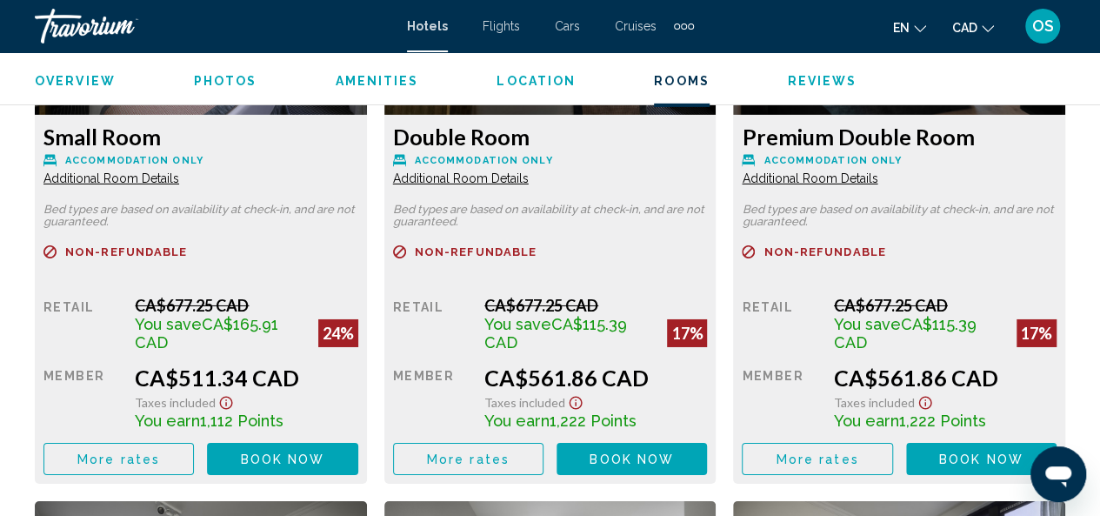
click at [155, 452] on span "More rates" at bounding box center [118, 459] width 83 height 14
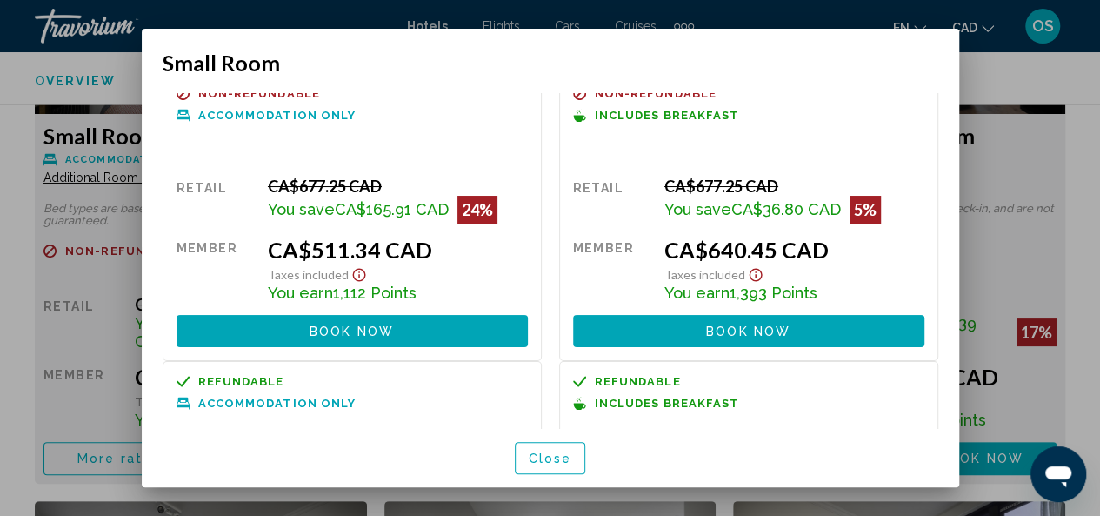
scroll to position [0, 0]
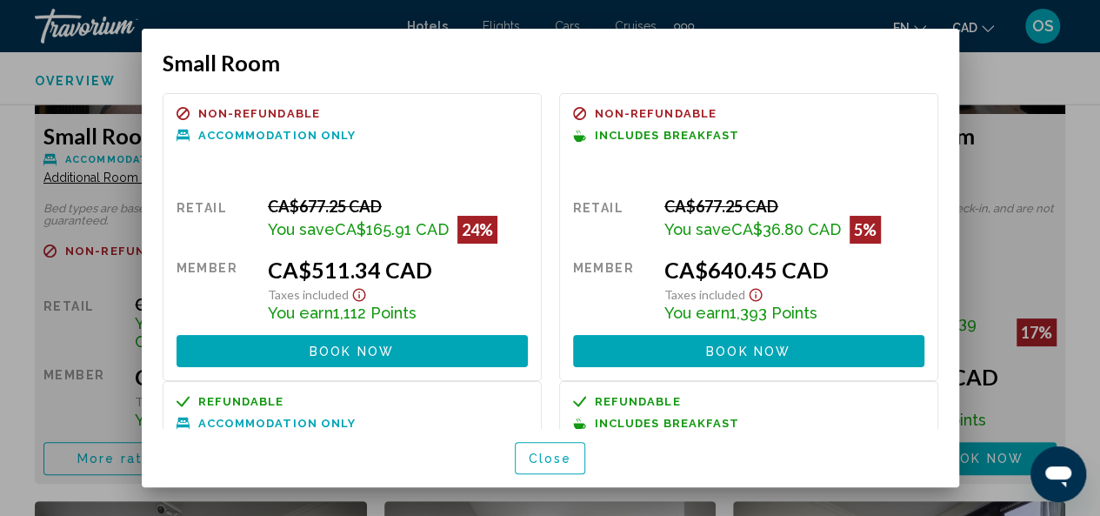
click at [555, 462] on span "Close" at bounding box center [550, 458] width 43 height 14
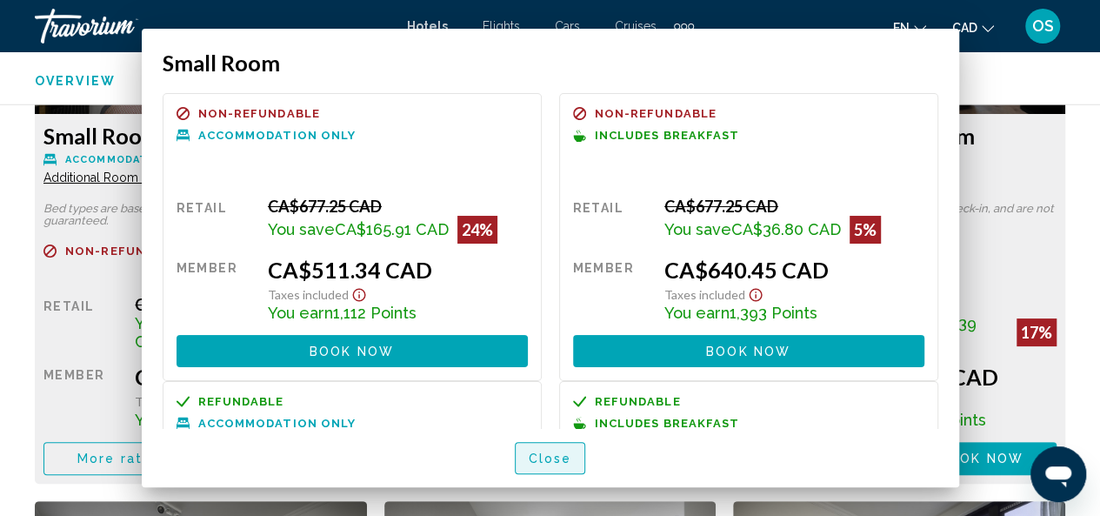
scroll to position [2831, 0]
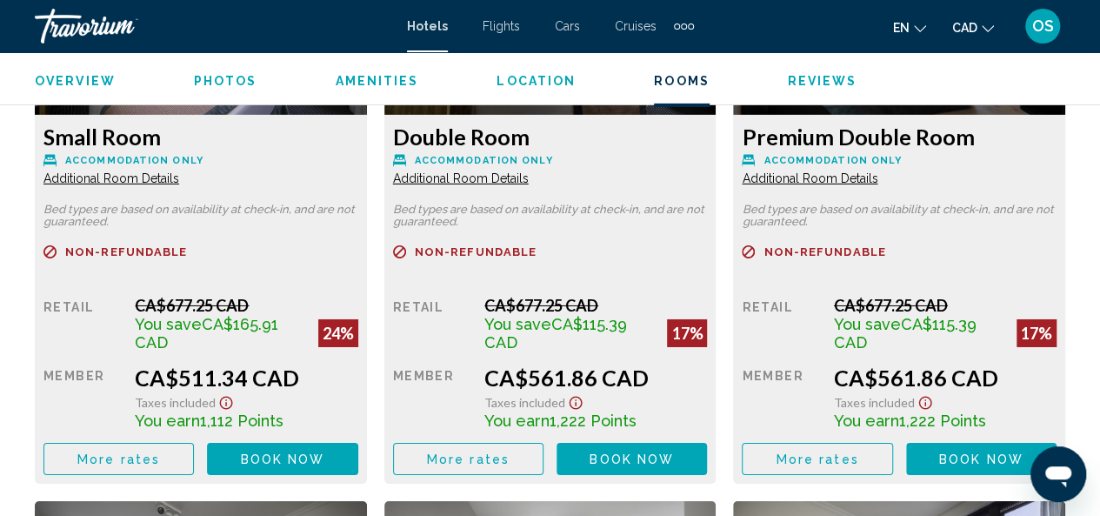
click at [127, 171] on span "Additional Room Details" at bounding box center [111, 178] width 136 height 14
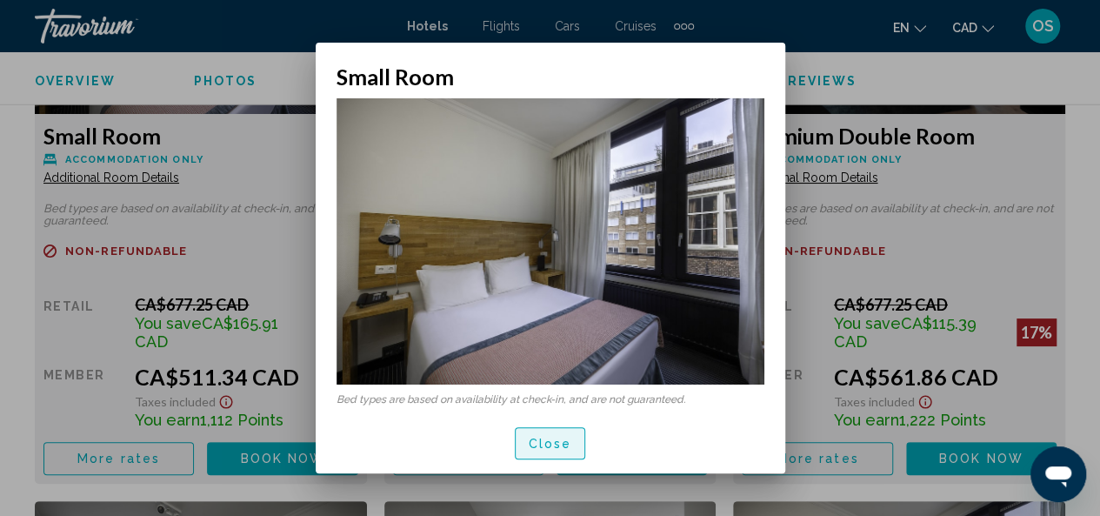
click at [561, 451] on button "Close" at bounding box center [550, 443] width 71 height 32
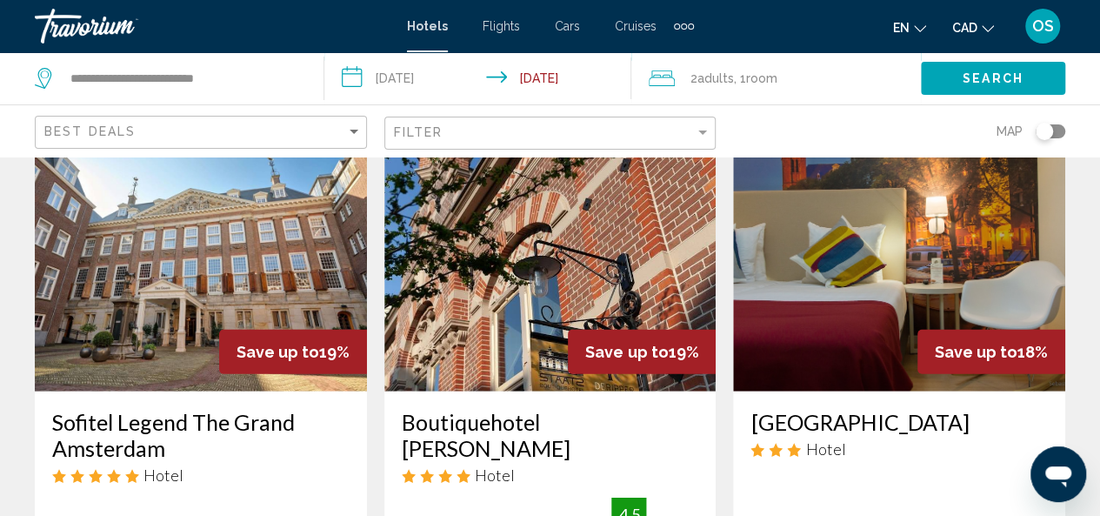
scroll to position [2094, 0]
click at [846, 244] on img "Main content" at bounding box center [899, 252] width 332 height 278
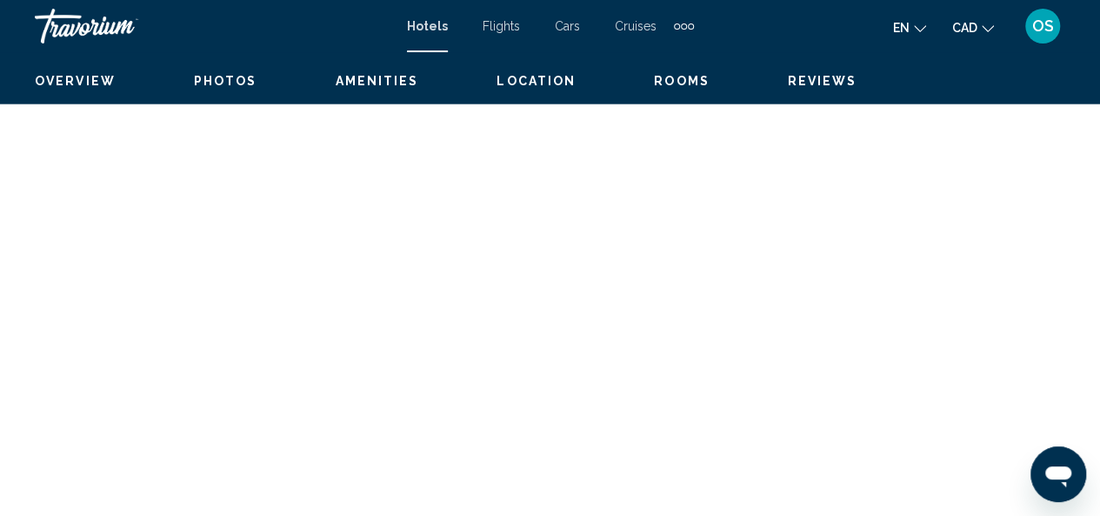
scroll to position [207, 0]
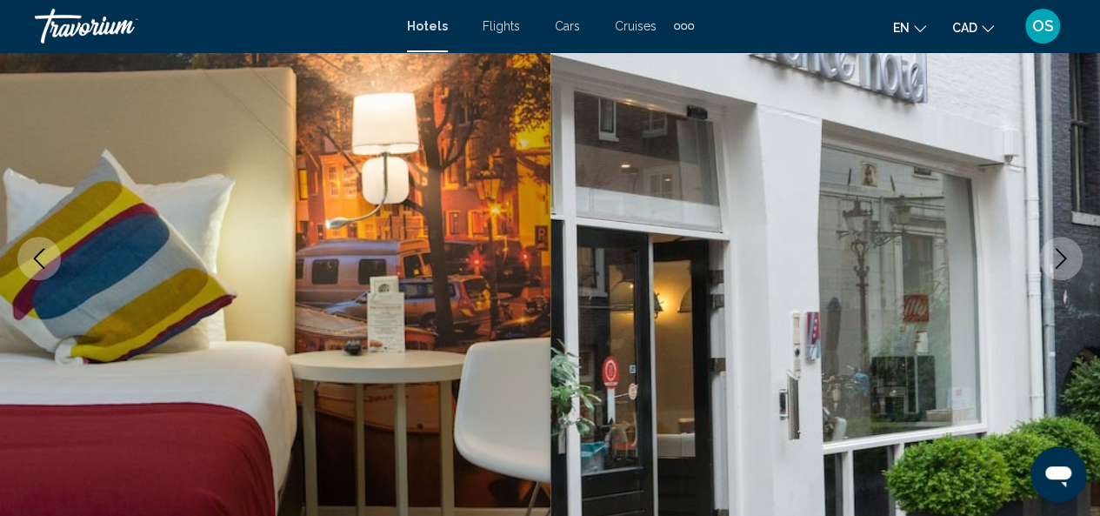
click at [1061, 261] on icon "Next image" at bounding box center [1061, 258] width 11 height 21
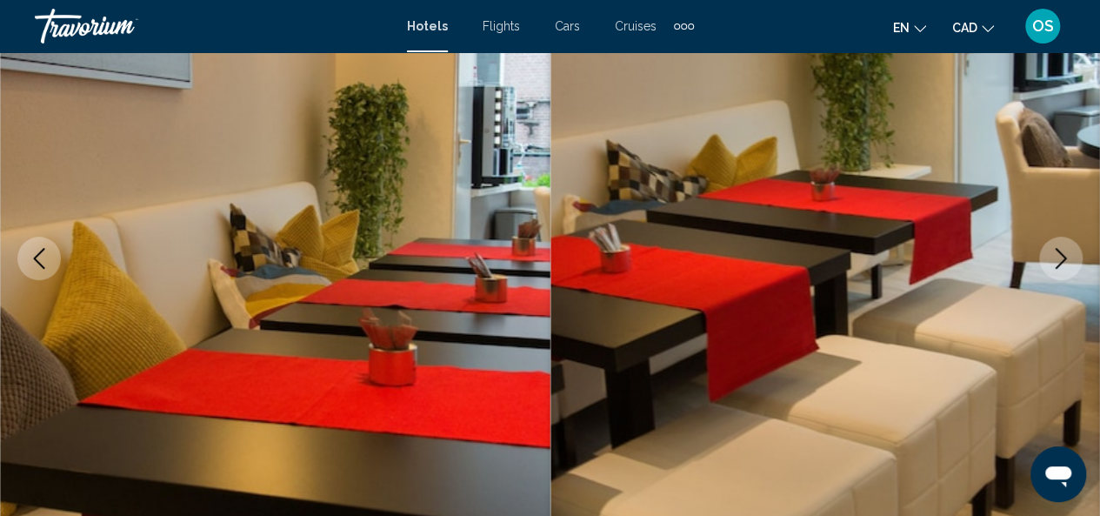
click at [1061, 261] on icon "Next image" at bounding box center [1061, 258] width 11 height 21
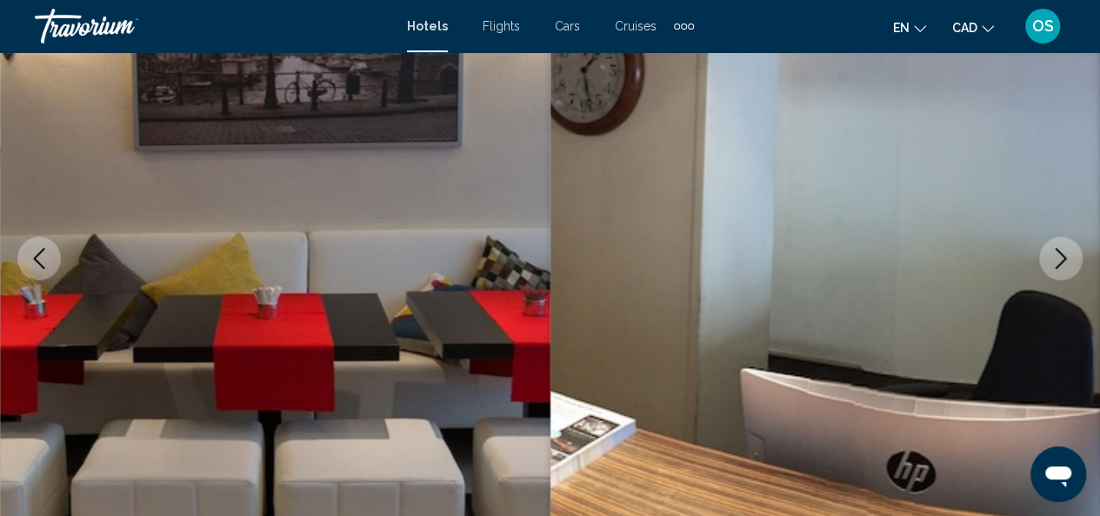
click at [1061, 261] on icon "Next image" at bounding box center [1061, 258] width 11 height 21
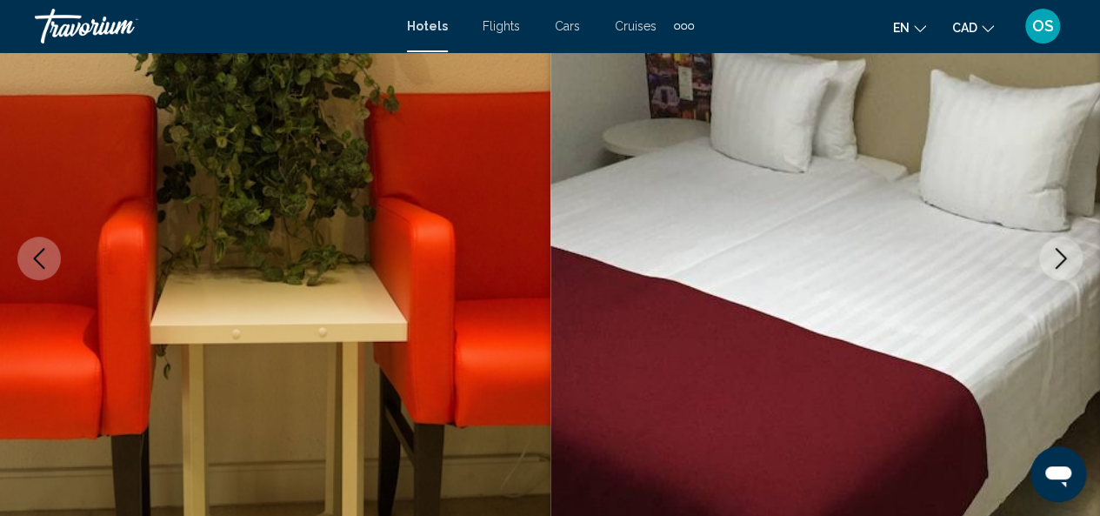
click at [1061, 261] on icon "Next image" at bounding box center [1061, 258] width 11 height 21
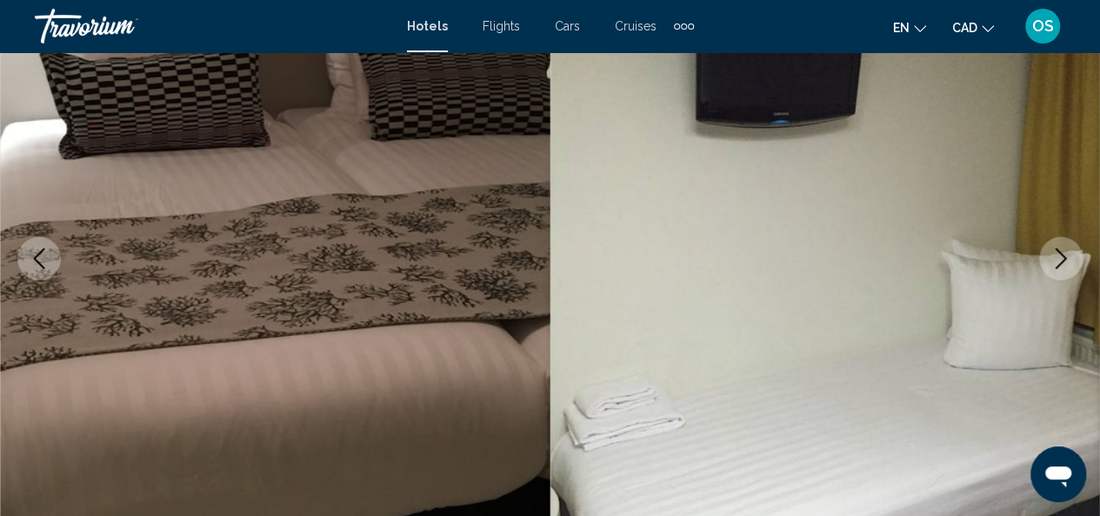
click at [1061, 261] on icon "Next image" at bounding box center [1061, 258] width 11 height 21
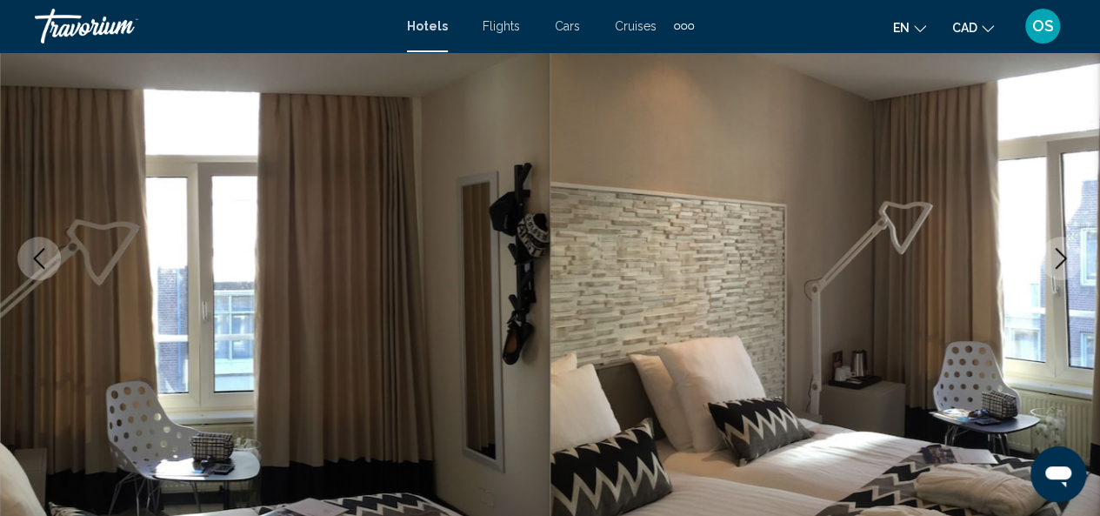
click at [1061, 261] on icon "Next image" at bounding box center [1061, 258] width 11 height 21
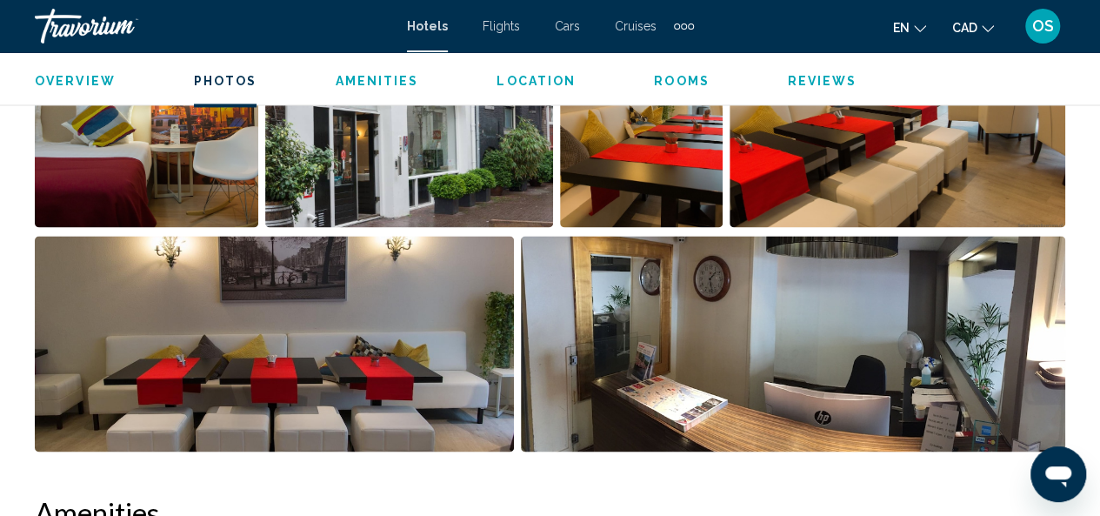
scroll to position [614, 0]
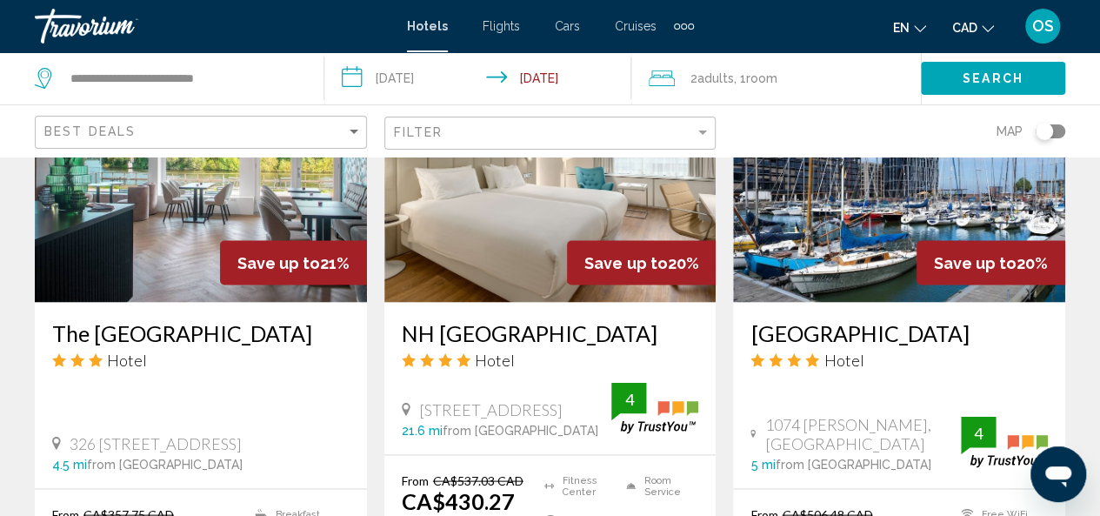
scroll to position [1534, 0]
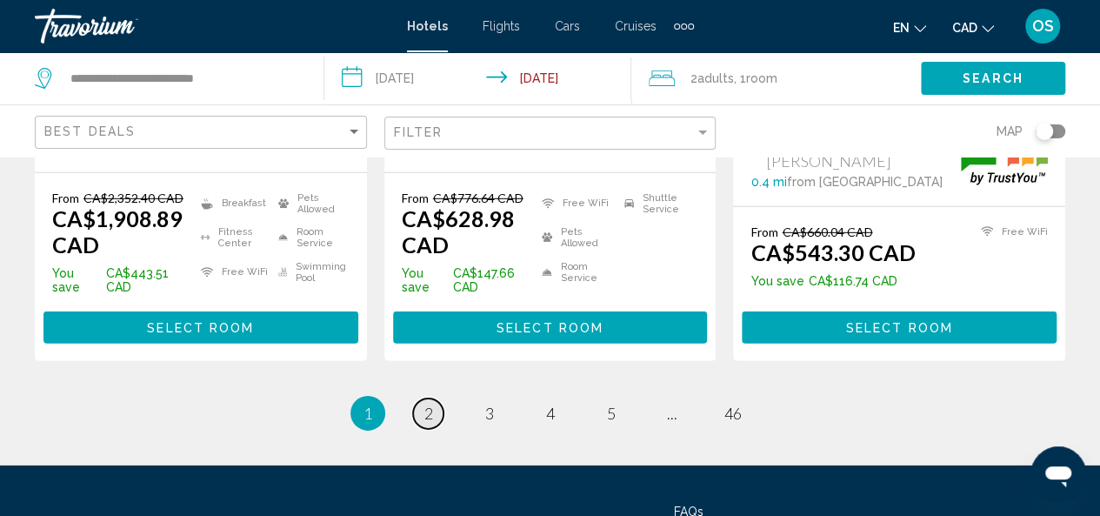
click at [430, 403] on span "2" at bounding box center [428, 412] width 9 height 19
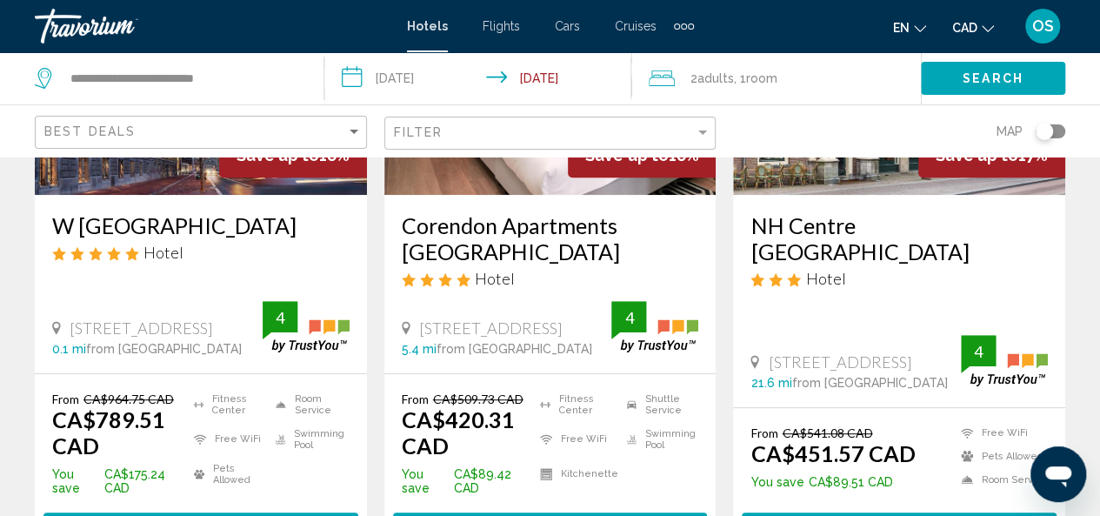
scroll to position [306, 0]
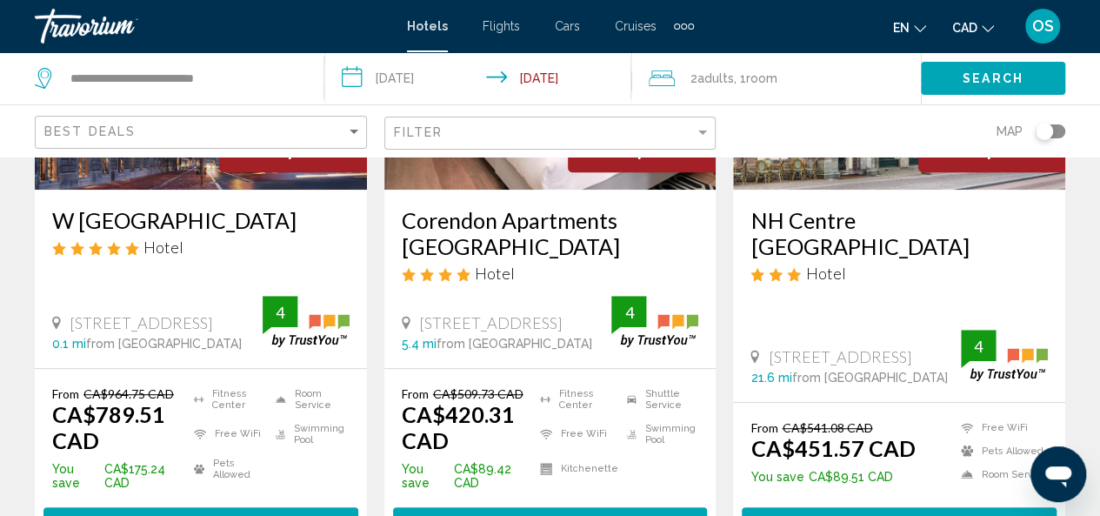
click at [144, 292] on div "W [GEOGRAPHIC_DATA] Hotel [STREET_ADDRESS] 0.1 mi from [GEOGRAPHIC_DATA] from h…" at bounding box center [201, 279] width 332 height 178
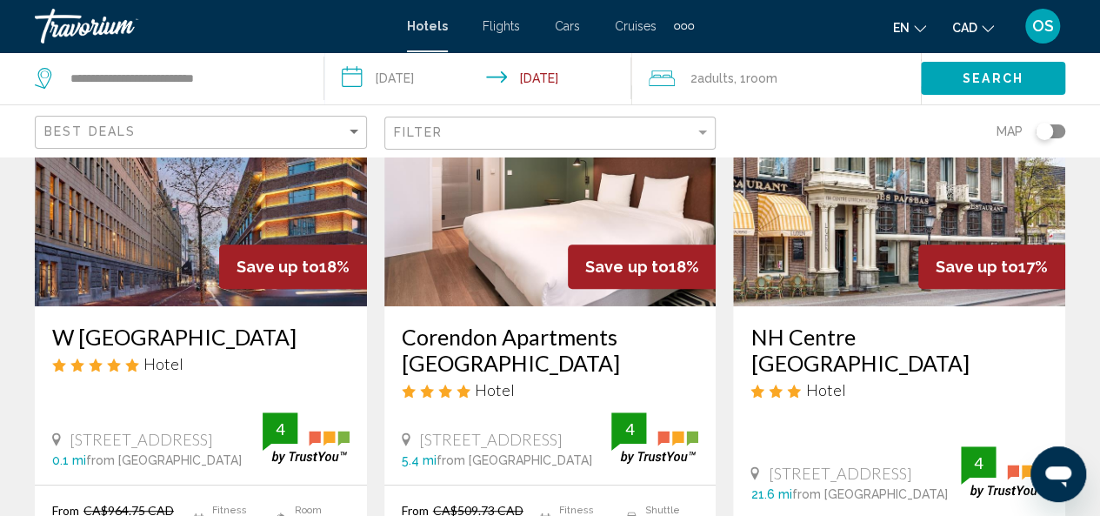
scroll to position [187, 0]
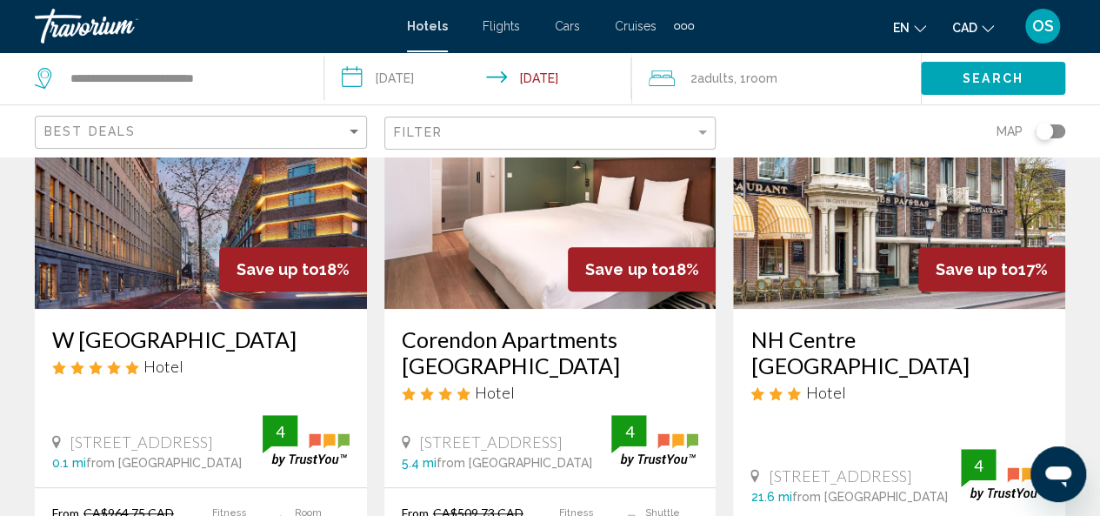
click at [143, 282] on img "Main content" at bounding box center [201, 169] width 332 height 278
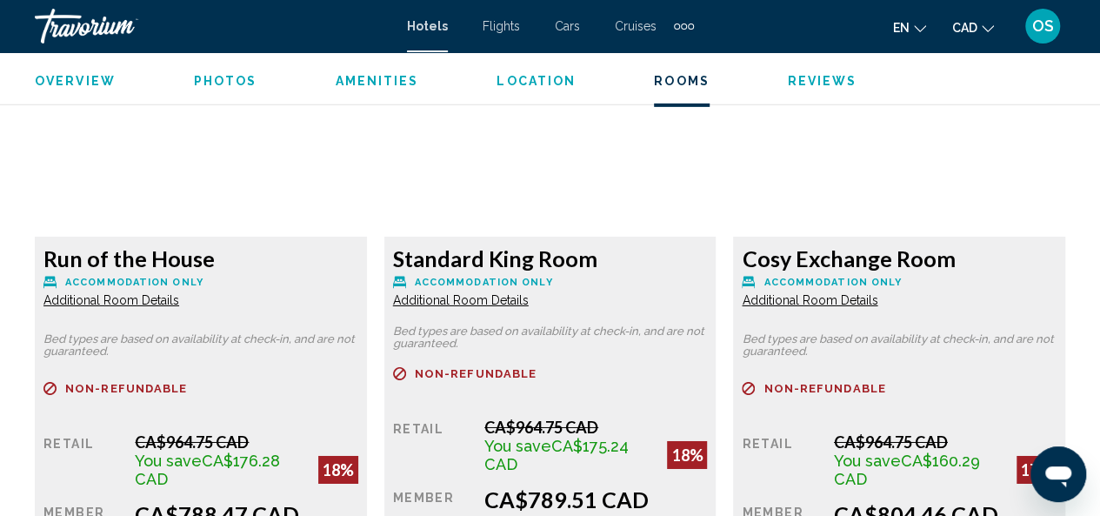
scroll to position [2747, 0]
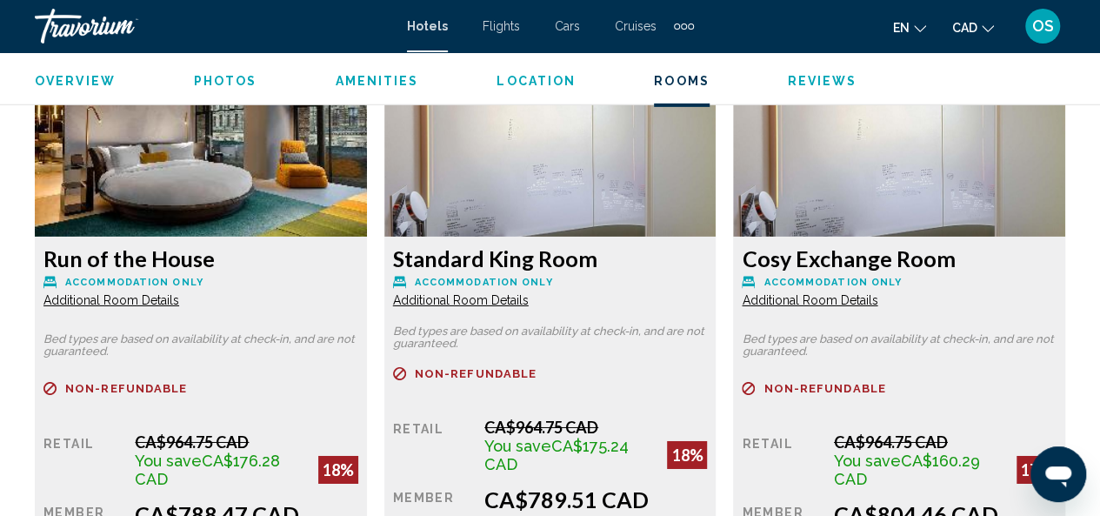
click at [80, 303] on span "Additional Room Details" at bounding box center [111, 300] width 136 height 14
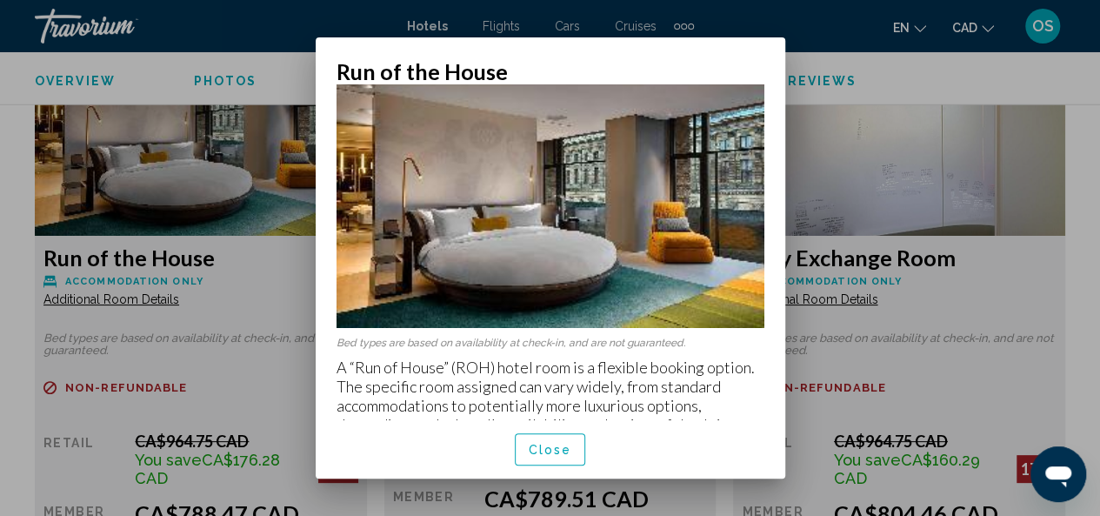
scroll to position [75, 0]
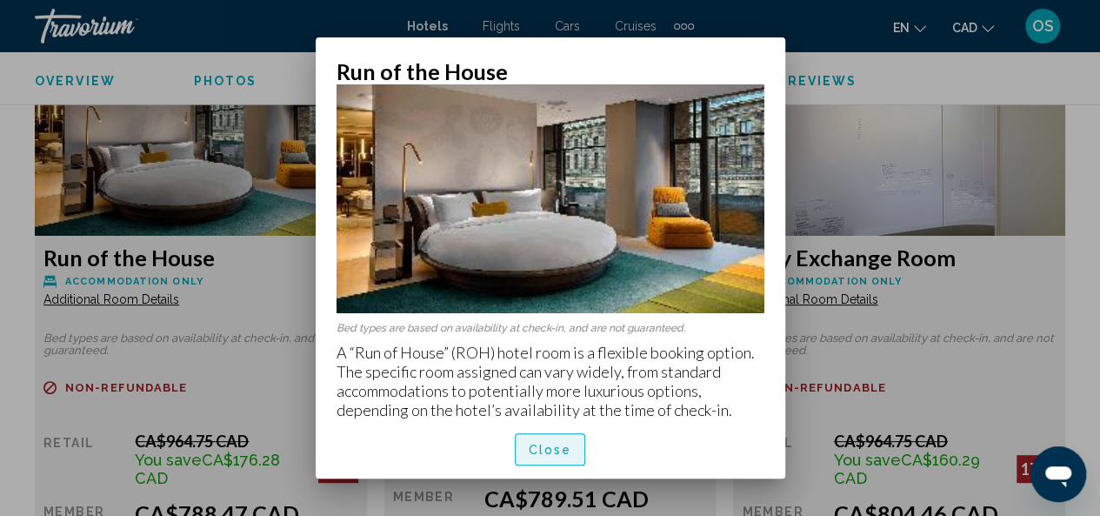
click at [540, 456] on span "Close" at bounding box center [550, 450] width 43 height 14
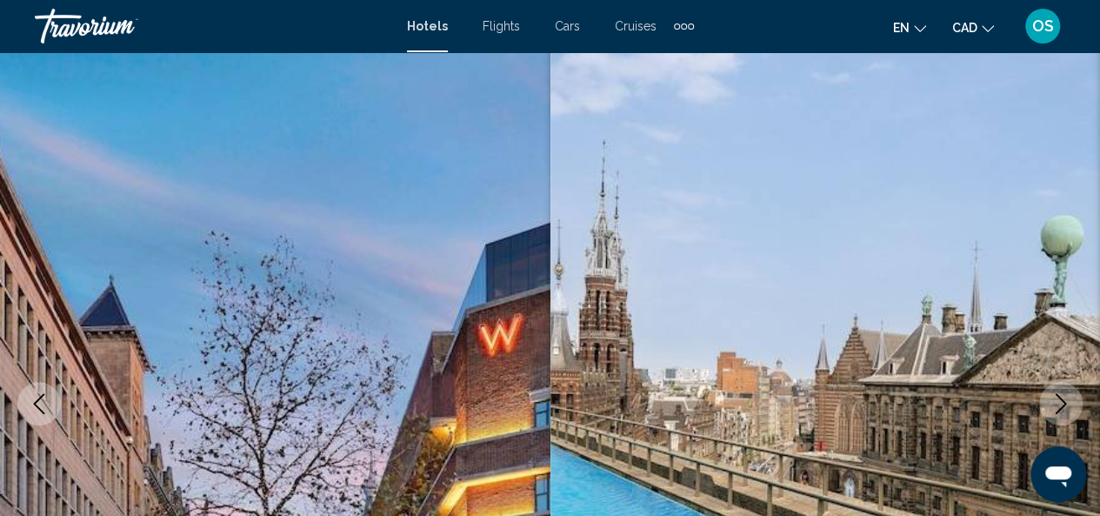
scroll to position [0, 0]
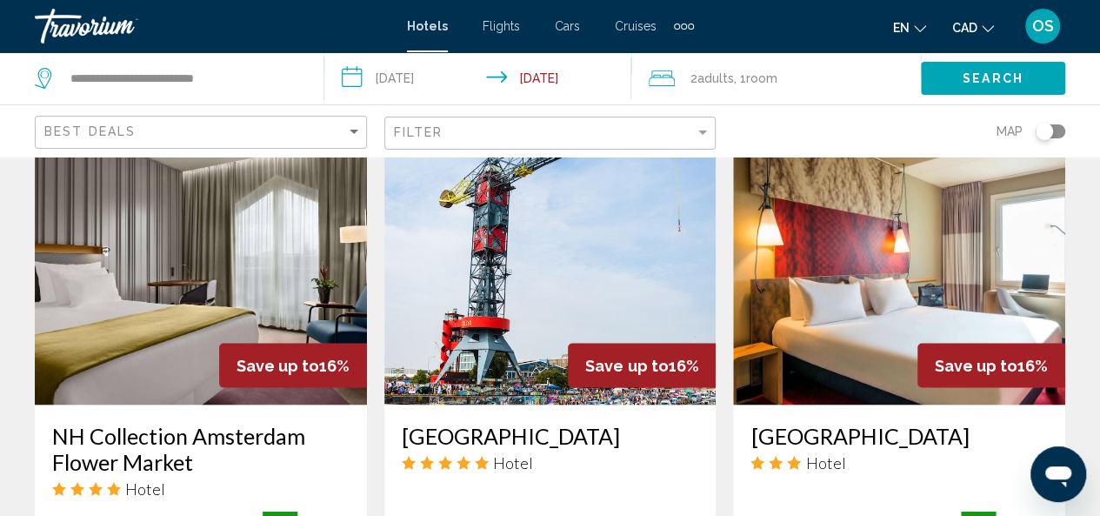
scroll to position [1406, 0]
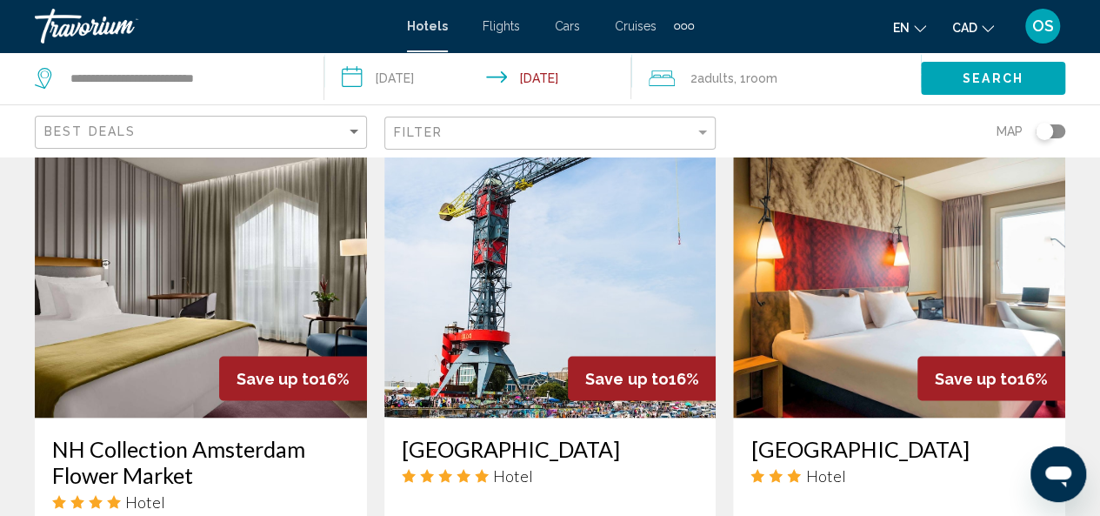
click at [479, 320] on img "Main content" at bounding box center [550, 278] width 332 height 278
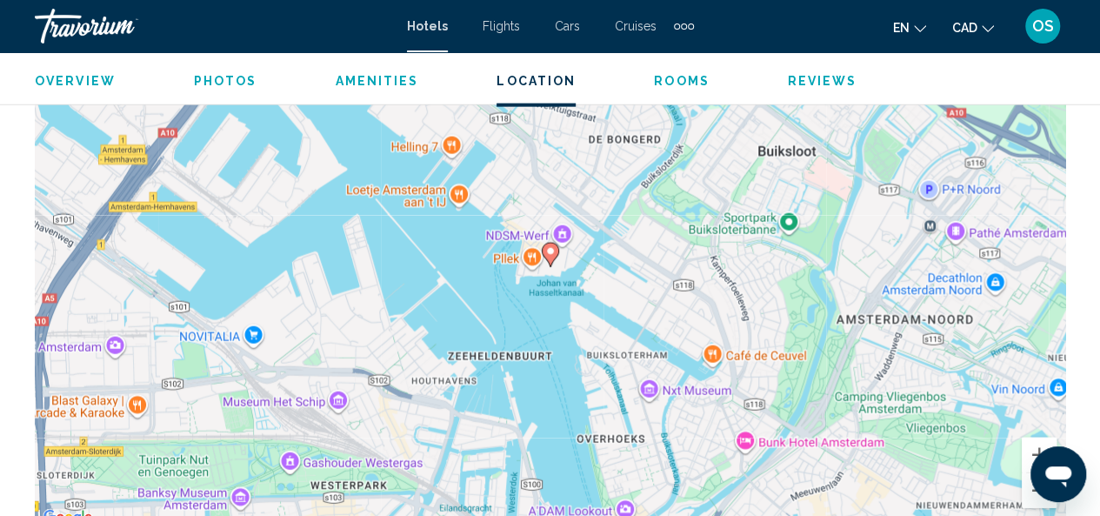
scroll to position [2006, 0]
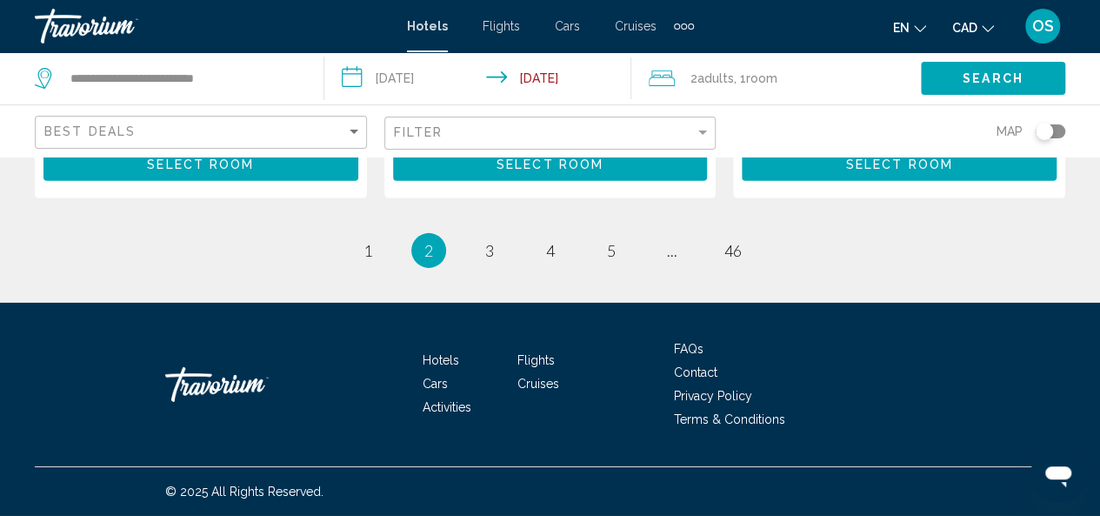
scroll to position [2700, 0]
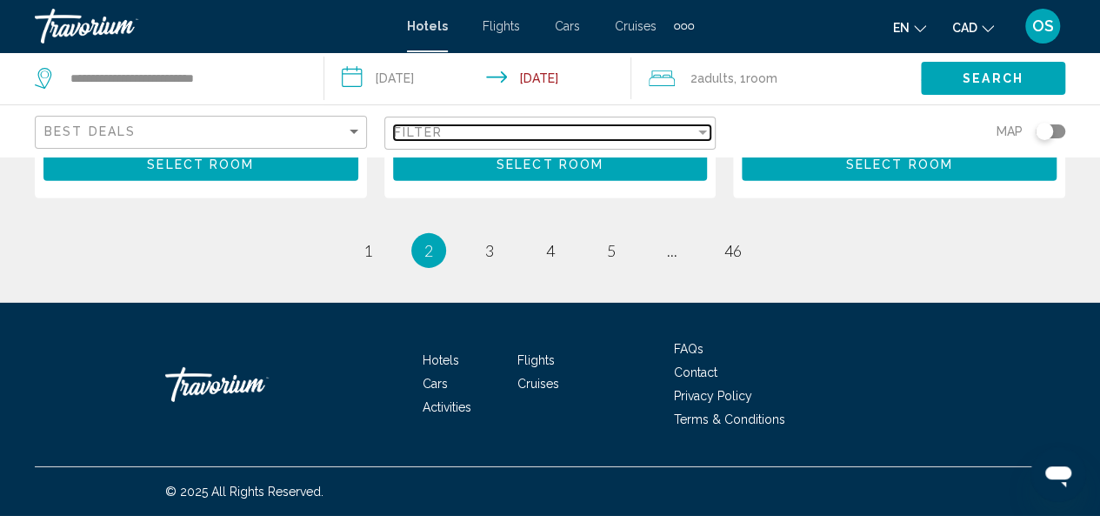
click at [704, 132] on div "Filter" at bounding box center [702, 132] width 9 height 4
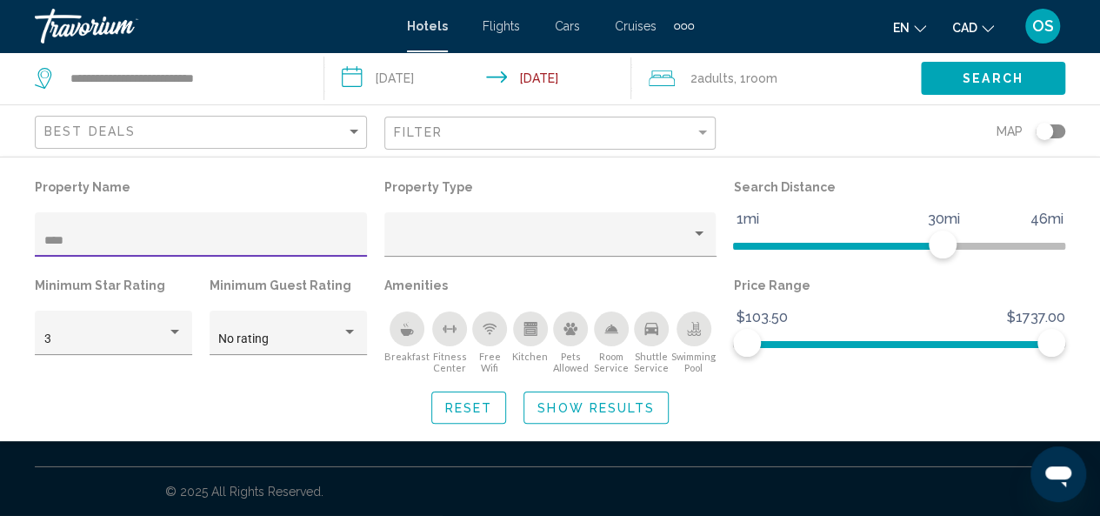
scroll to position [664, 0]
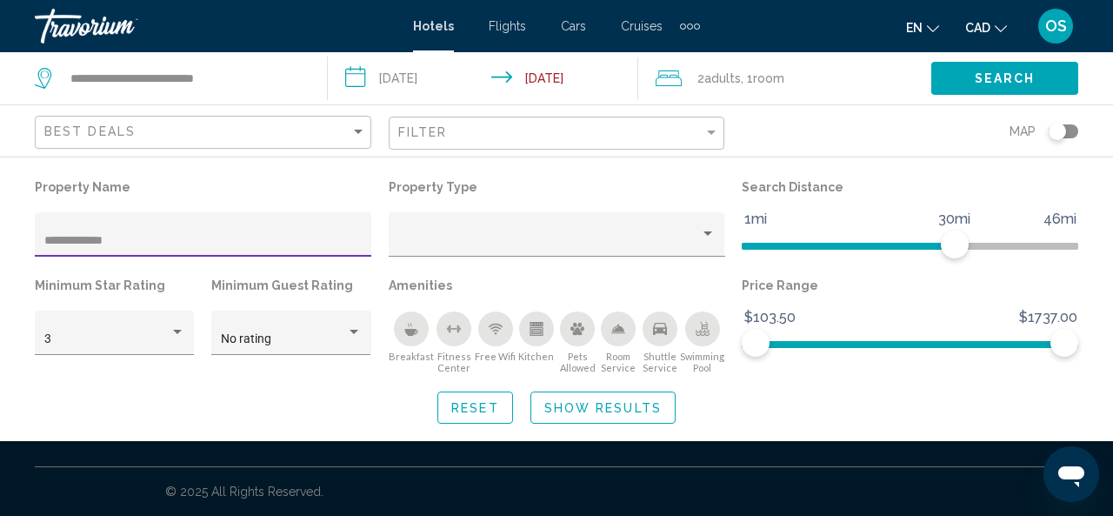
type input "**********"
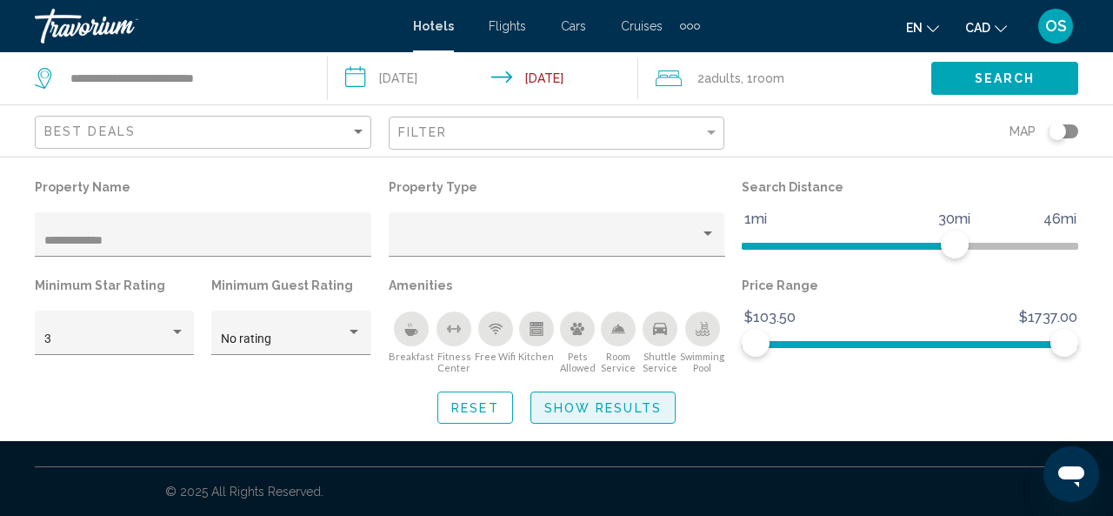
click at [557, 406] on span "Show Results" at bounding box center [602, 408] width 117 height 14
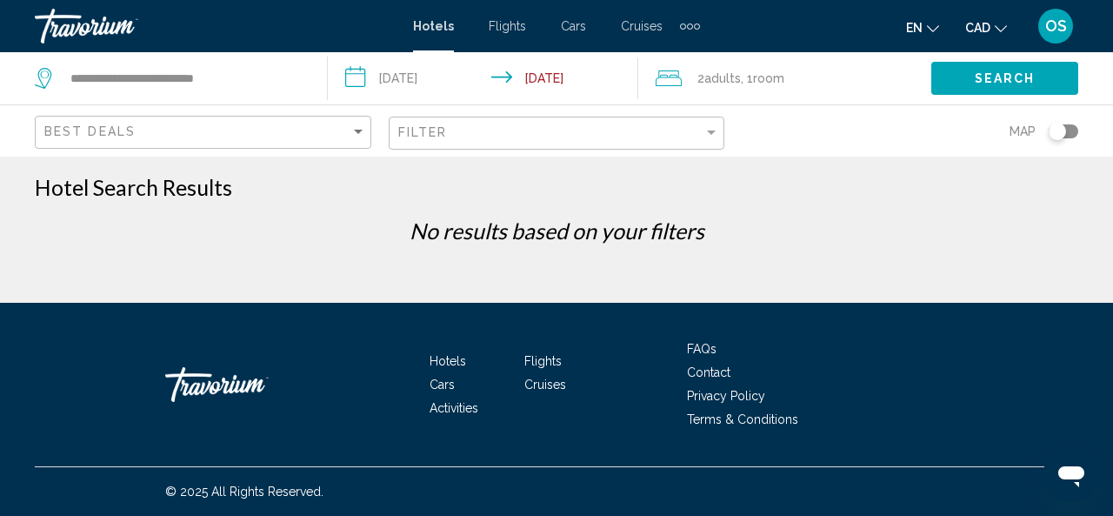
click at [509, 142] on div "Filter" at bounding box center [559, 133] width 322 height 32
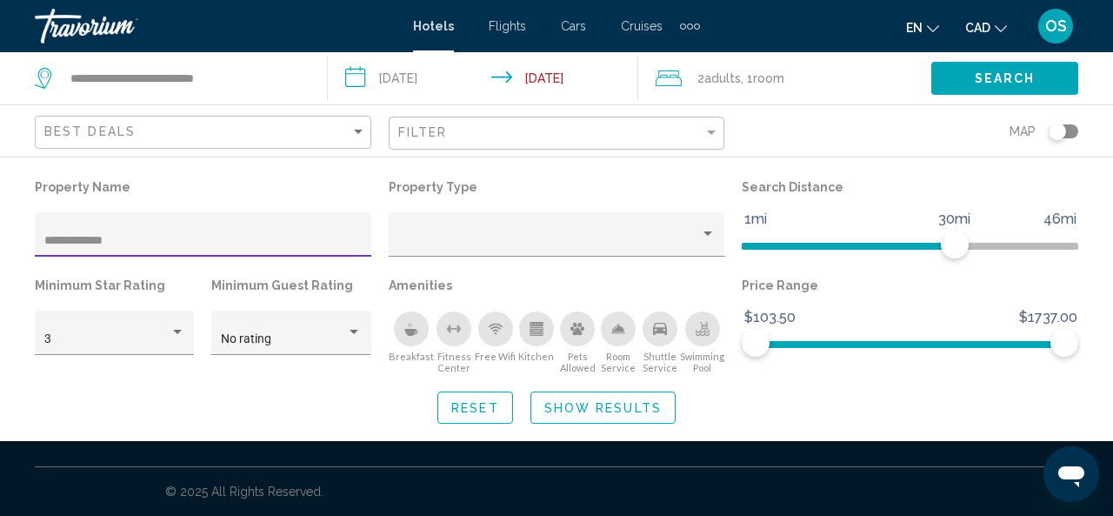
click at [73, 237] on input "**********" at bounding box center [203, 241] width 318 height 14
type input "*******"
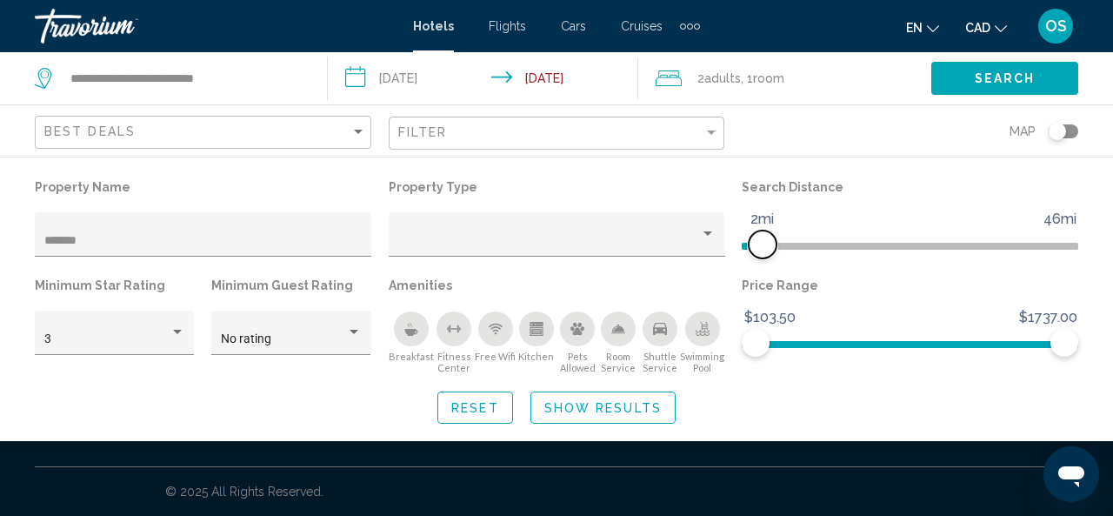
drag, startPoint x: 955, startPoint y: 239, endPoint x: 765, endPoint y: 237, distance: 189.5
click at [765, 237] on span "Hotel Filters" at bounding box center [763, 244] width 28 height 28
click at [601, 406] on span "Show Results" at bounding box center [602, 408] width 117 height 14
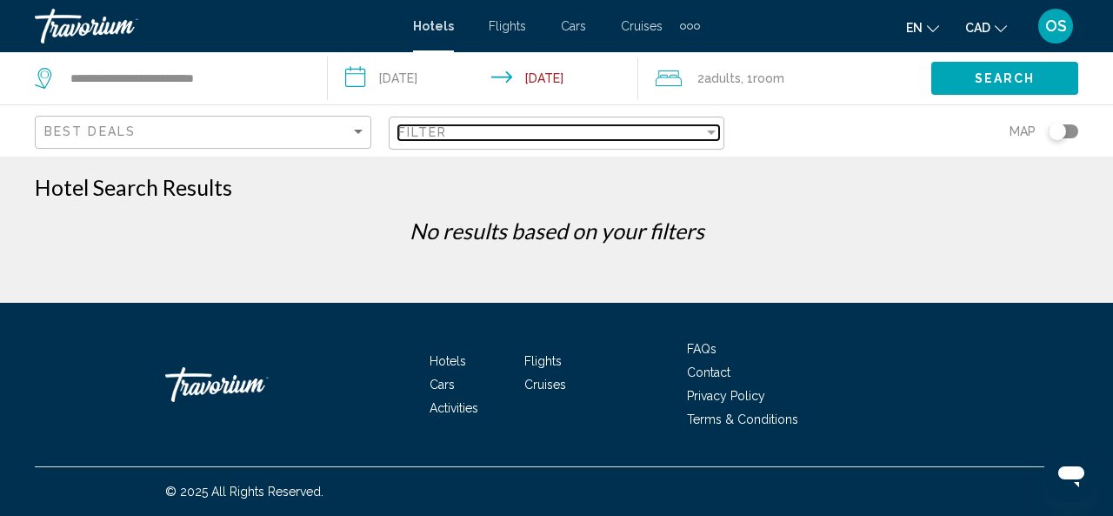
click at [503, 133] on div "Filter" at bounding box center [551, 132] width 306 height 14
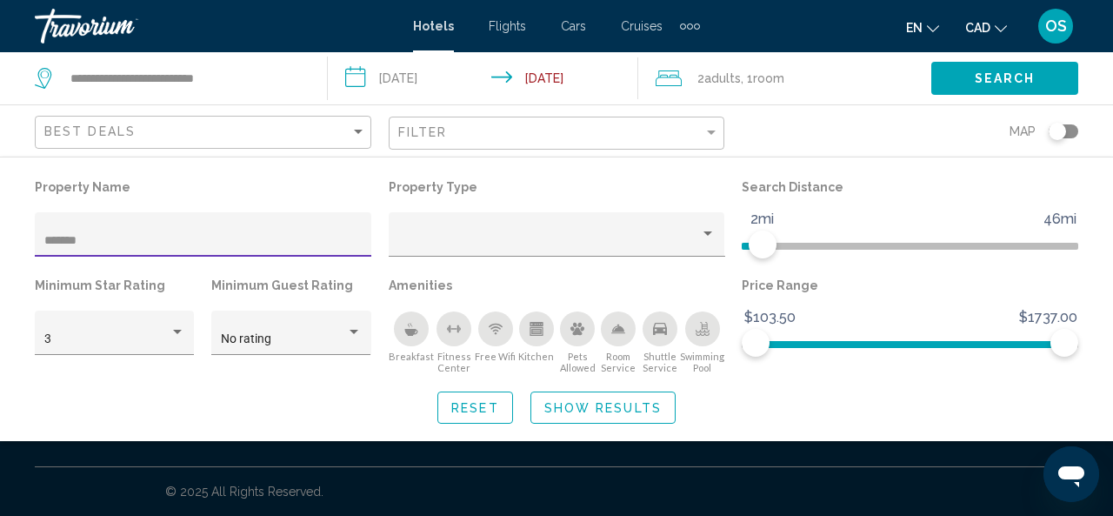
click at [183, 236] on input "*******" at bounding box center [203, 241] width 318 height 14
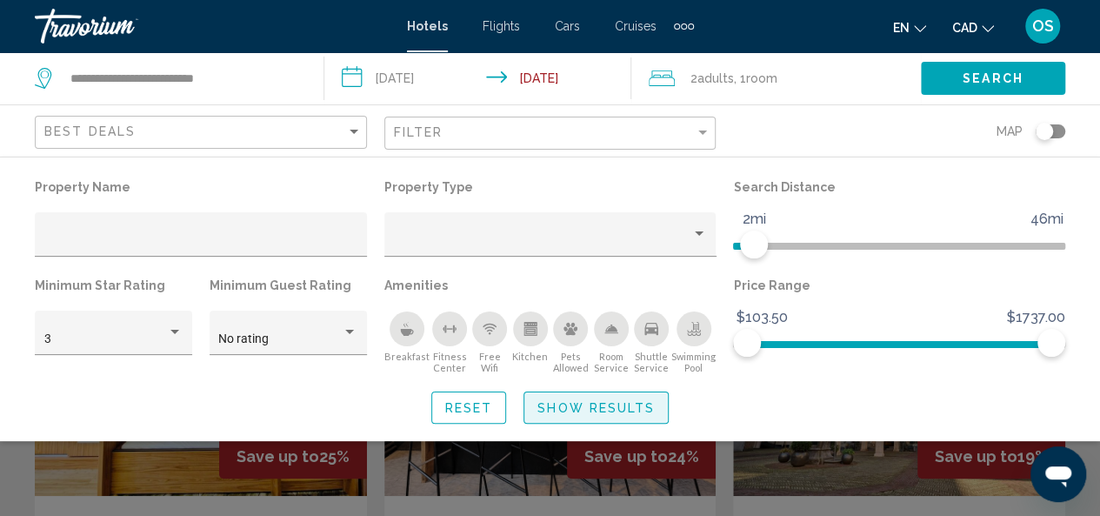
click at [586, 400] on span "Show Results" at bounding box center [595, 407] width 117 height 14
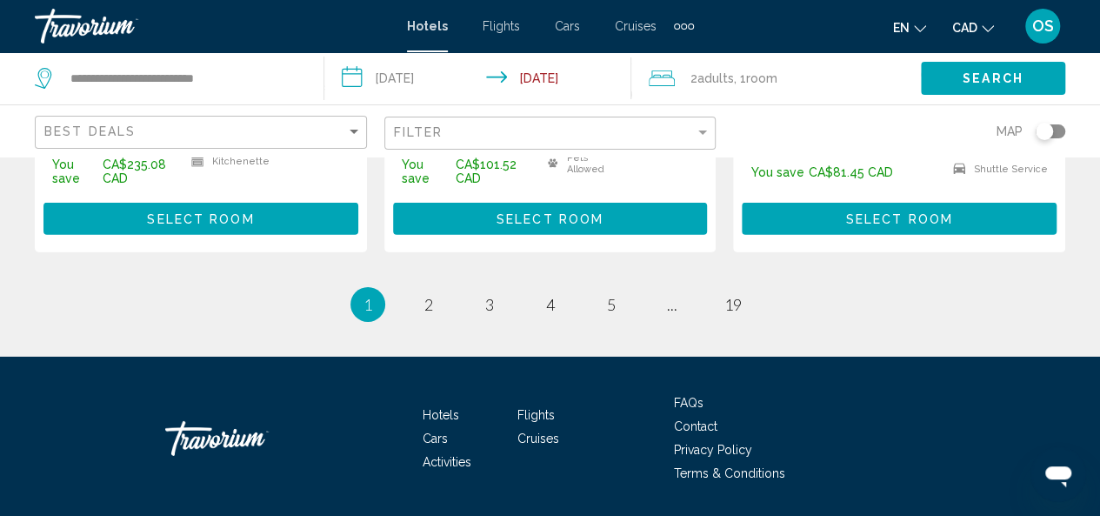
scroll to position [2642, 0]
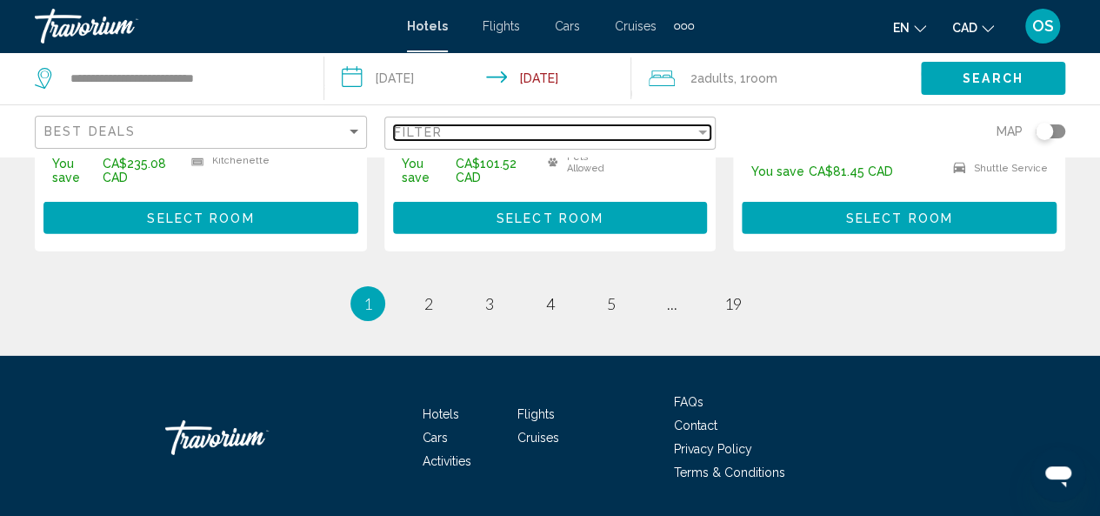
click at [703, 132] on div "Filter" at bounding box center [702, 132] width 9 height 4
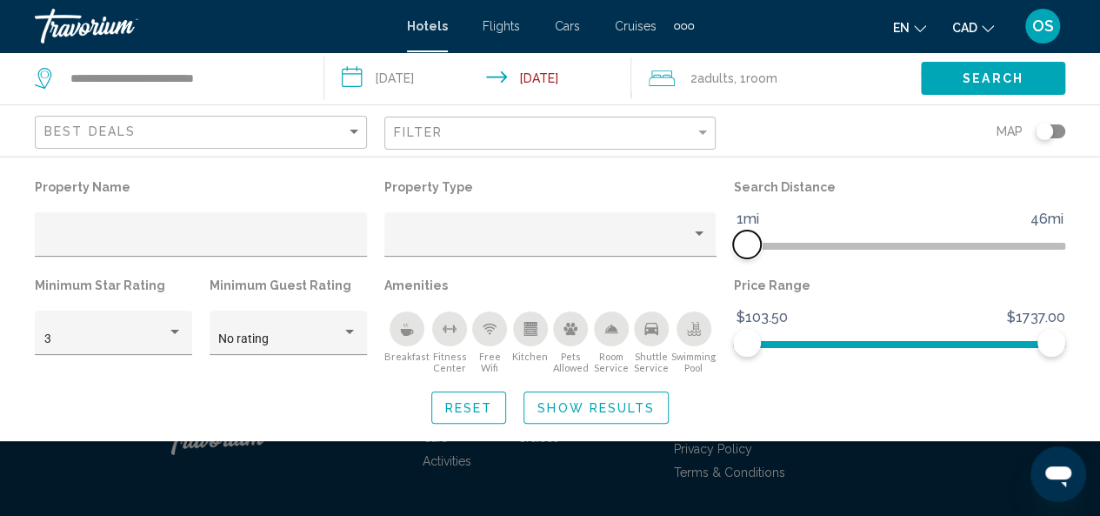
scroll to position [1307, 0]
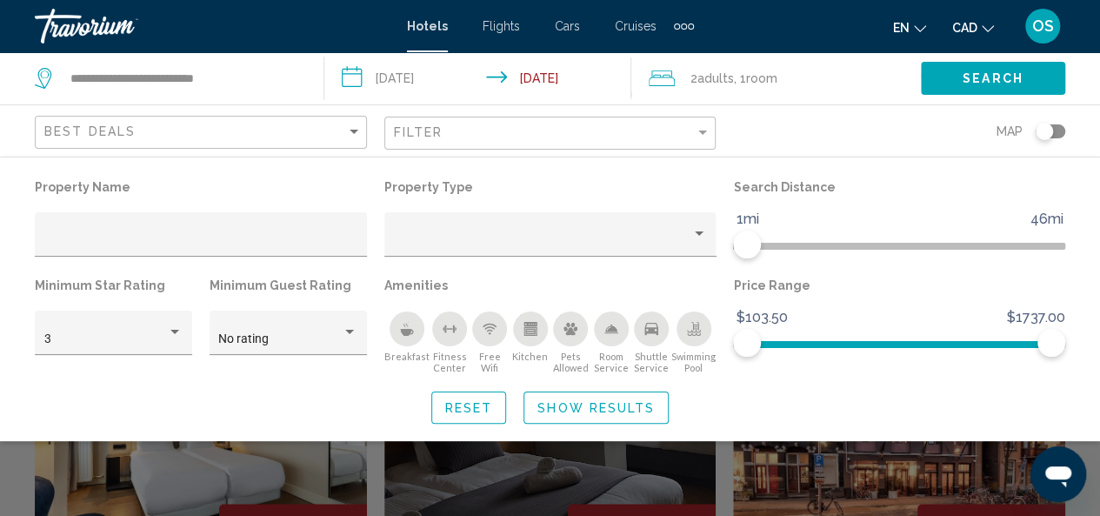
click at [633, 410] on span "Show Results" at bounding box center [595, 408] width 117 height 14
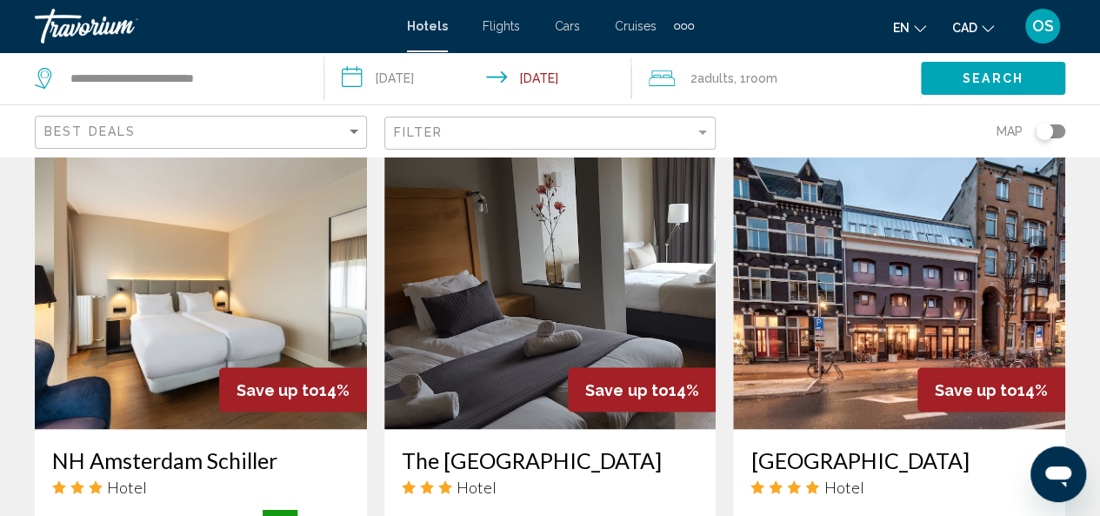
scroll to position [1434, 0]
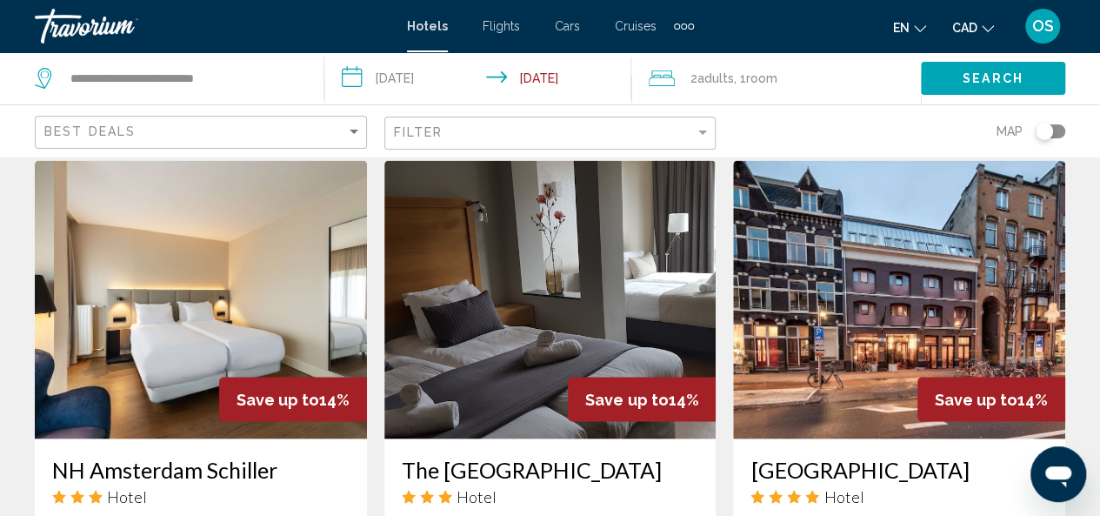
click at [915, 306] on img "Main content" at bounding box center [899, 299] width 332 height 278
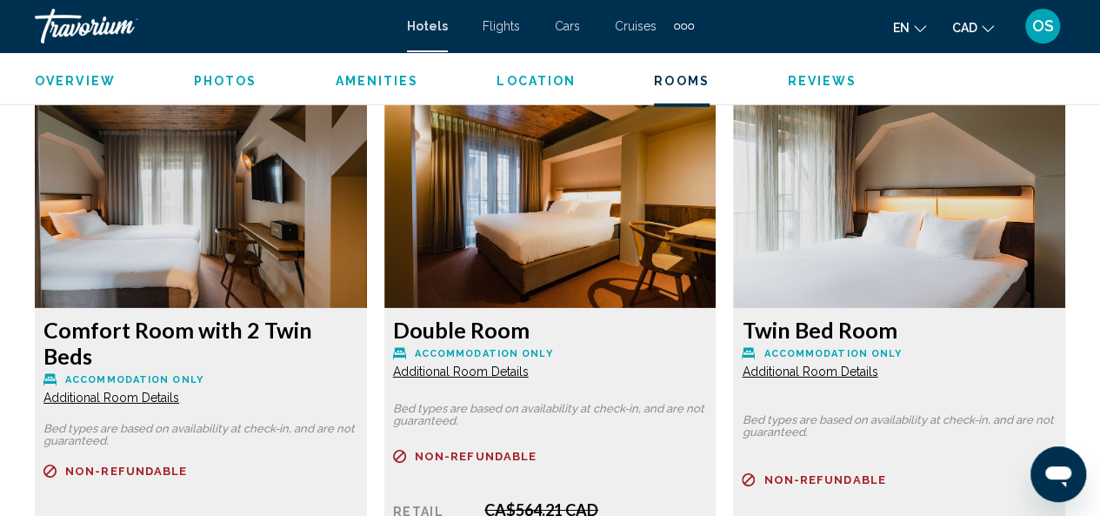
scroll to position [2640, 0]
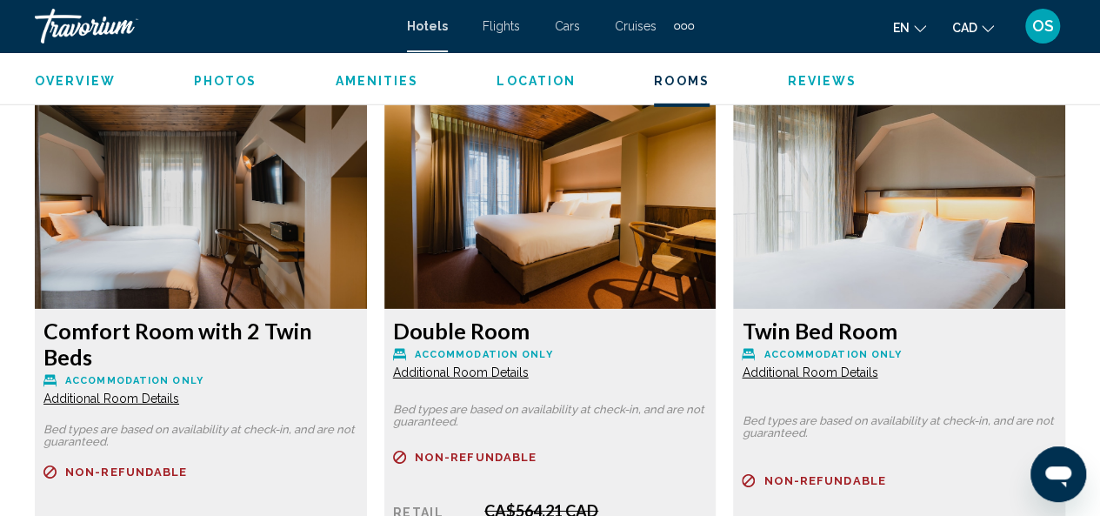
click at [256, 249] on img "Main content" at bounding box center [201, 199] width 332 height 217
click at [148, 391] on span "Additional Room Details" at bounding box center [111, 398] width 136 height 14
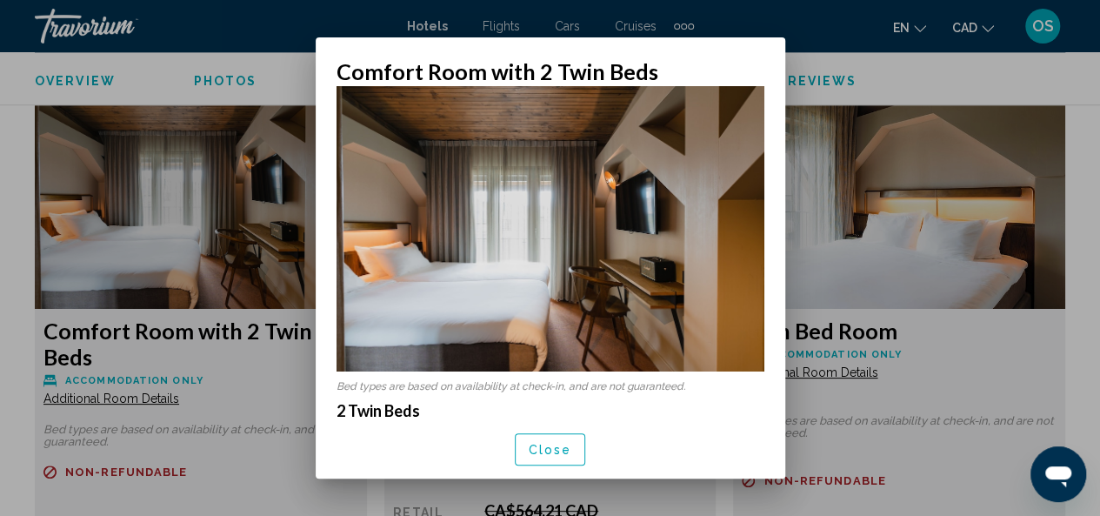
scroll to position [0, 0]
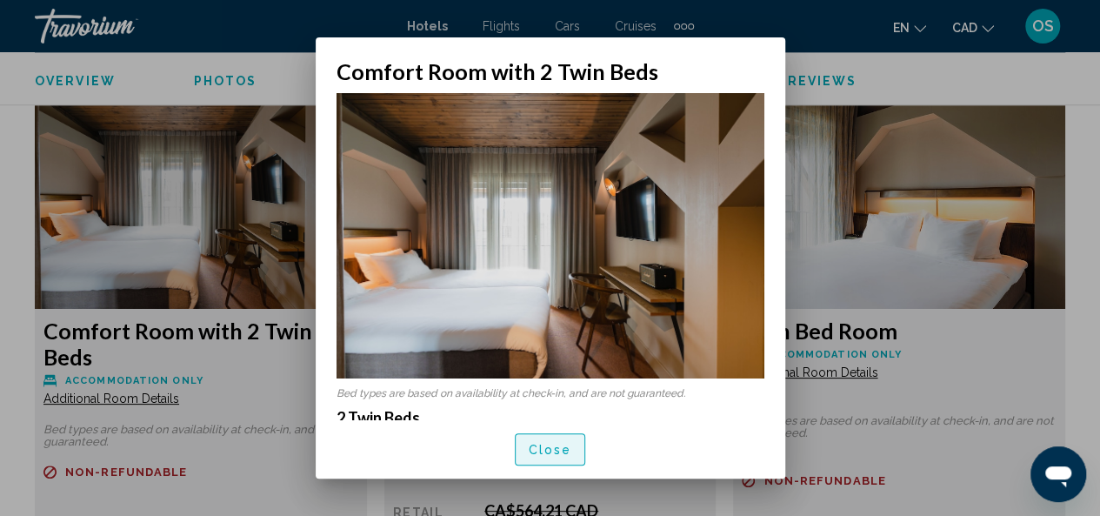
click at [543, 456] on span "Close" at bounding box center [550, 450] width 43 height 14
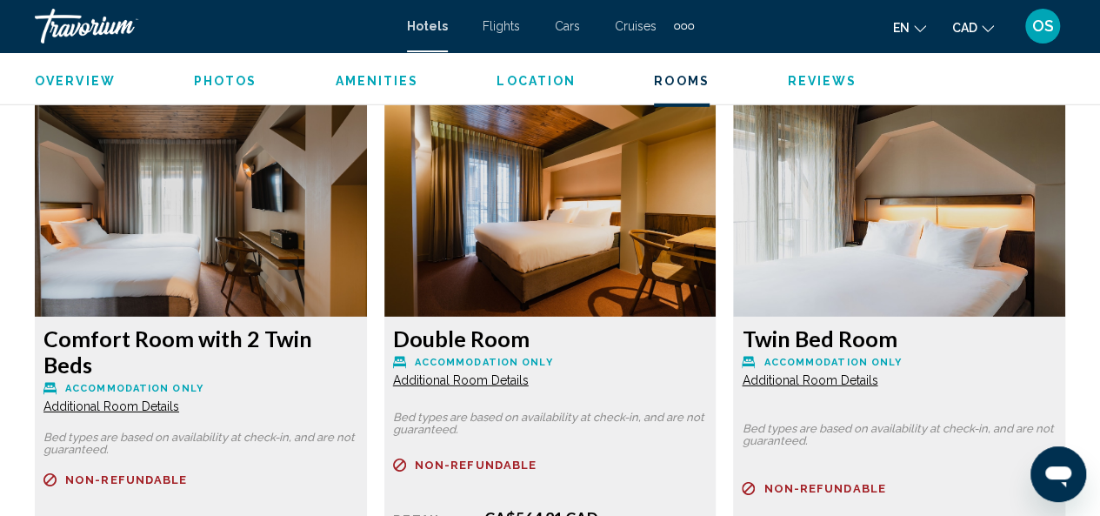
scroll to position [2626, 0]
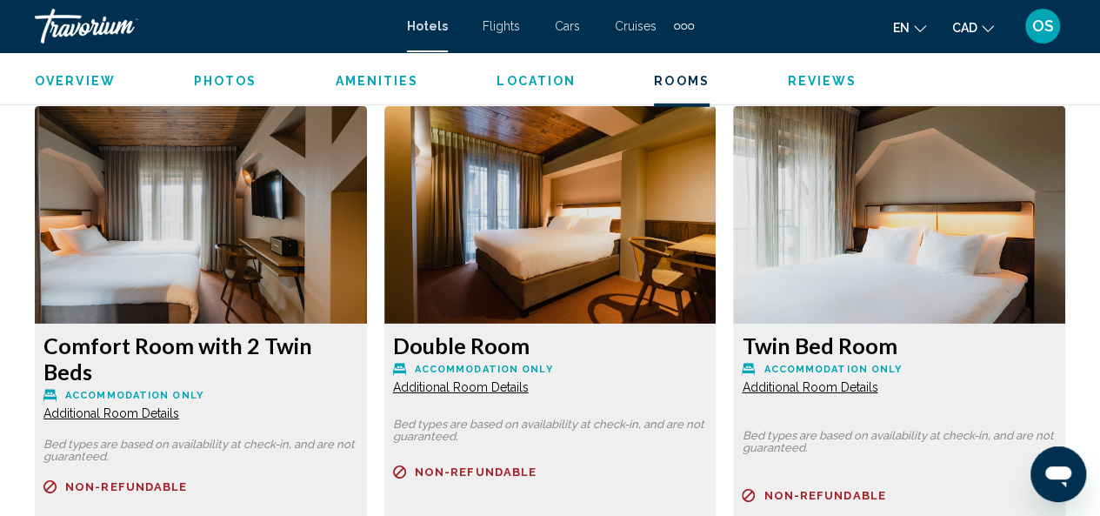
click at [179, 406] on span "Additional Room Details" at bounding box center [111, 413] width 136 height 14
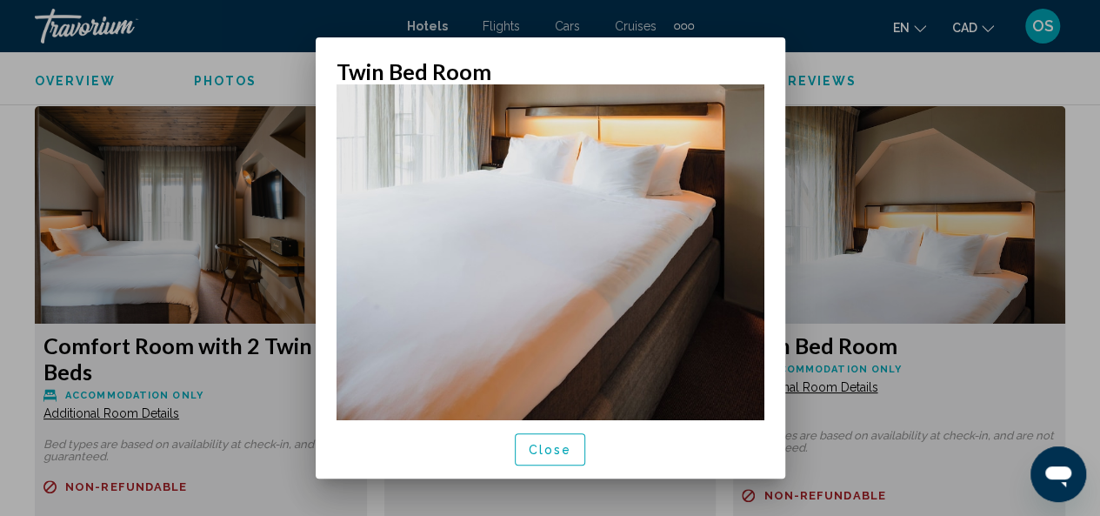
scroll to position [323, 0]
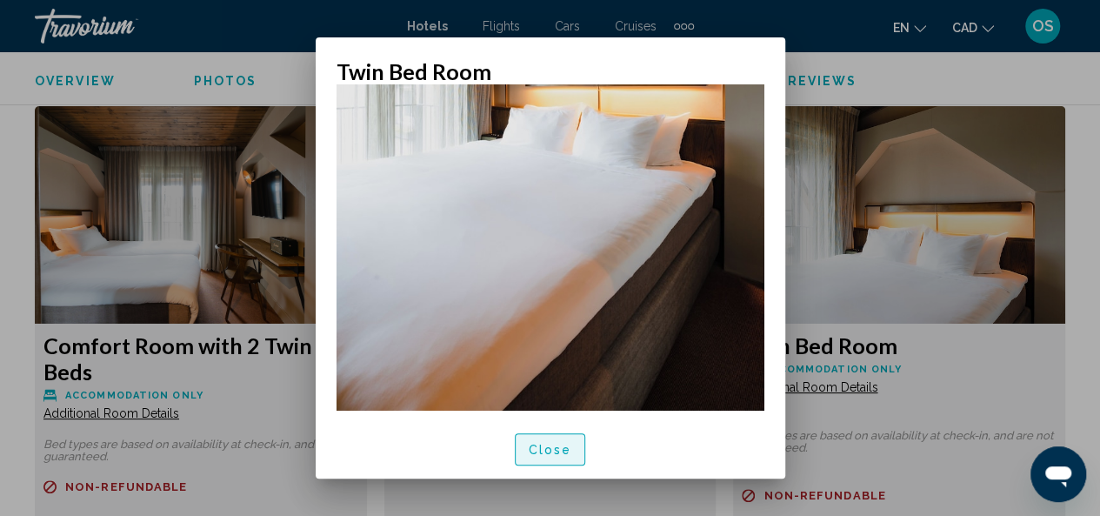
click at [550, 455] on span "Close" at bounding box center [550, 450] width 43 height 14
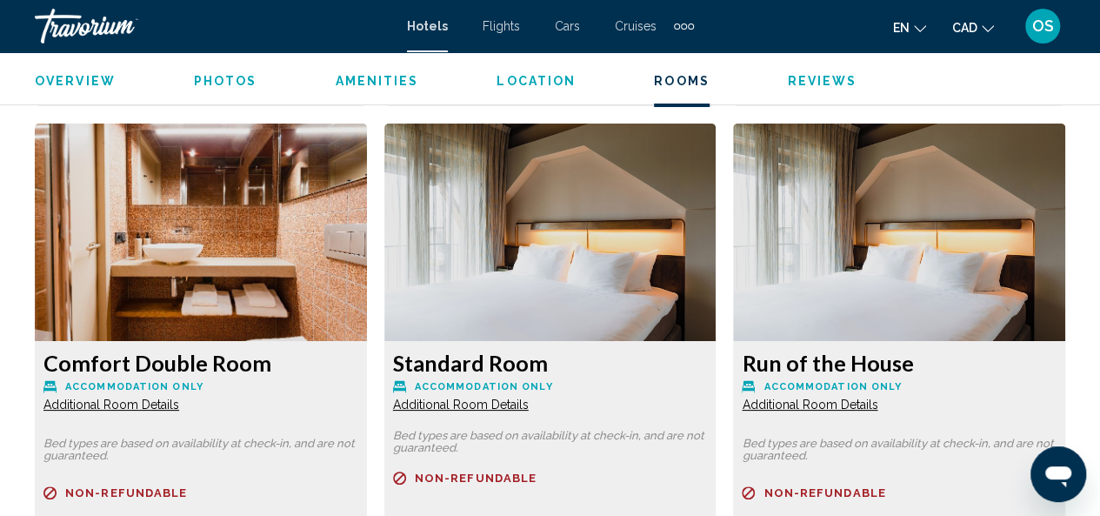
scroll to position [3210, 0]
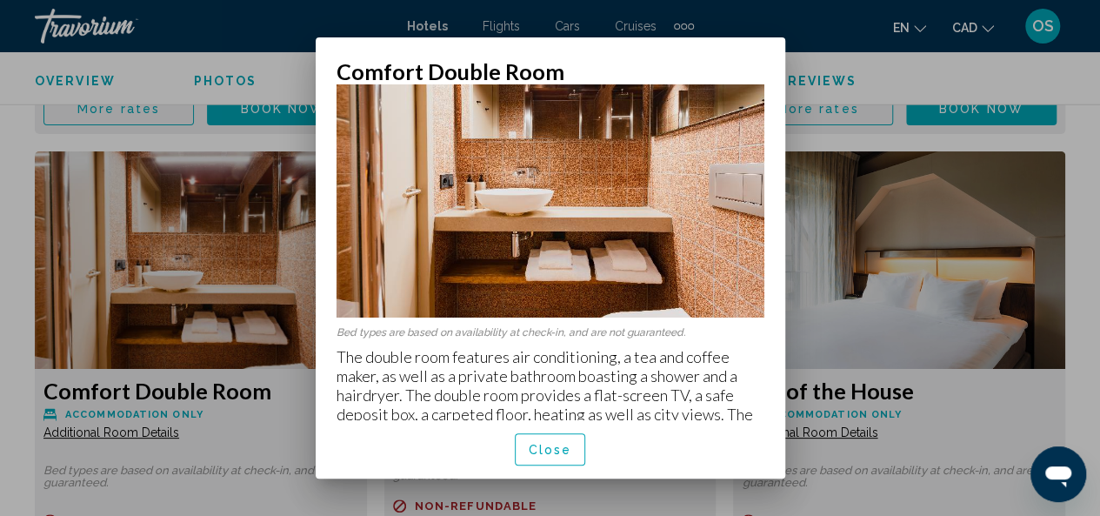
scroll to position [74, 0]
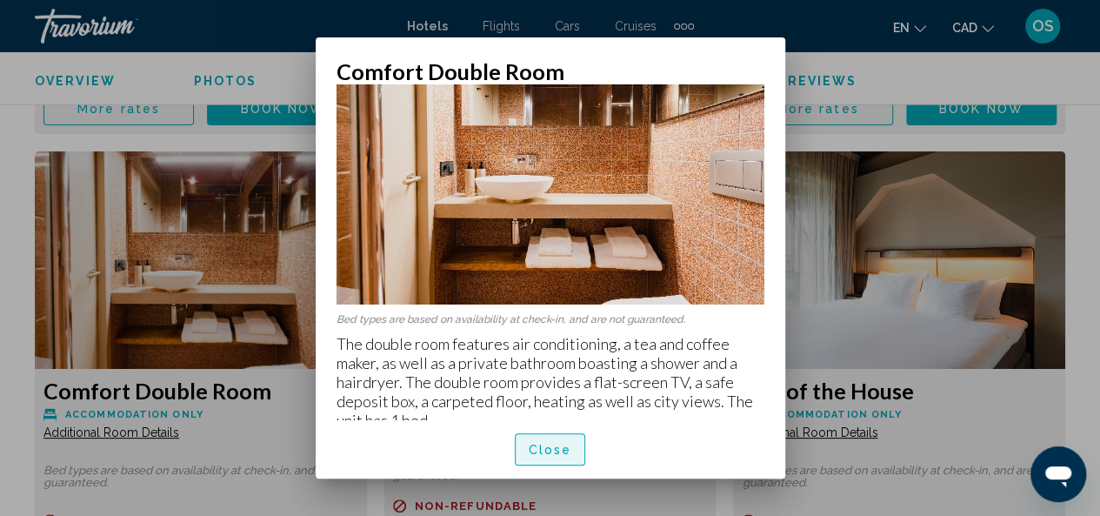
click at [549, 457] on button "Close" at bounding box center [550, 449] width 71 height 32
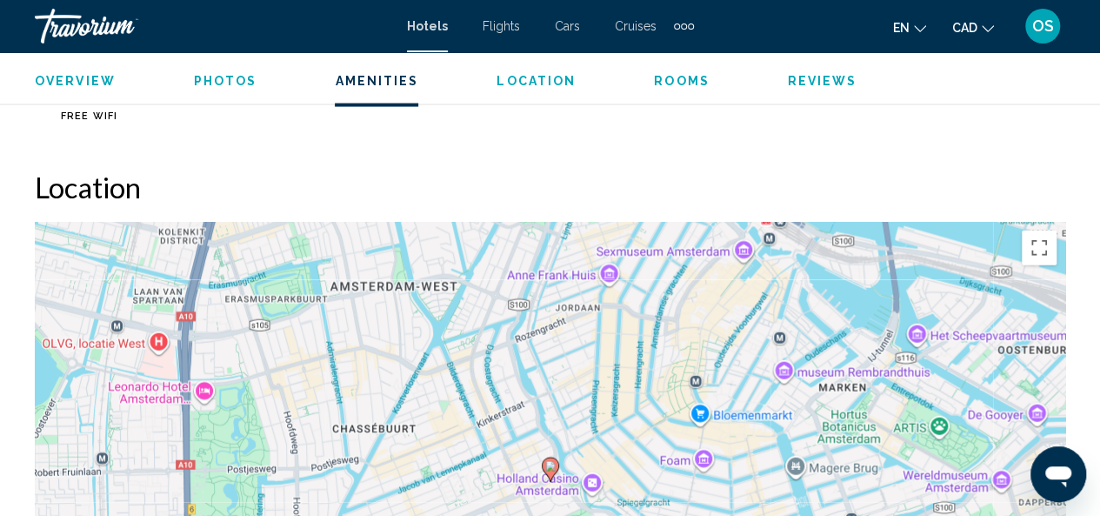
scroll to position [1750, 0]
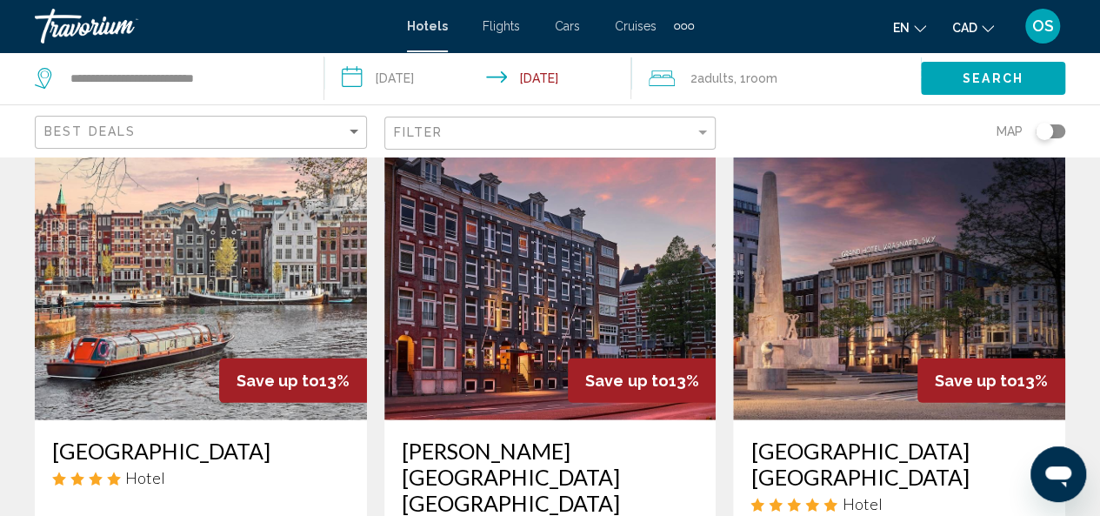
scroll to position [2094, 0]
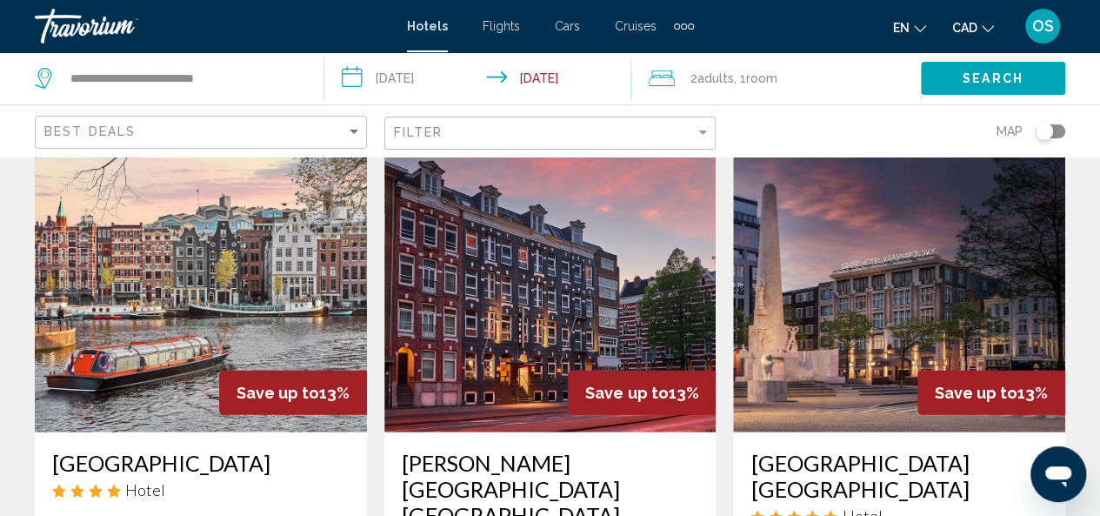
click at [549, 287] on img "Main content" at bounding box center [550, 293] width 332 height 278
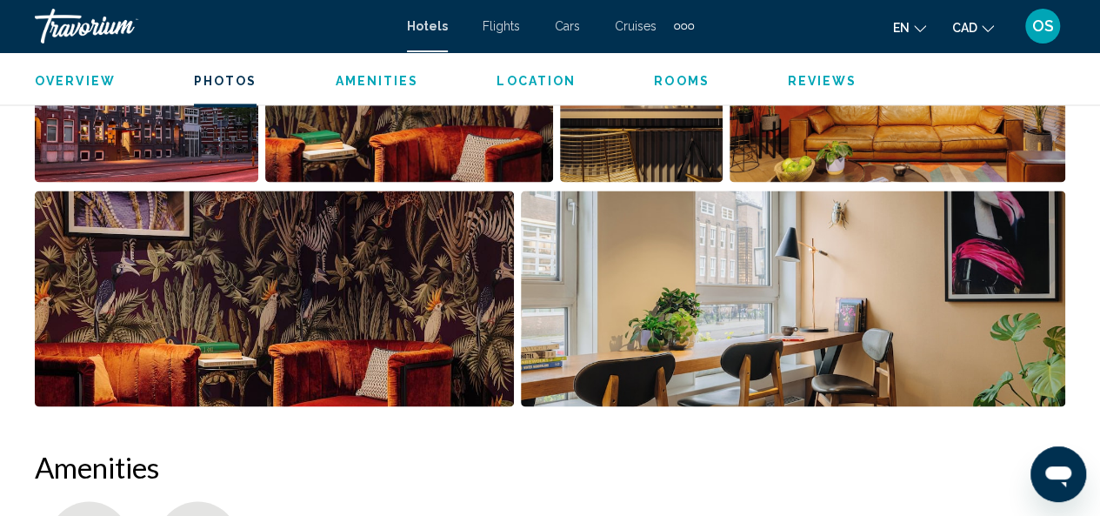
scroll to position [1345, 0]
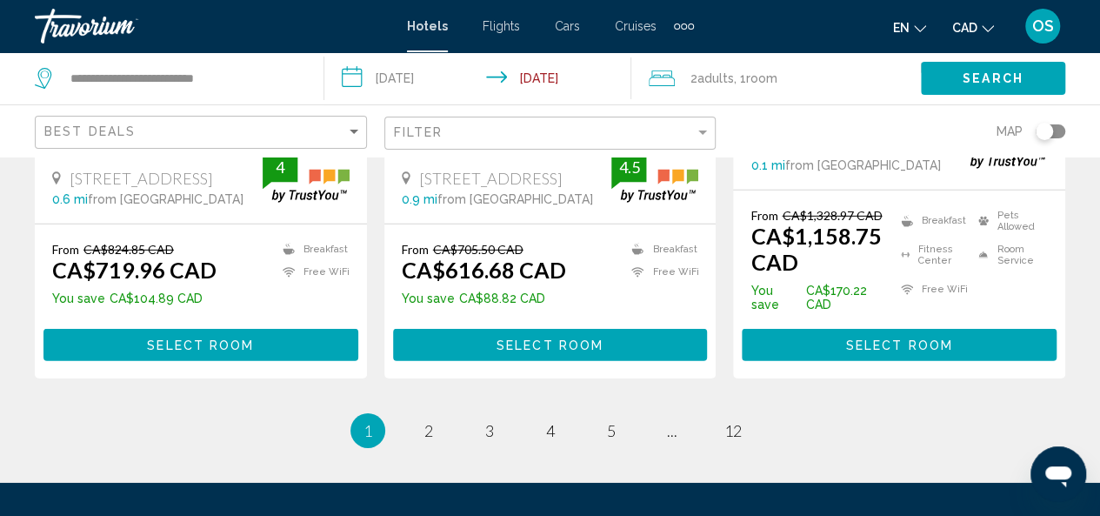
scroll to position [2516, 0]
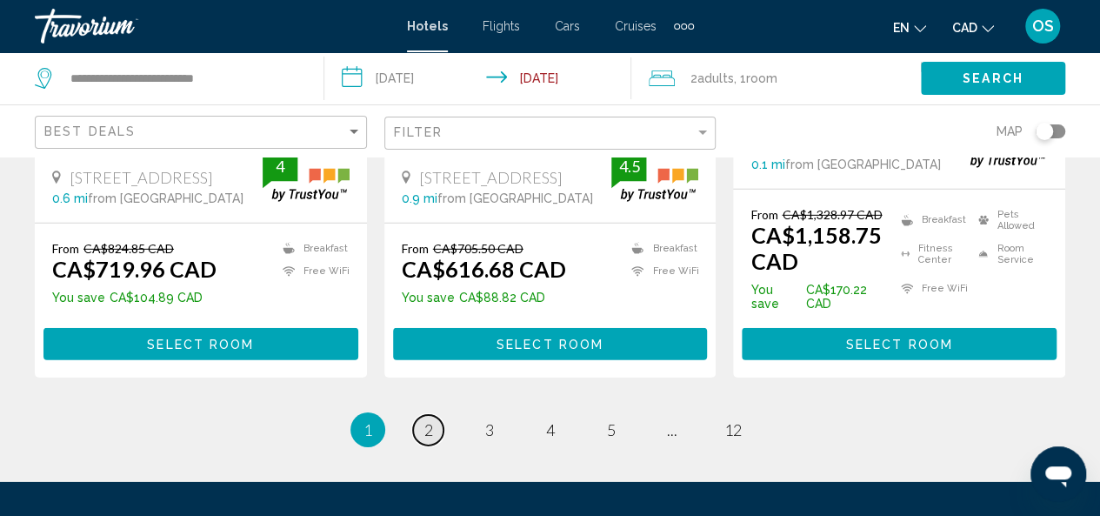
click at [436, 415] on link "page 2" at bounding box center [428, 430] width 30 height 30
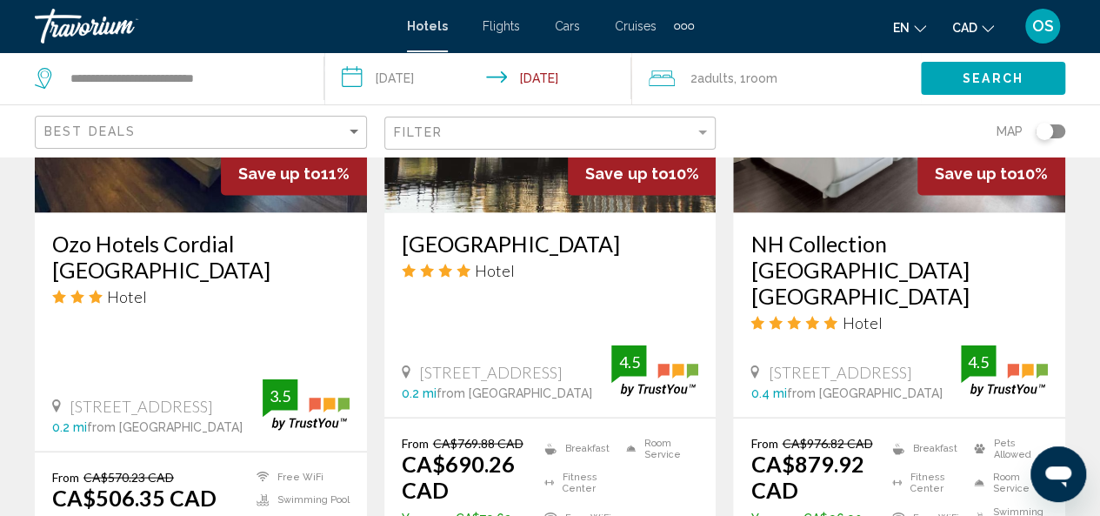
scroll to position [1647, 0]
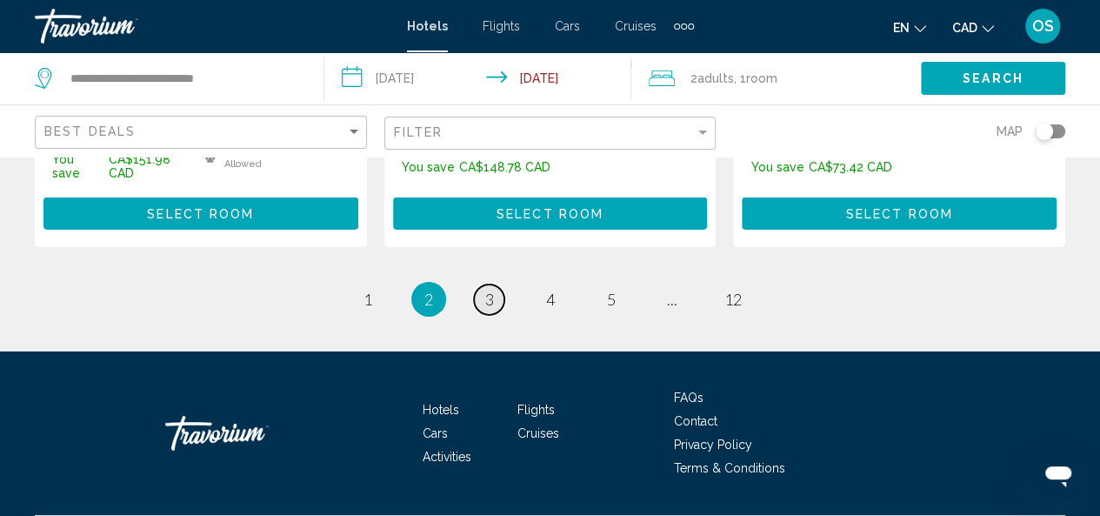
click at [484, 284] on link "page 3" at bounding box center [489, 299] width 30 height 30
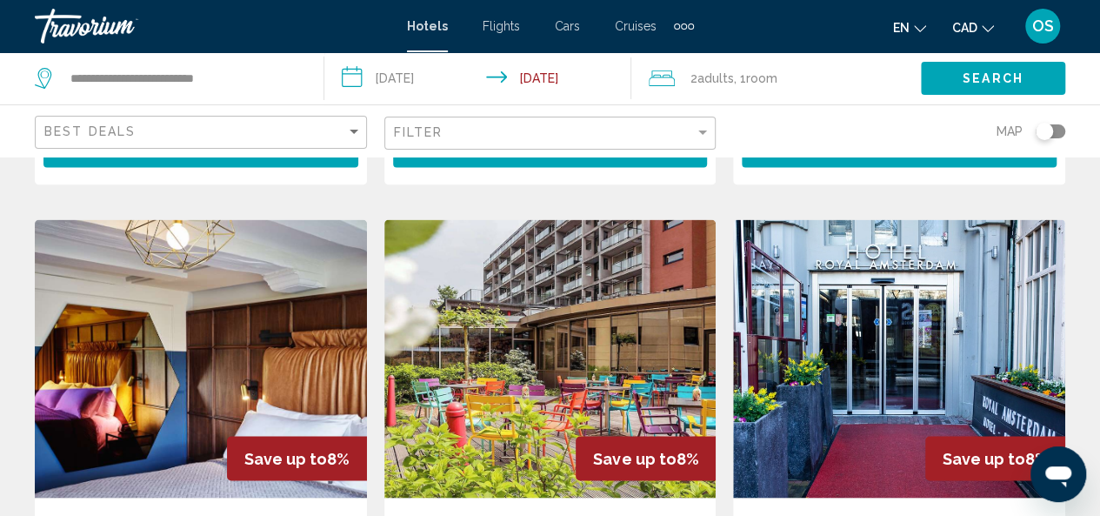
scroll to position [1327, 0]
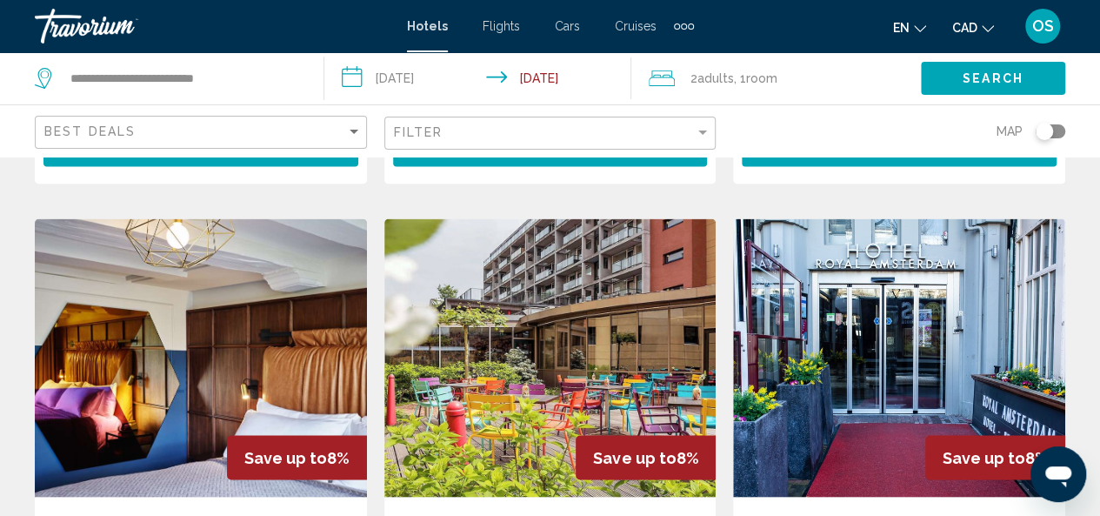
click at [576, 347] on img "Main content" at bounding box center [550, 357] width 332 height 278
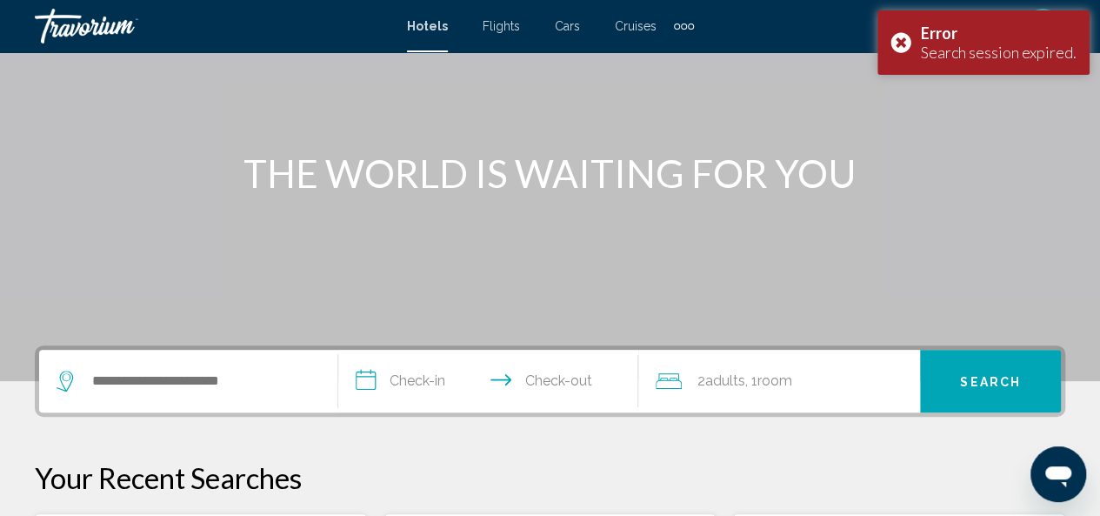
scroll to position [132, 0]
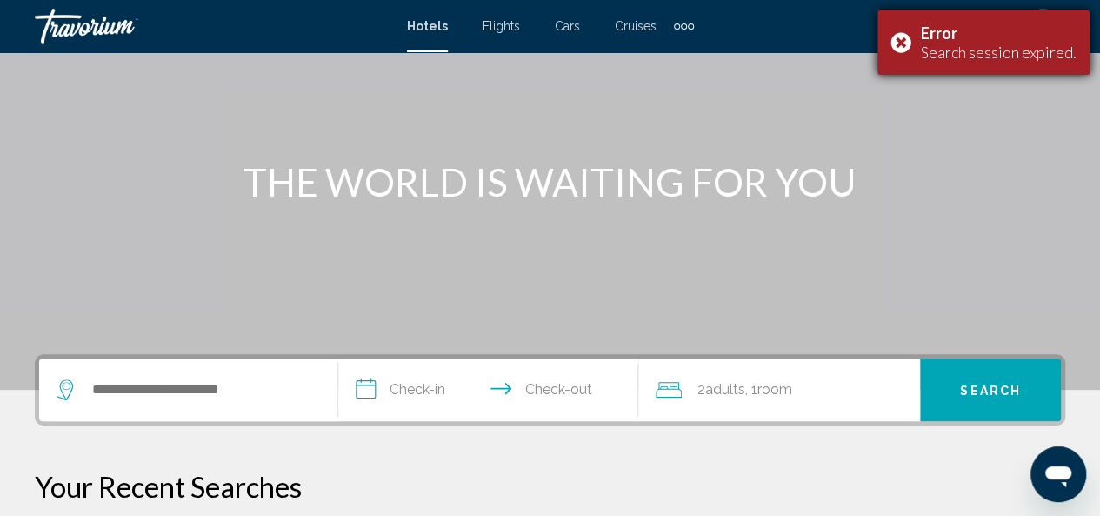
click at [896, 46] on div "Error Search session expired." at bounding box center [983, 42] width 212 height 64
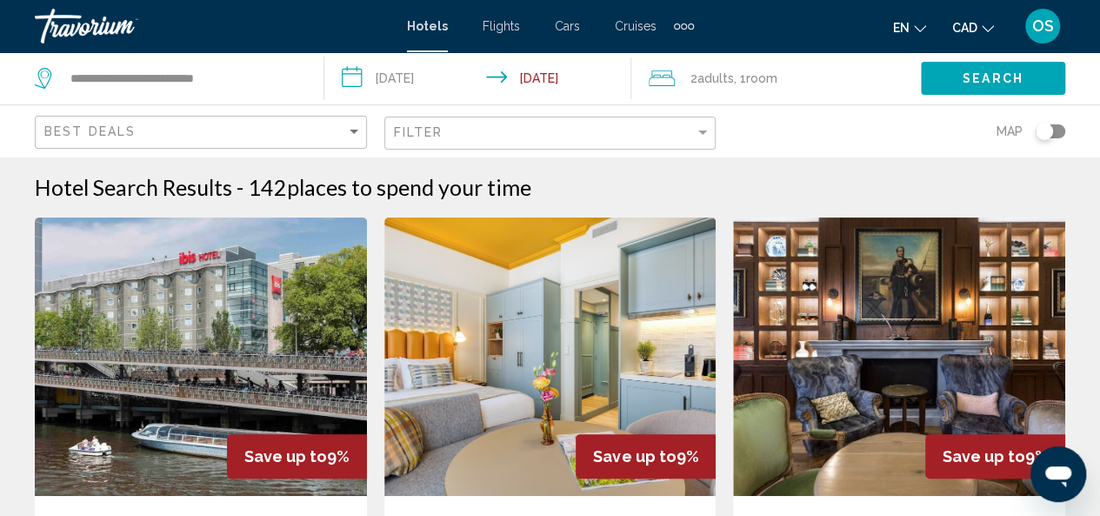
click at [539, 361] on img "Main content" at bounding box center [550, 356] width 332 height 278
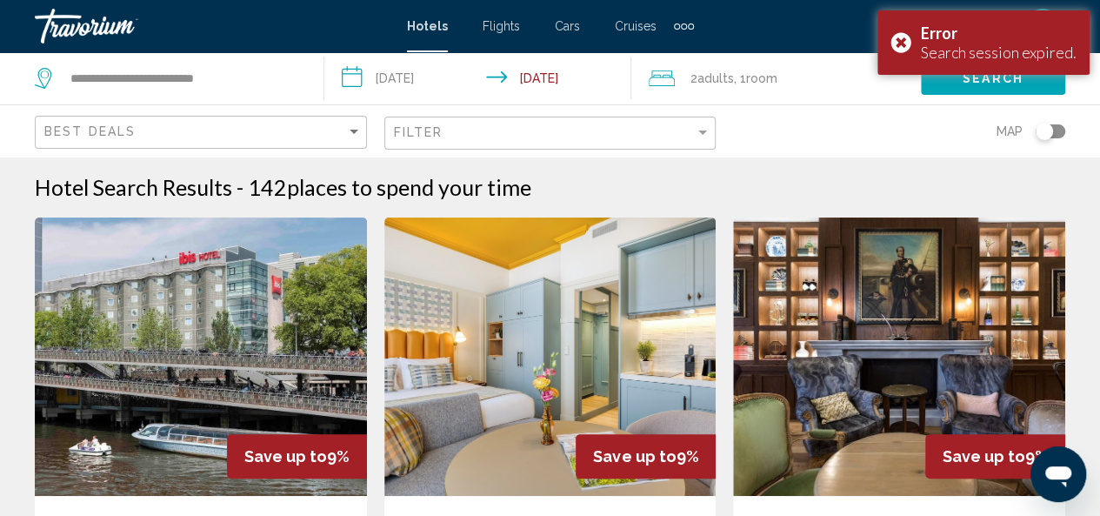
click at [175, 295] on img "Main content" at bounding box center [201, 356] width 332 height 278
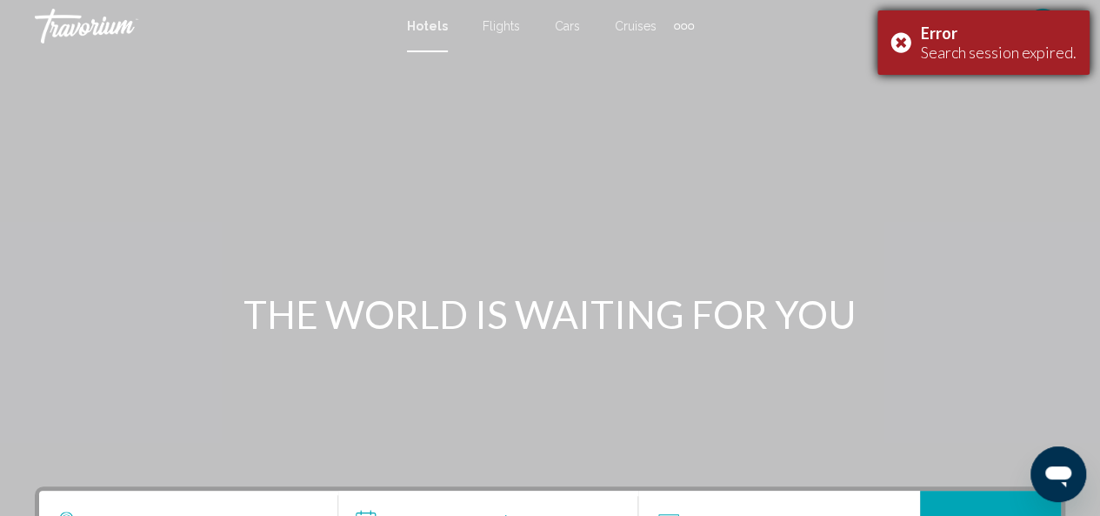
click at [904, 48] on div "Error Search session expired." at bounding box center [983, 42] width 212 height 64
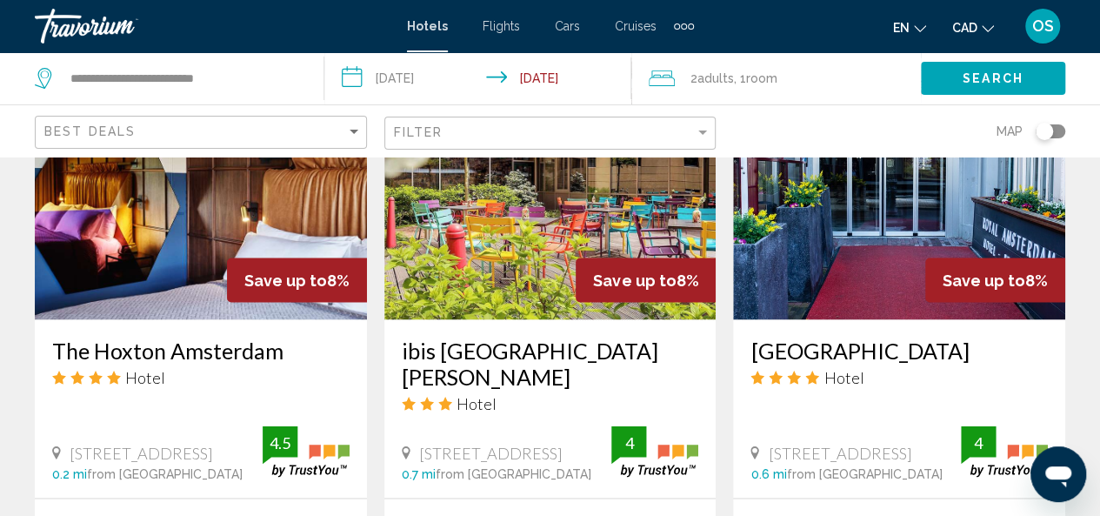
scroll to position [1508, 0]
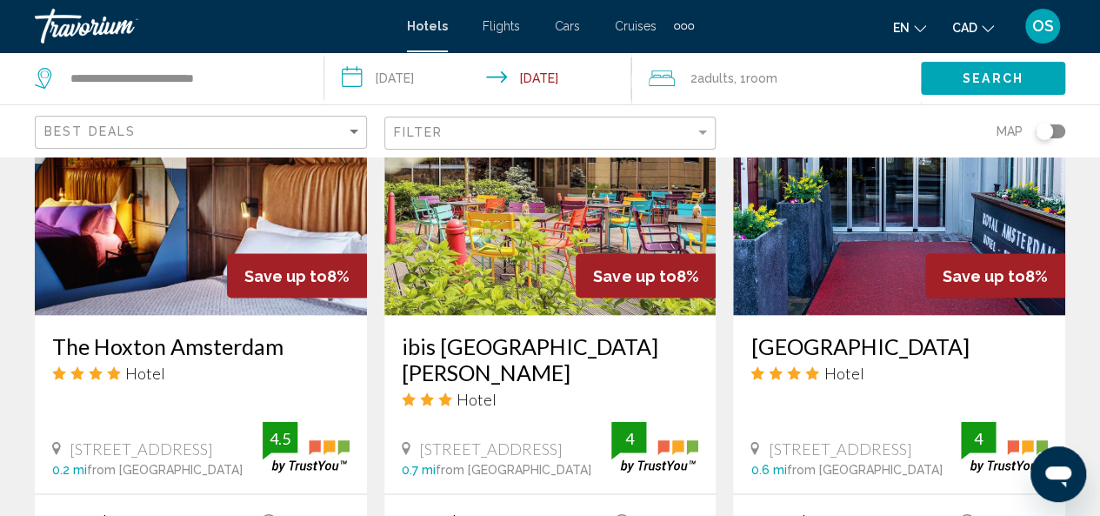
click at [615, 205] on img "Main content" at bounding box center [550, 176] width 332 height 278
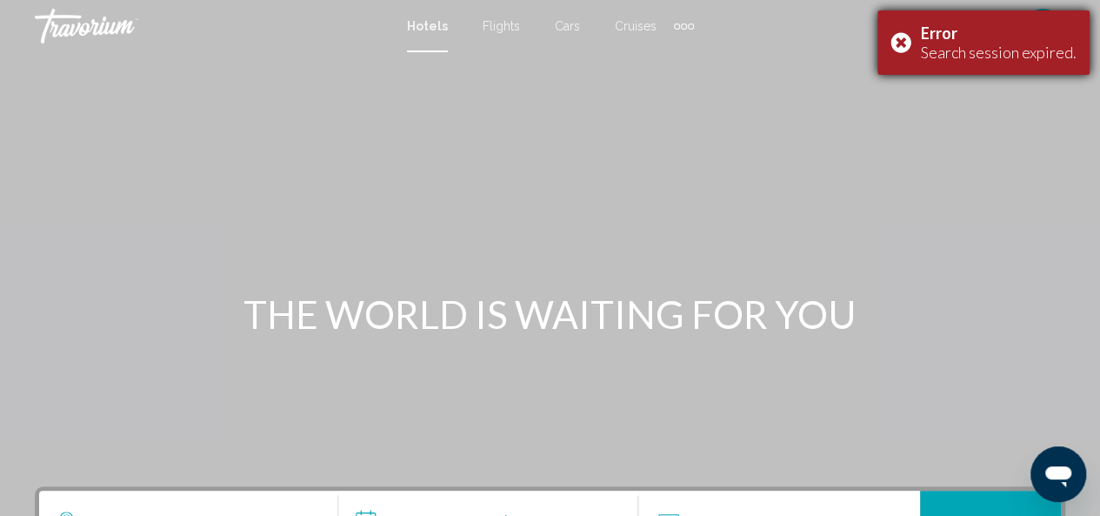
click at [901, 41] on div "Error Search session expired." at bounding box center [983, 42] width 212 height 64
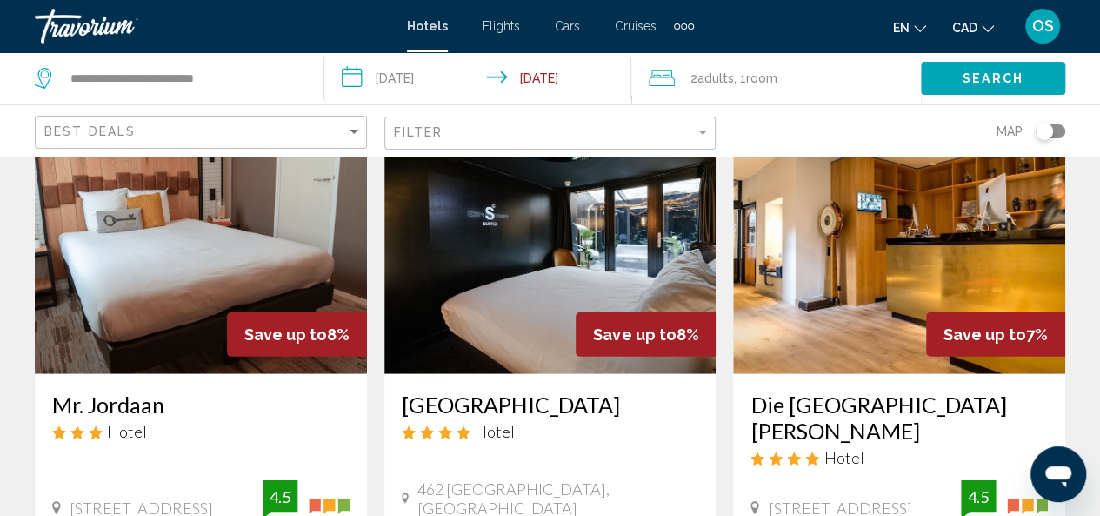
scroll to position [2062, 0]
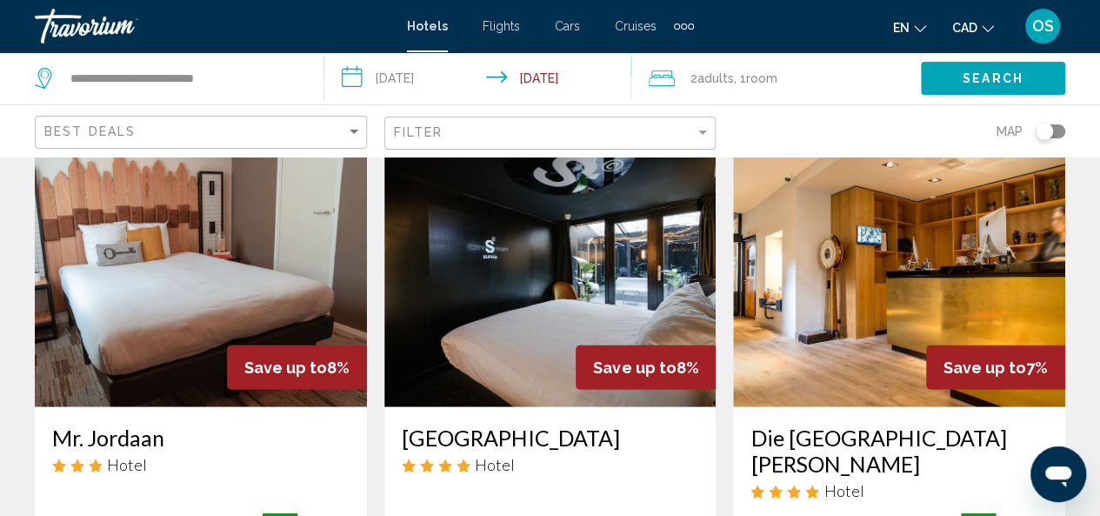
click at [892, 262] on img "Main content" at bounding box center [899, 268] width 332 height 278
